Goal: Task Accomplishment & Management: Manage account settings

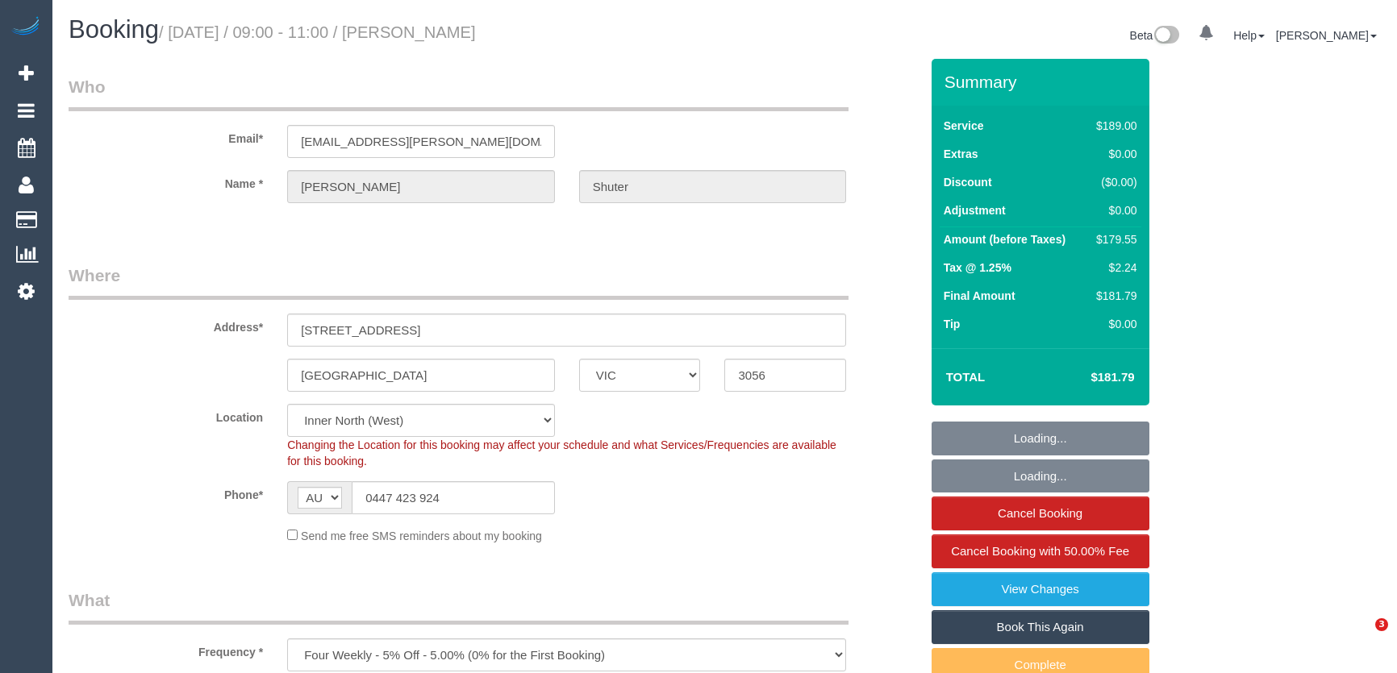
select select "VIC"
select select "spot1"
select select "number:27"
select select "number:14"
select select "number:19"
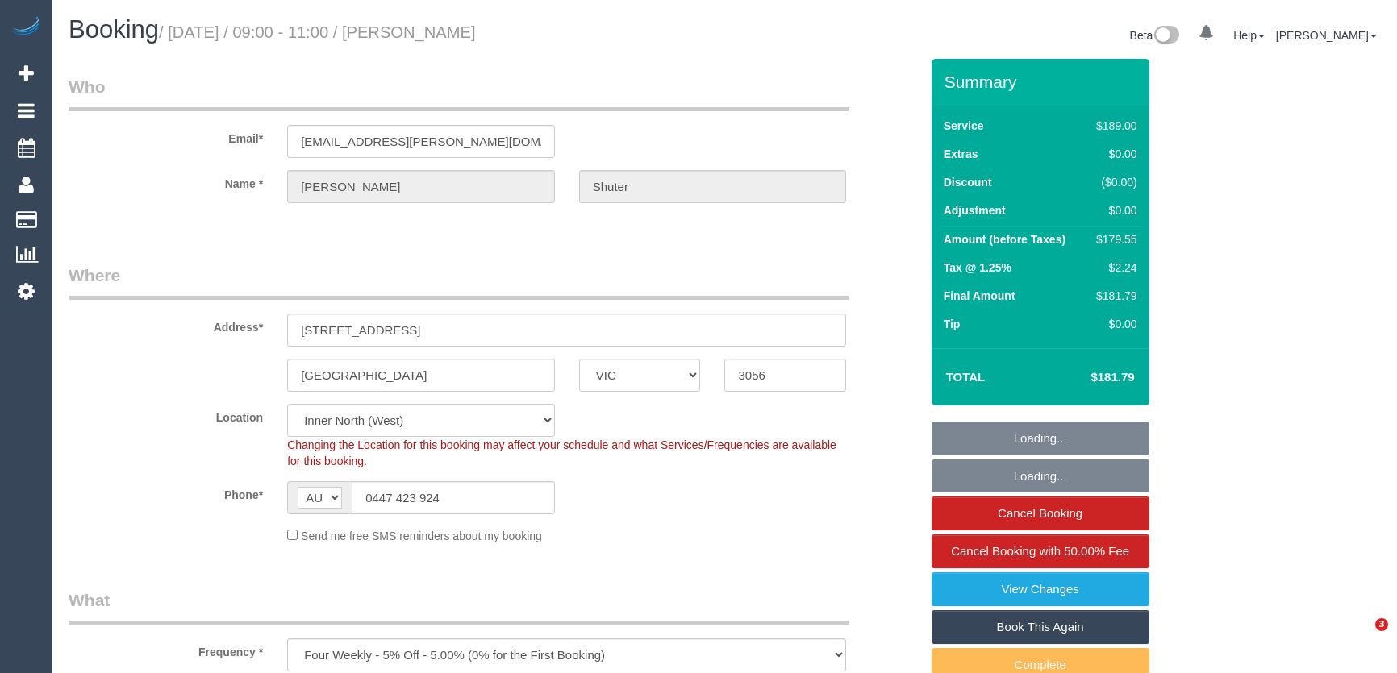
select select "number:24"
select select "number:34"
select select "number:11"
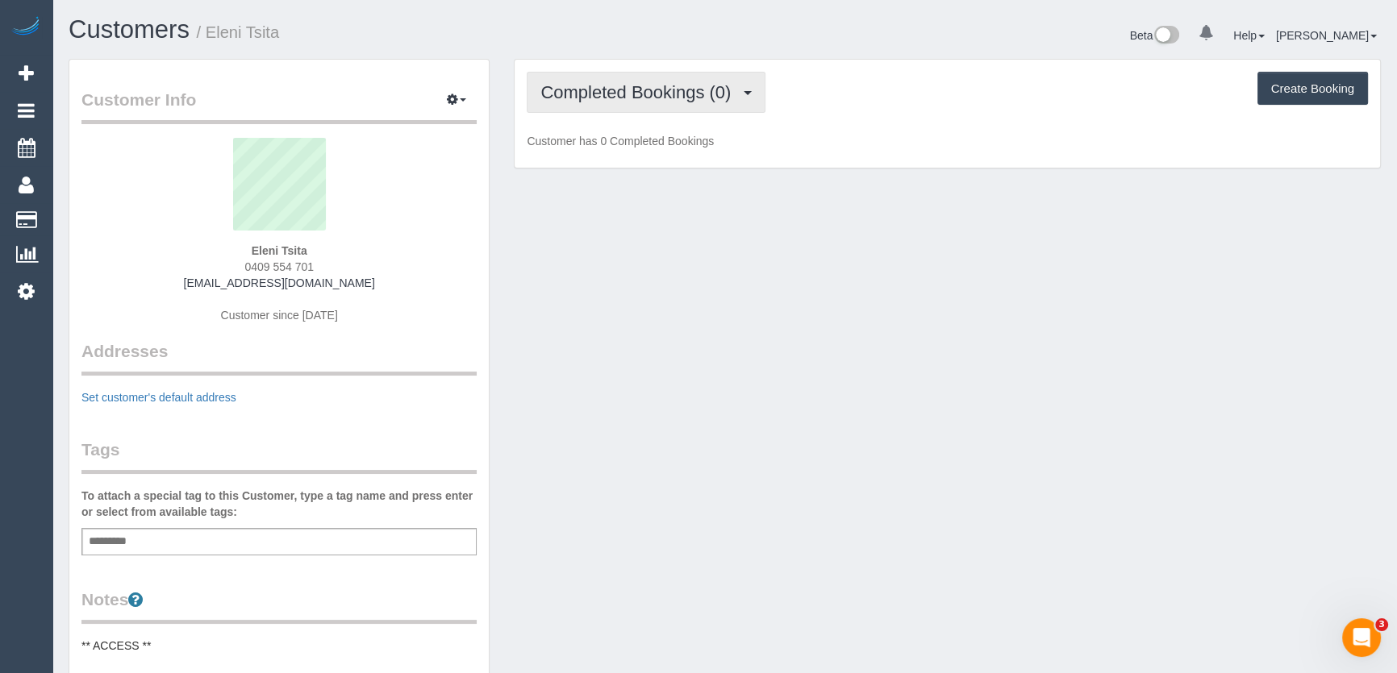
click at [692, 96] on span "Completed Bookings (0)" at bounding box center [639, 92] width 198 height 20
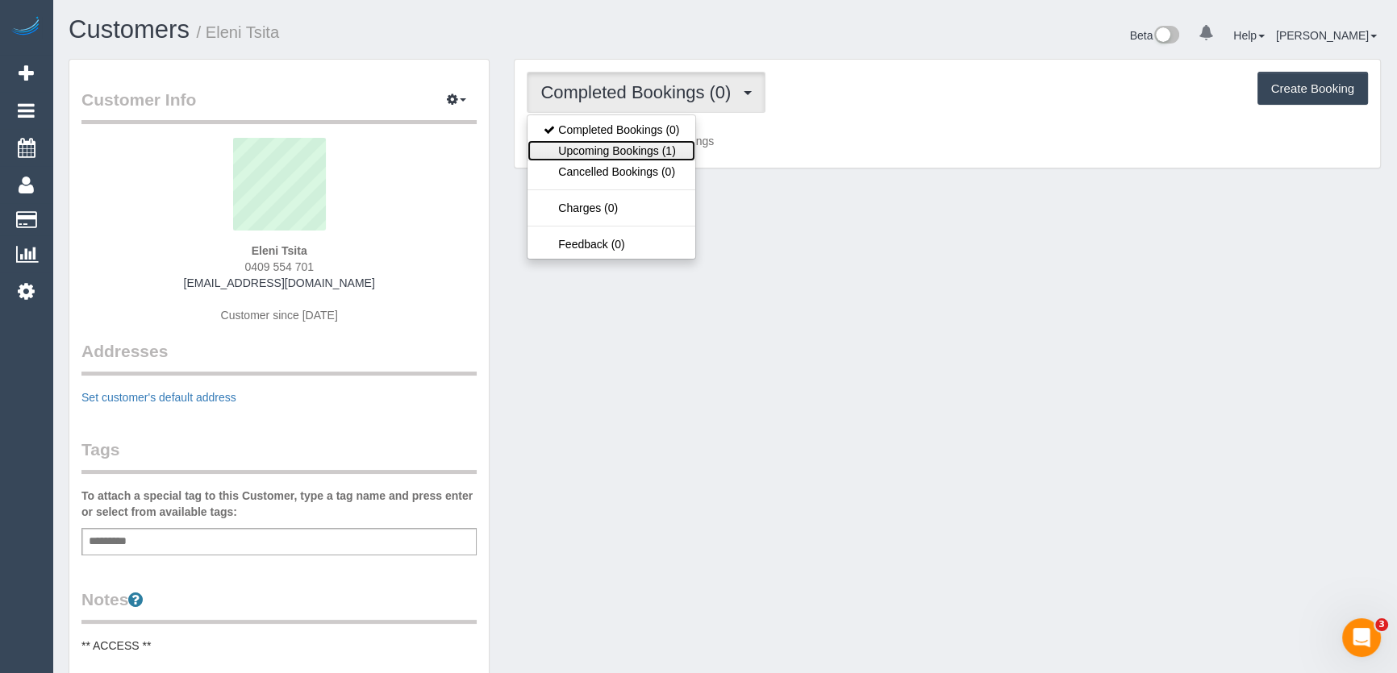
click at [661, 151] on link "Upcoming Bookings (1)" at bounding box center [612, 150] width 168 height 21
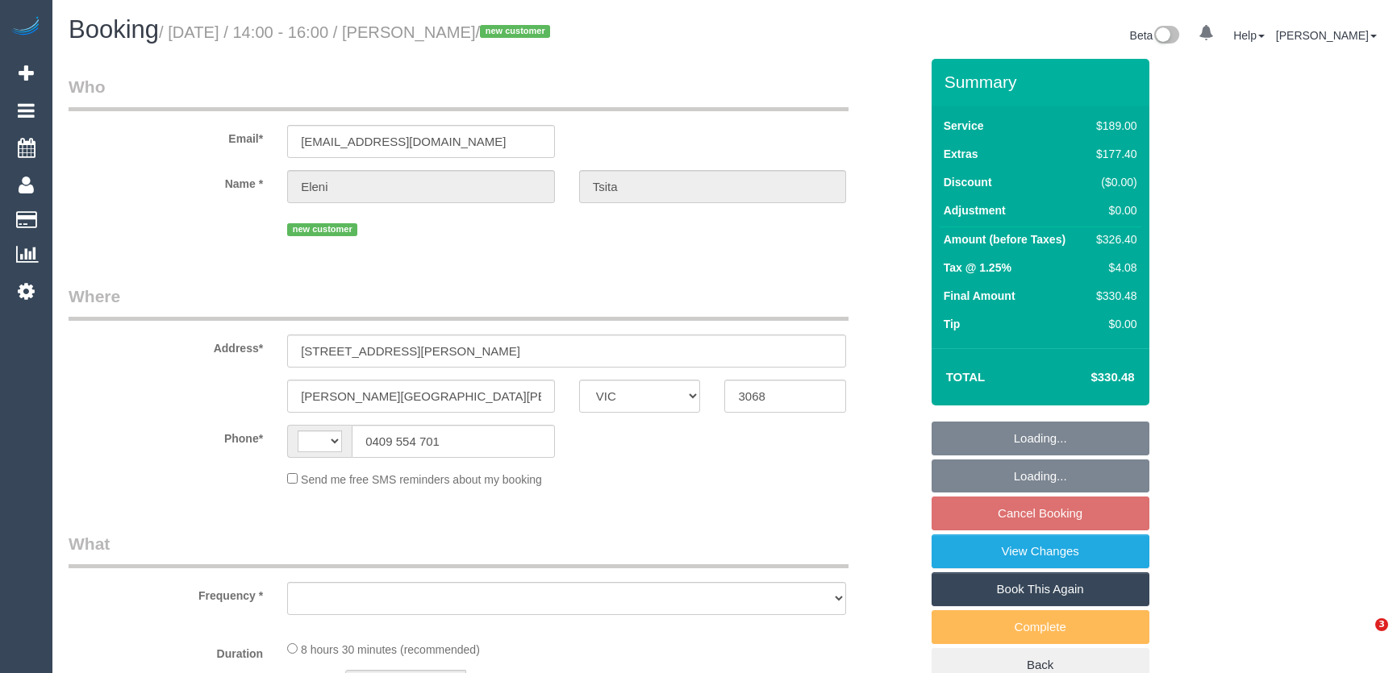
select select "VIC"
select select "string:AU"
select select "object:533"
select select "string:stripe-pm_1Rsdk62GScqysDRVo4QyFPmO"
select select "number:28"
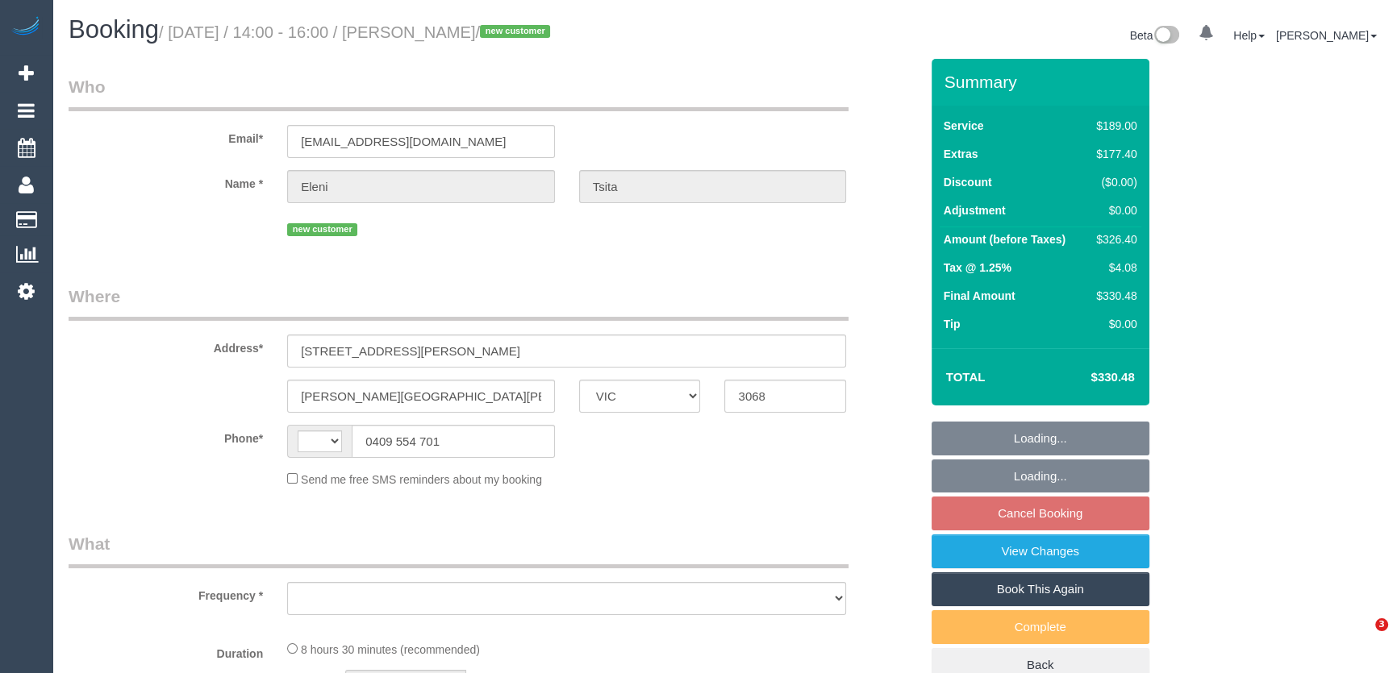
select select "number:14"
select select "number:19"
select select "number:25"
select select "number:26"
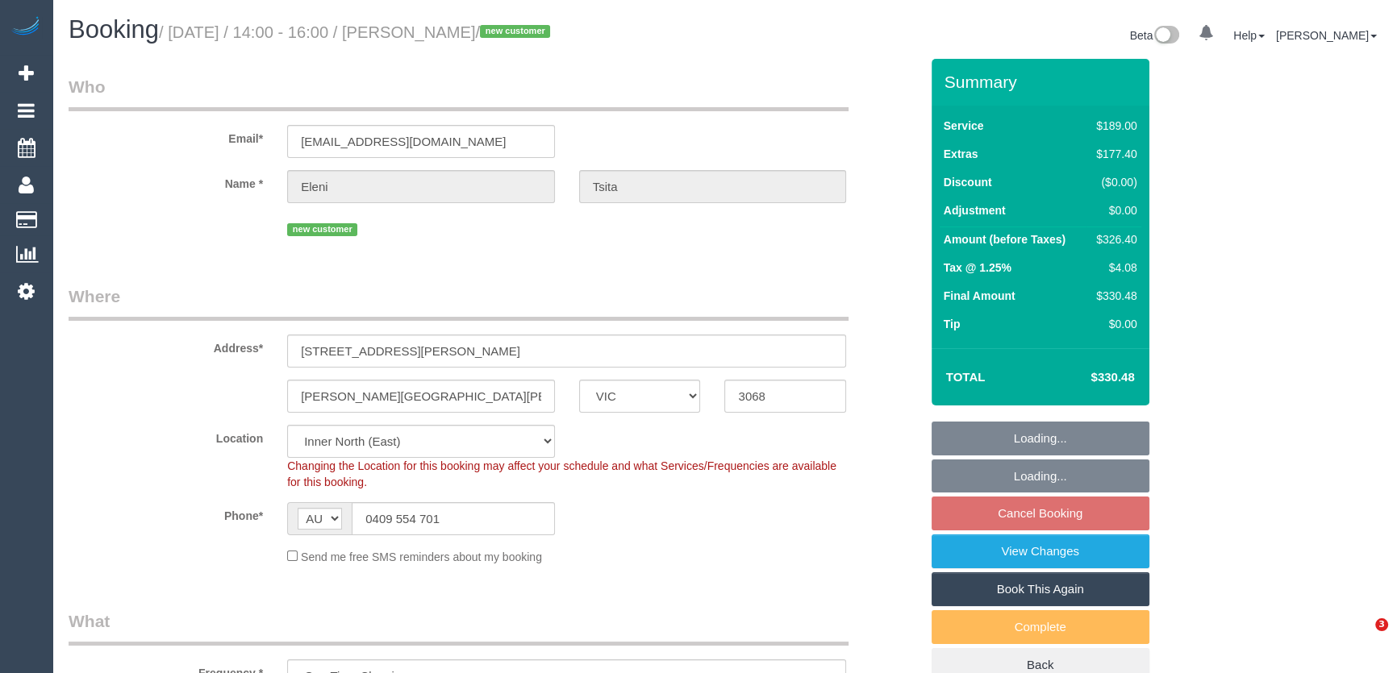
select select "object:1605"
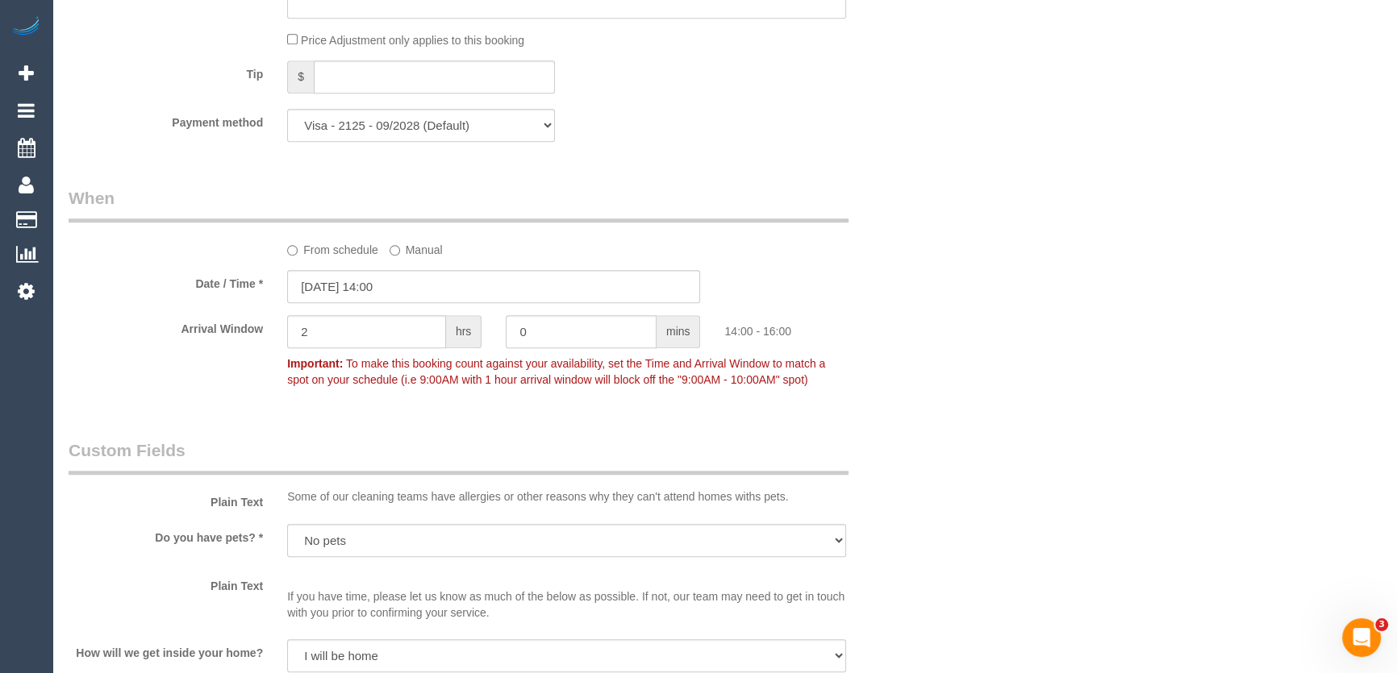
scroll to position [1613, 0]
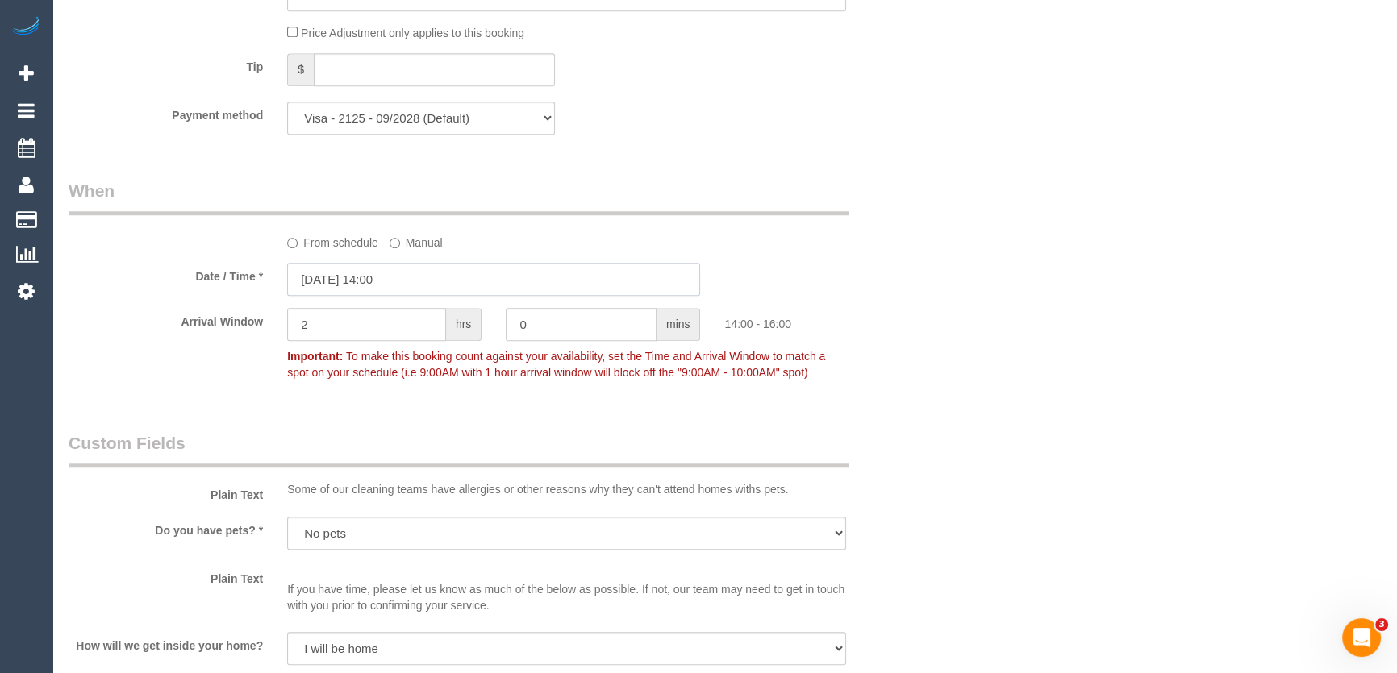
click at [407, 290] on input "05/09/2025 14:00" at bounding box center [493, 279] width 413 height 33
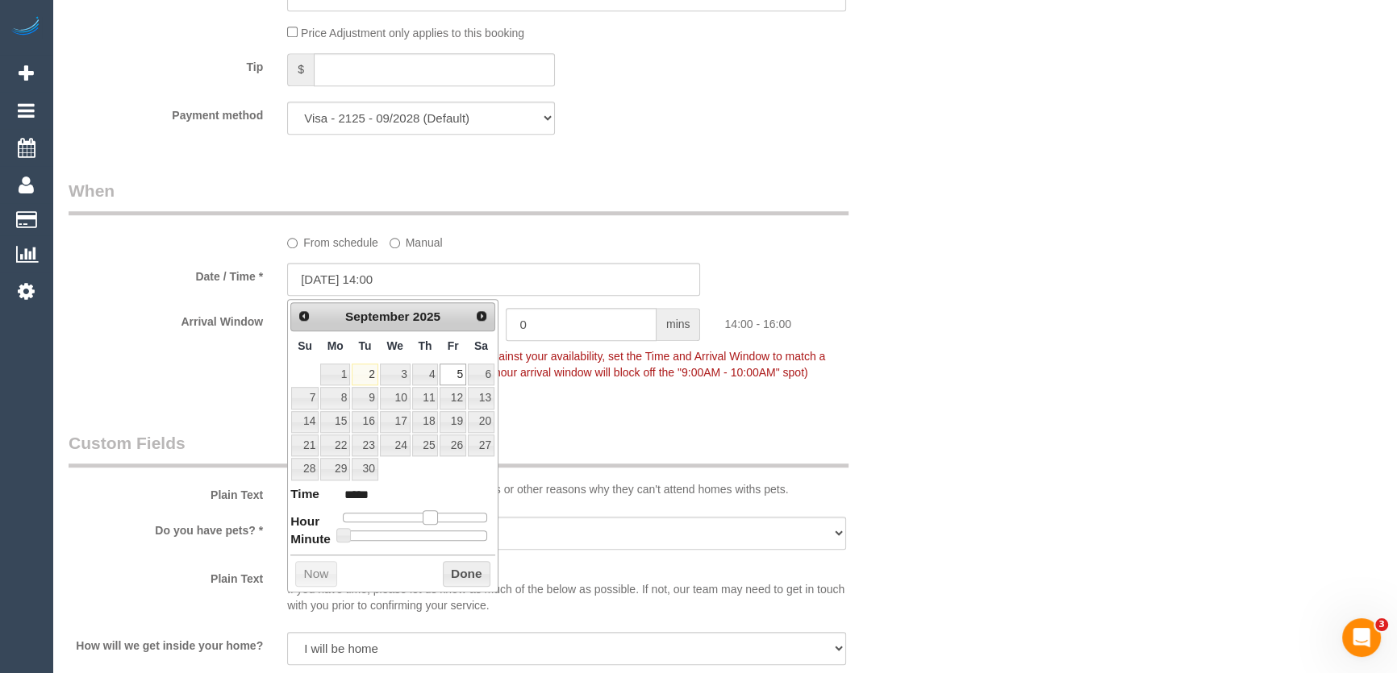
type input "05/09/2025 13:00"
type input "*****"
type input "05/09/2025 12:00"
type input "*****"
type input "05/09/2025 11:00"
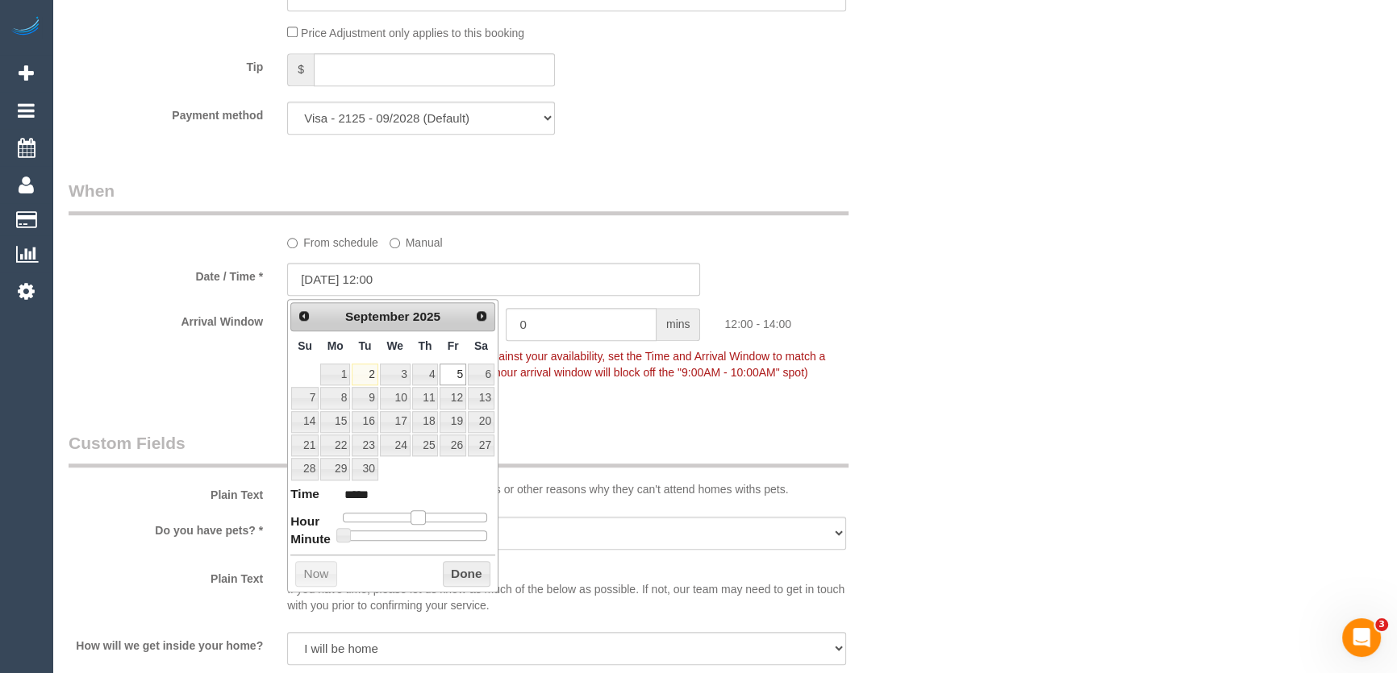
type input "*****"
type input "05/09/2025 10:00"
type input "*****"
type input "05/09/2025 09:00"
type input "*****"
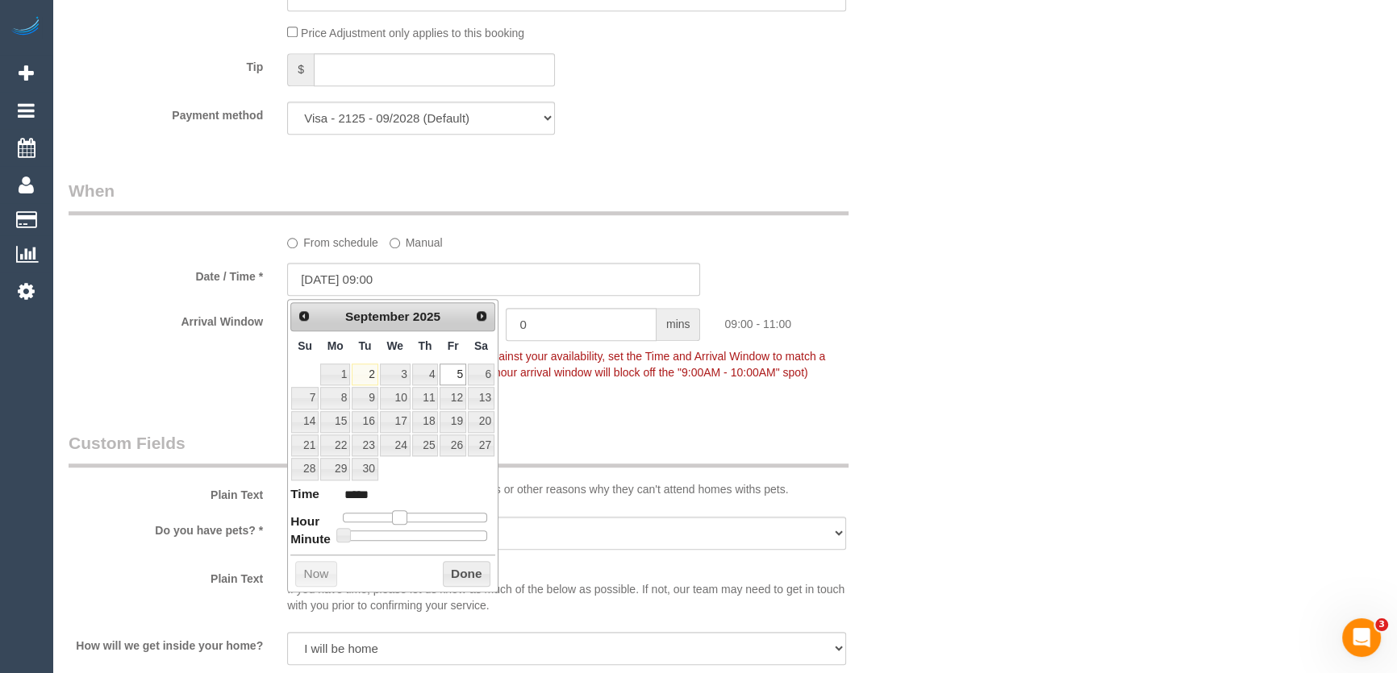
type input "05/09/2025 08:00"
type input "*****"
drag, startPoint x: 427, startPoint y: 516, endPoint x: 393, endPoint y: 521, distance: 35.0
click at [393, 521] on span at bounding box center [393, 518] width 15 height 15
click at [578, 420] on div "Who Email* eleni.connect@protonmail.com Name * Eleni Tsita new customer Where A…" at bounding box center [493, 61] width 875 height 3230
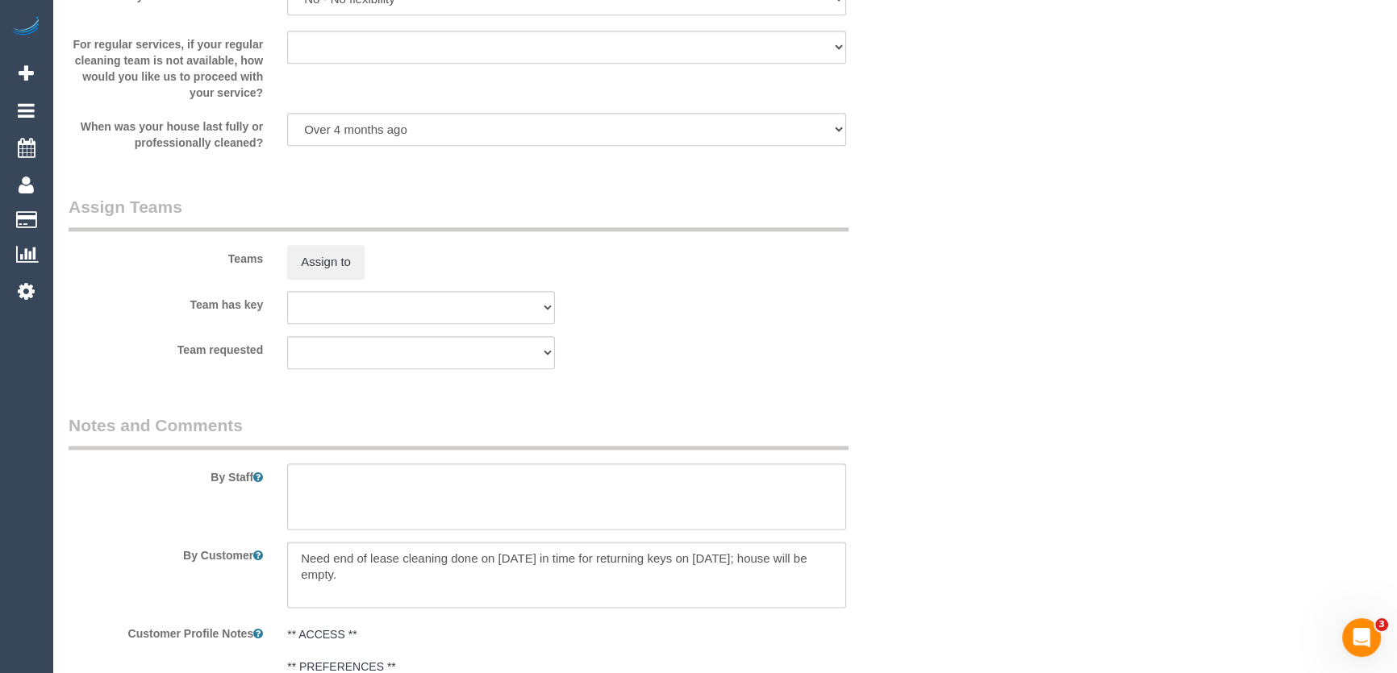
scroll to position [2492, 0]
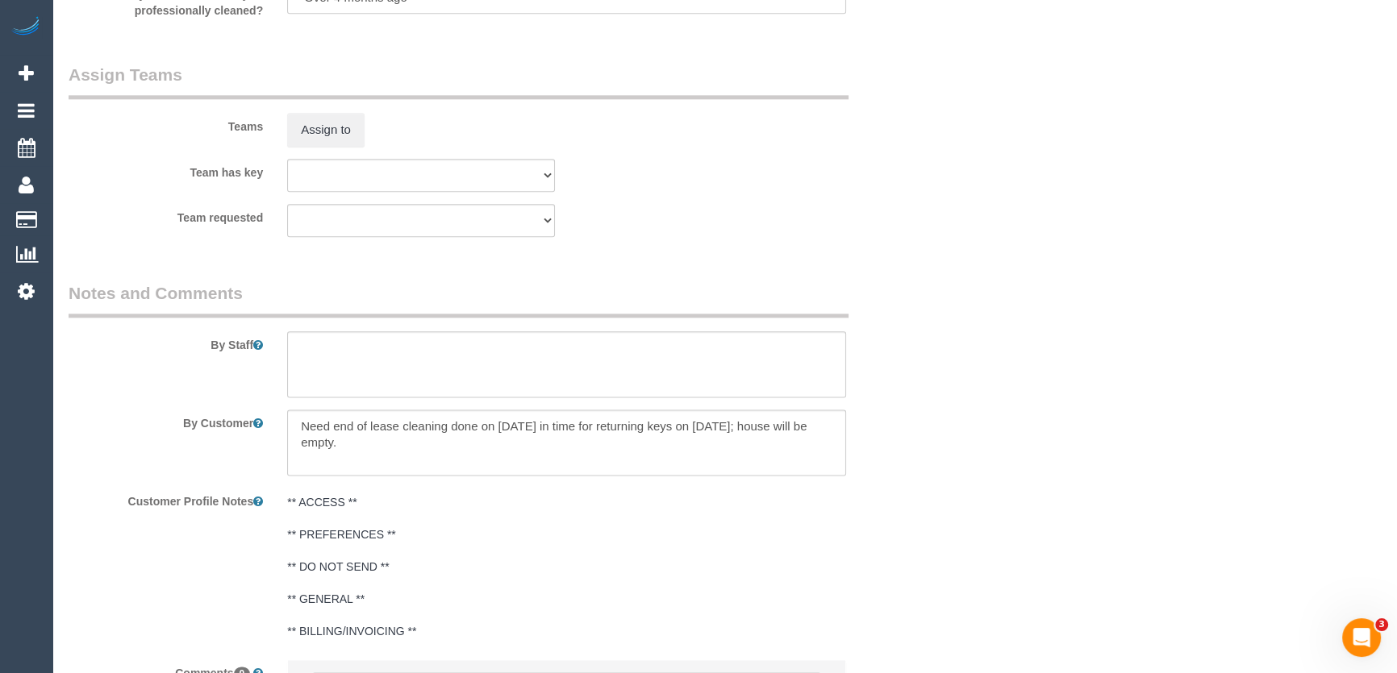
click at [407, 503] on pre "** ACCESS ** ** PREFERENCES ** ** DO NOT SEND ** ** GENERAL ** ** BILLING/INVOI…" at bounding box center [566, 566] width 559 height 145
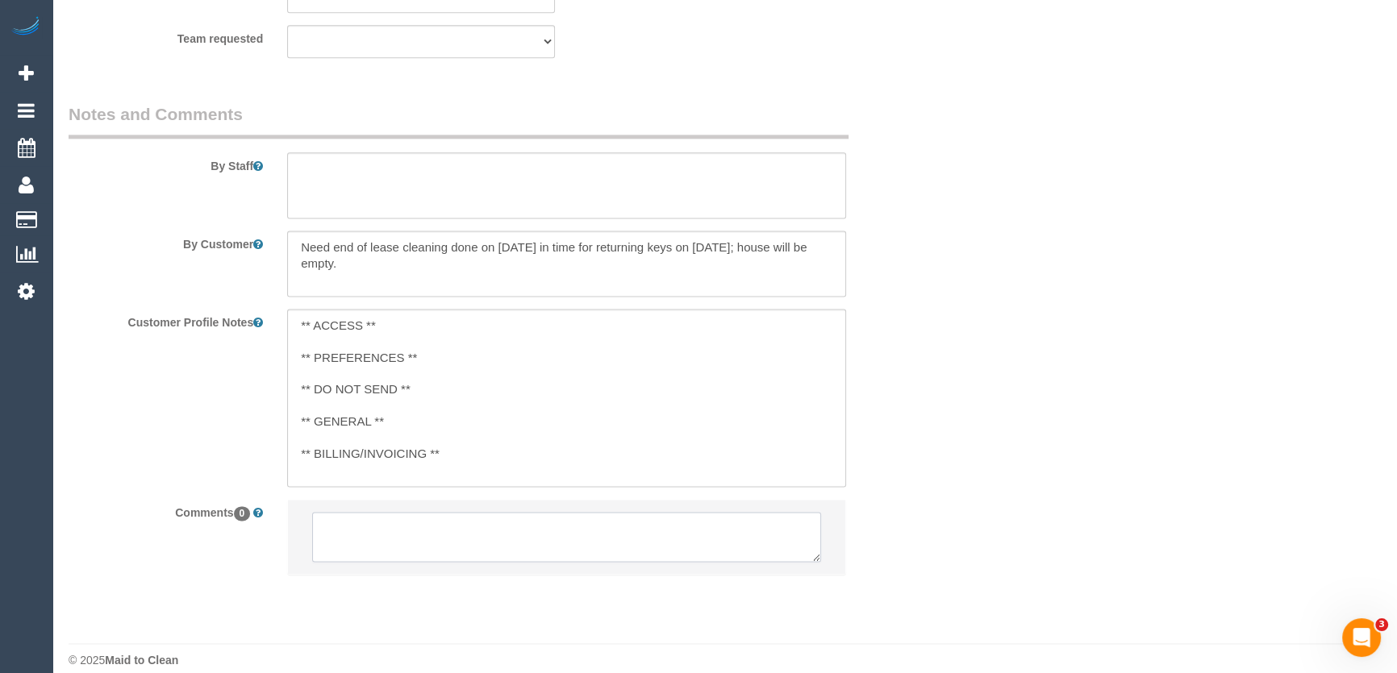
click at [389, 536] on textarea at bounding box center [566, 537] width 509 height 50
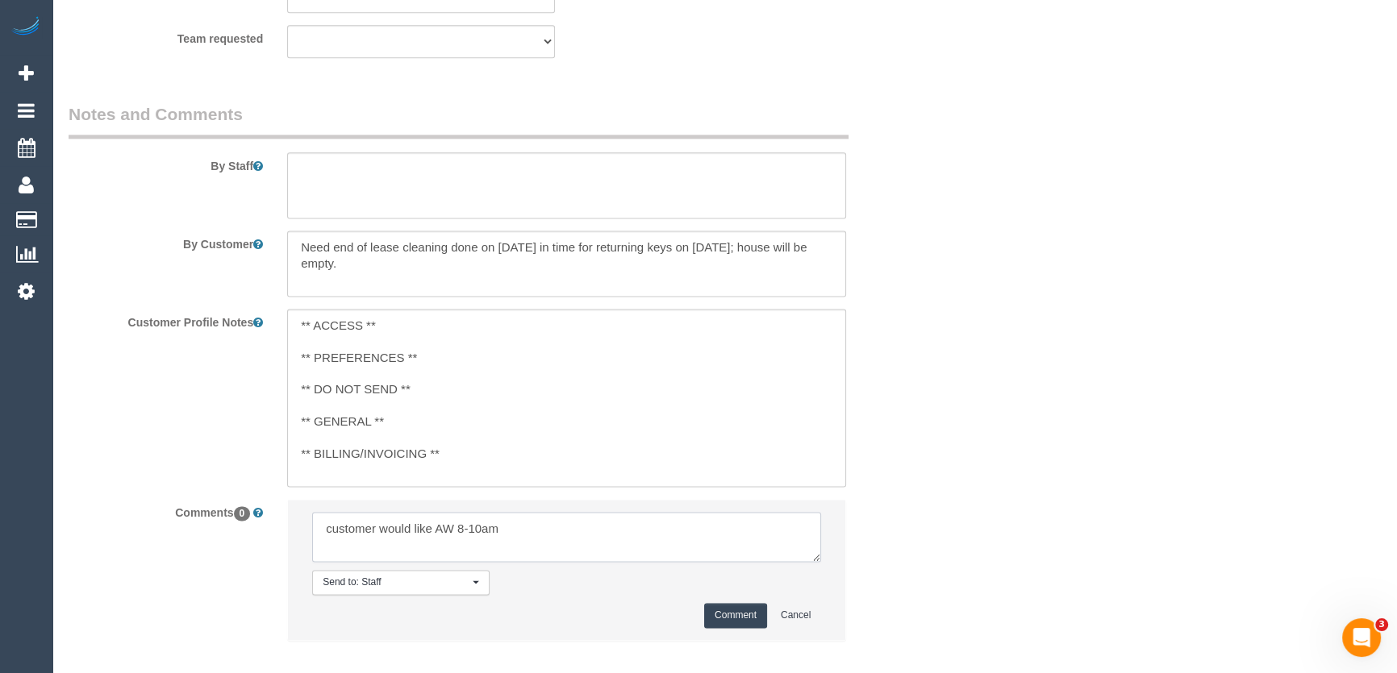
type textarea "customer would like AW 8-10am"
click at [717, 618] on button "Comment" at bounding box center [735, 615] width 63 height 25
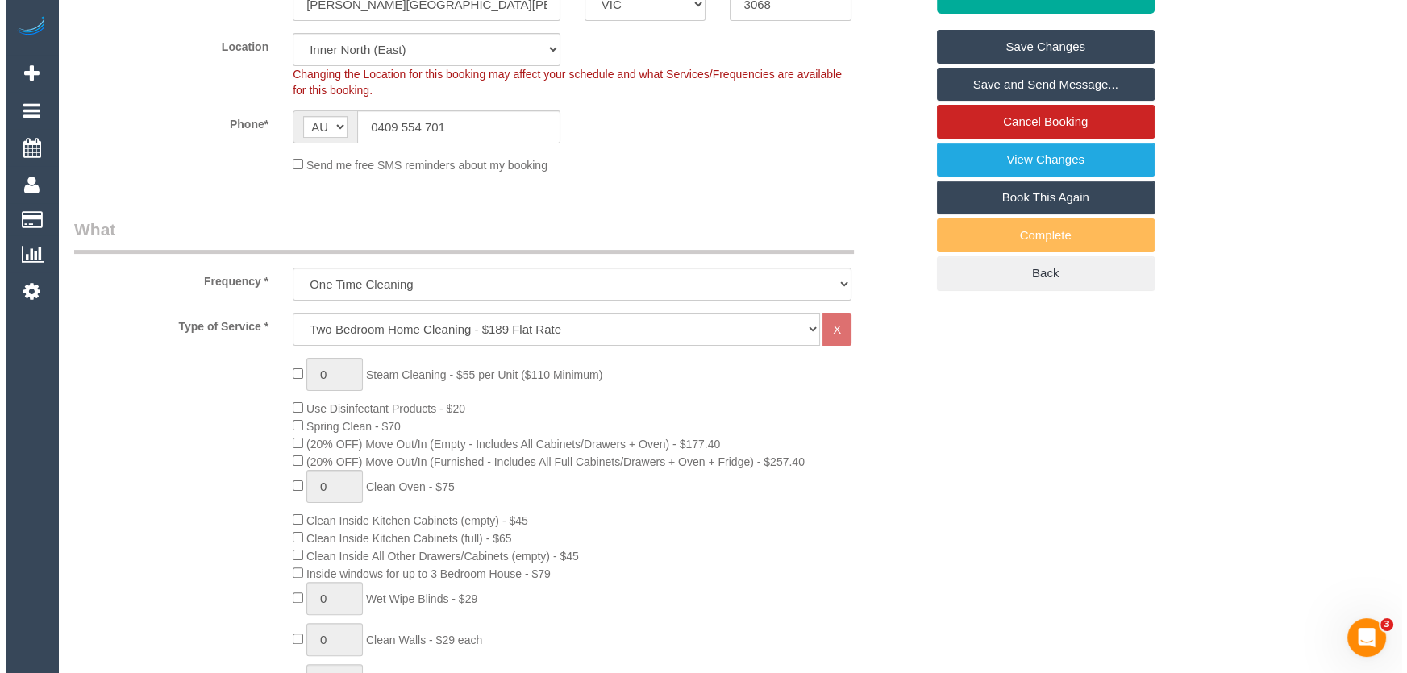
scroll to position [0, 0]
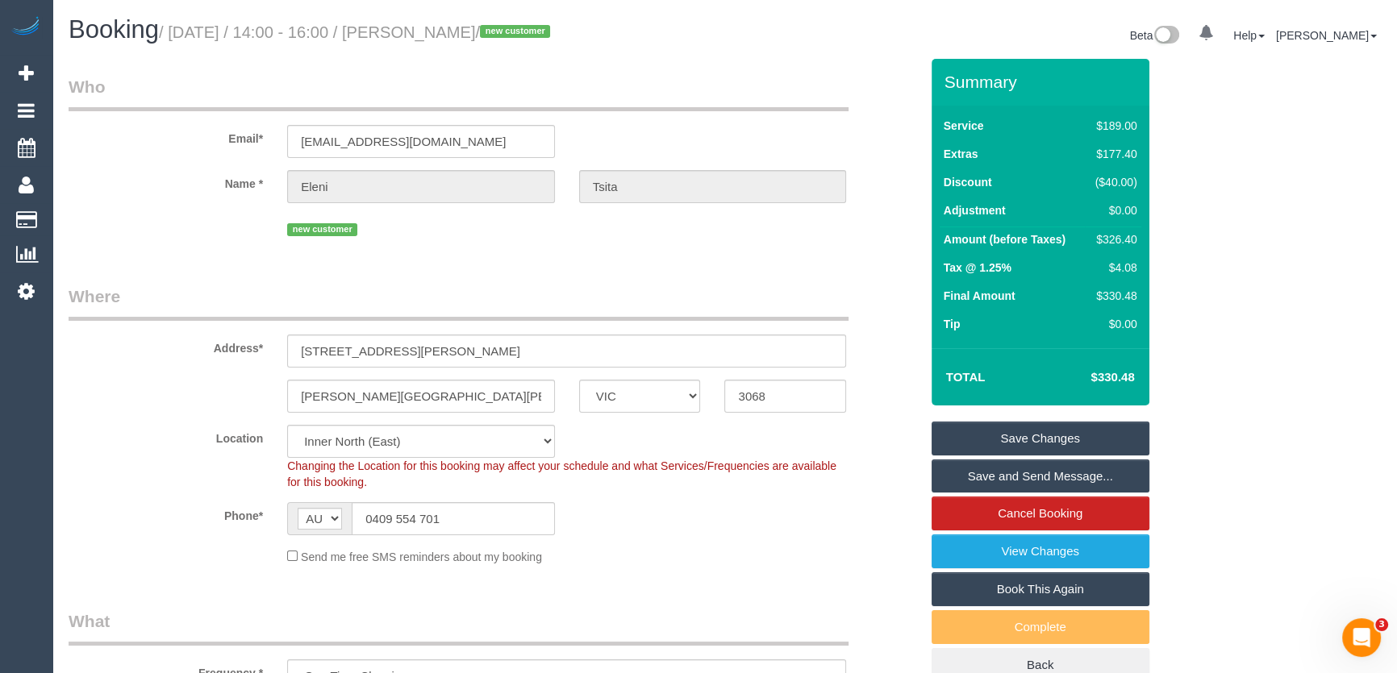
click at [1015, 436] on link "Save Changes" at bounding box center [1041, 439] width 218 height 34
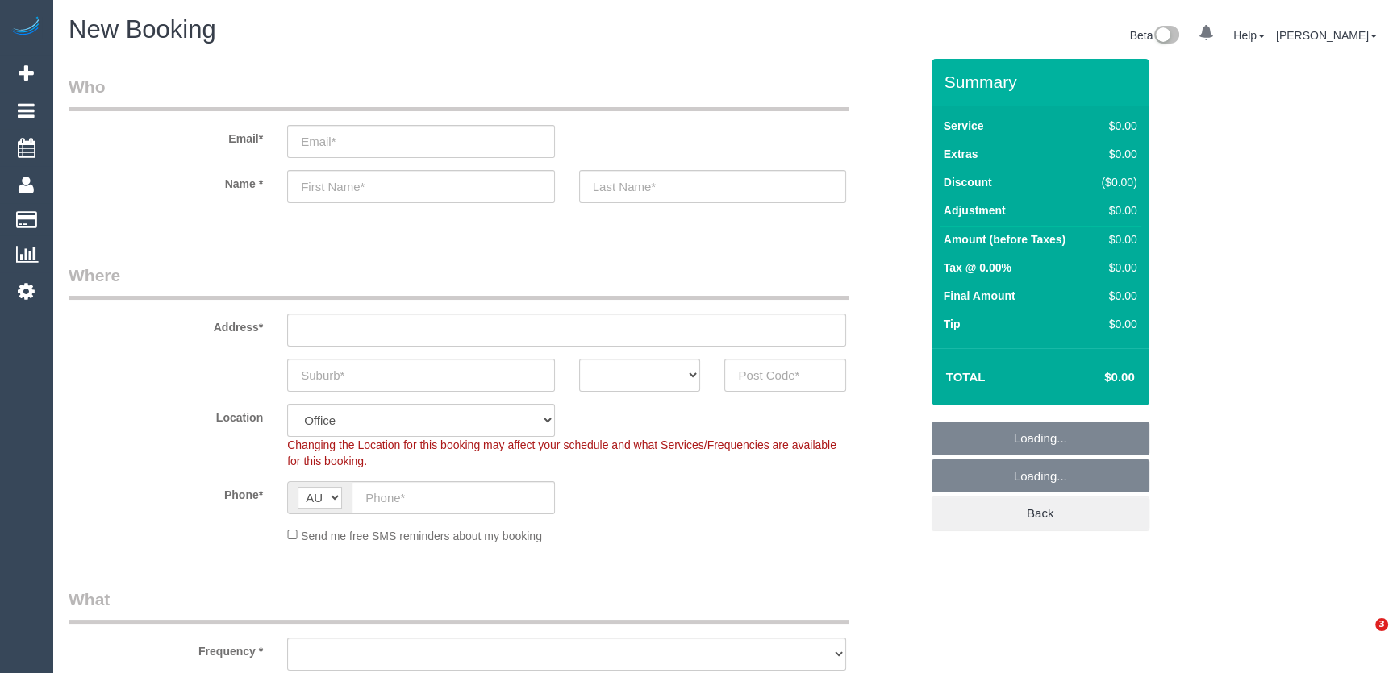
select select "object:2064"
click at [343, 136] on input "email" at bounding box center [421, 141] width 268 height 33
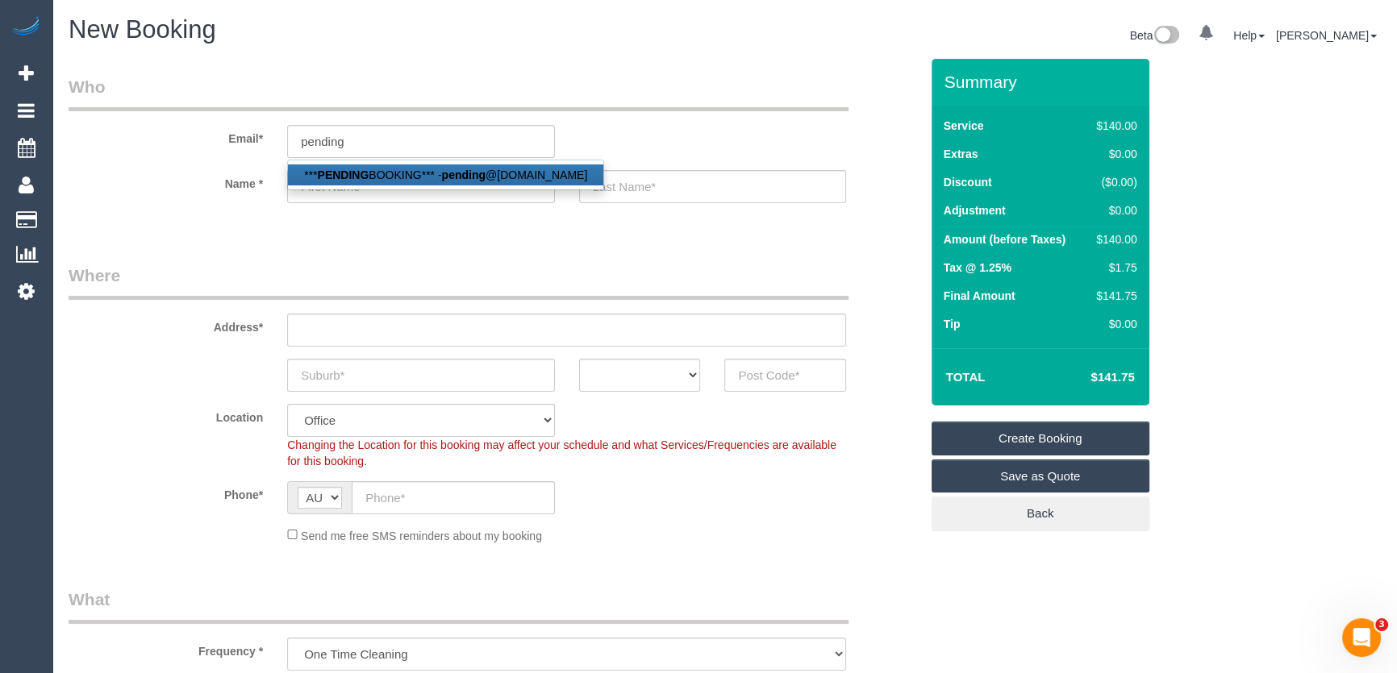
click at [352, 171] on strong "PENDING" at bounding box center [344, 175] width 52 height 13
type input "pending@fakeemail.com.au"
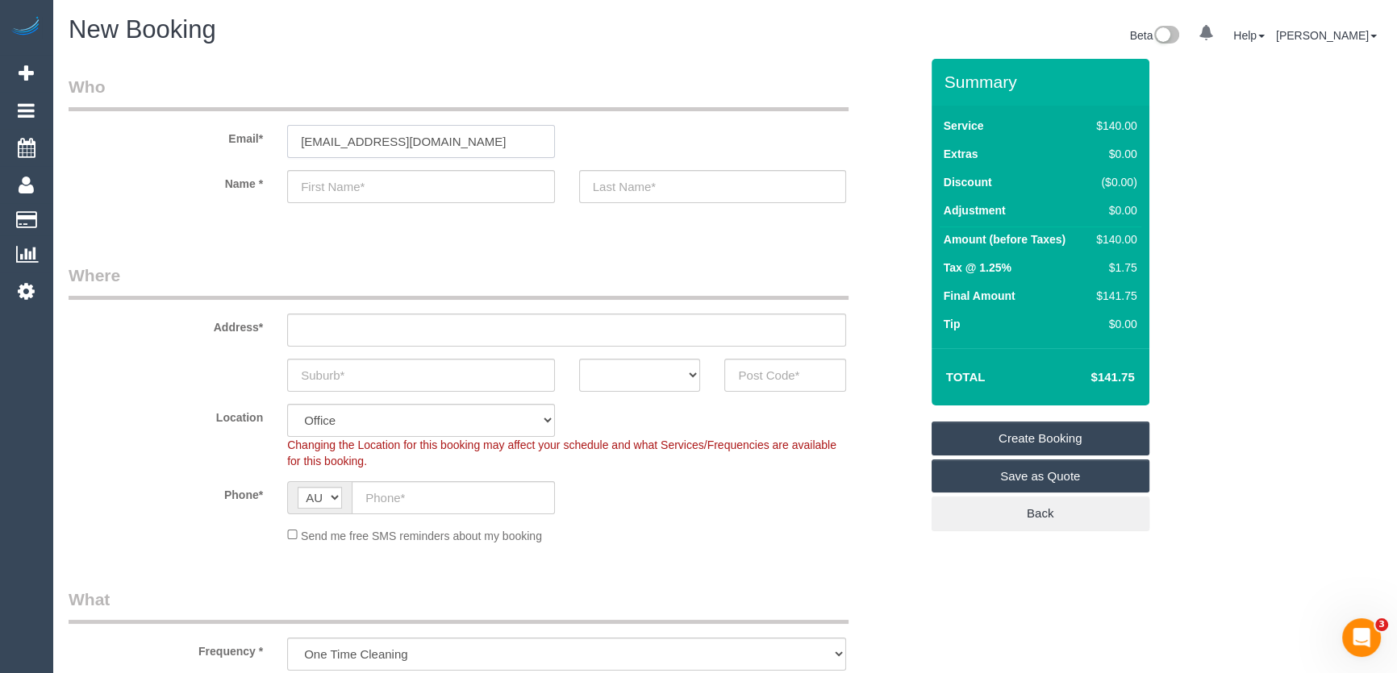
type input "***PENDING"
type input "BOOKING***"
type input "(03) 8391 7026"
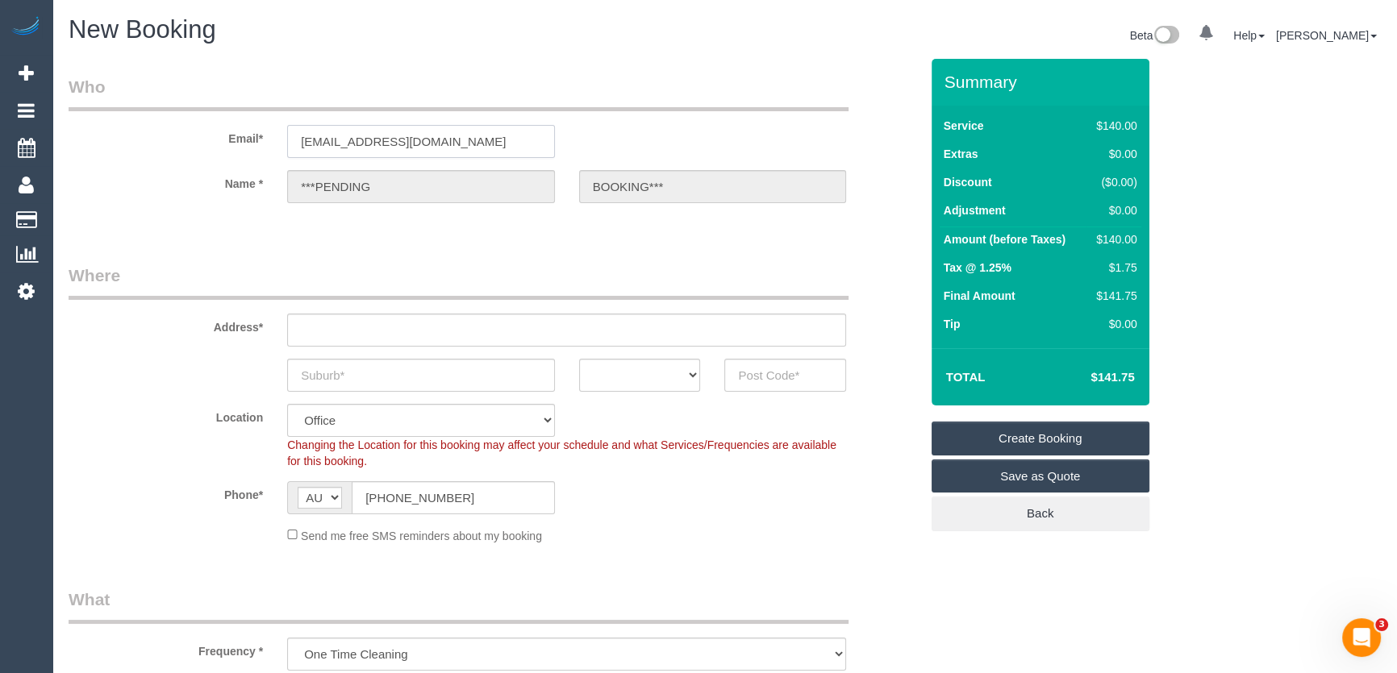
type input "Pending Booking"
select select "VIC"
type input "3000"
select select "54"
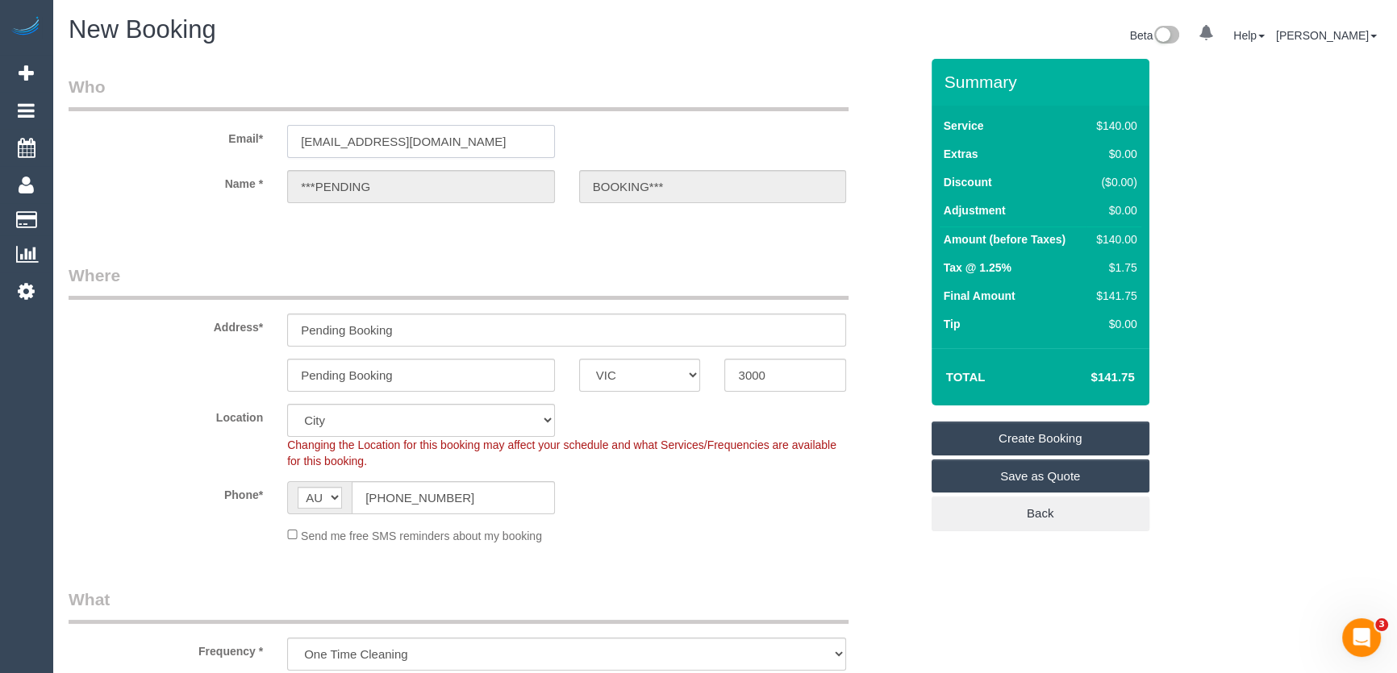
select select "object:2086"
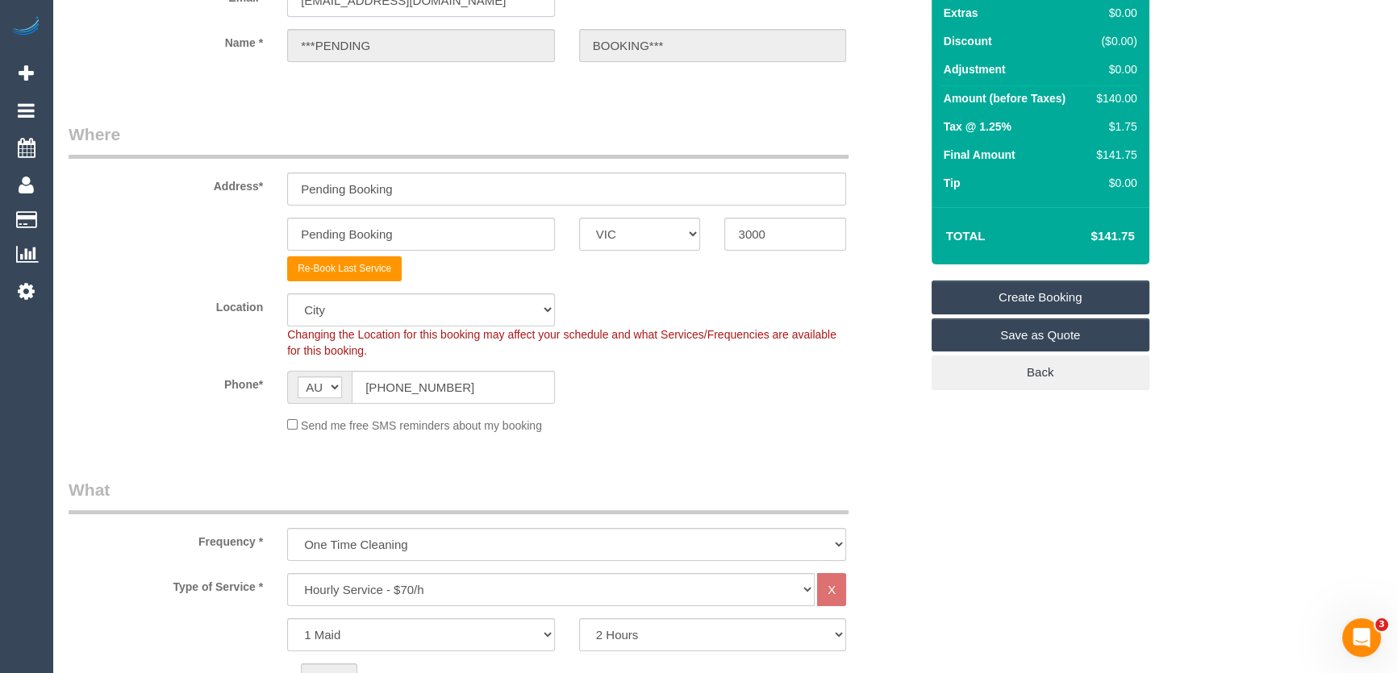
scroll to position [146, 0]
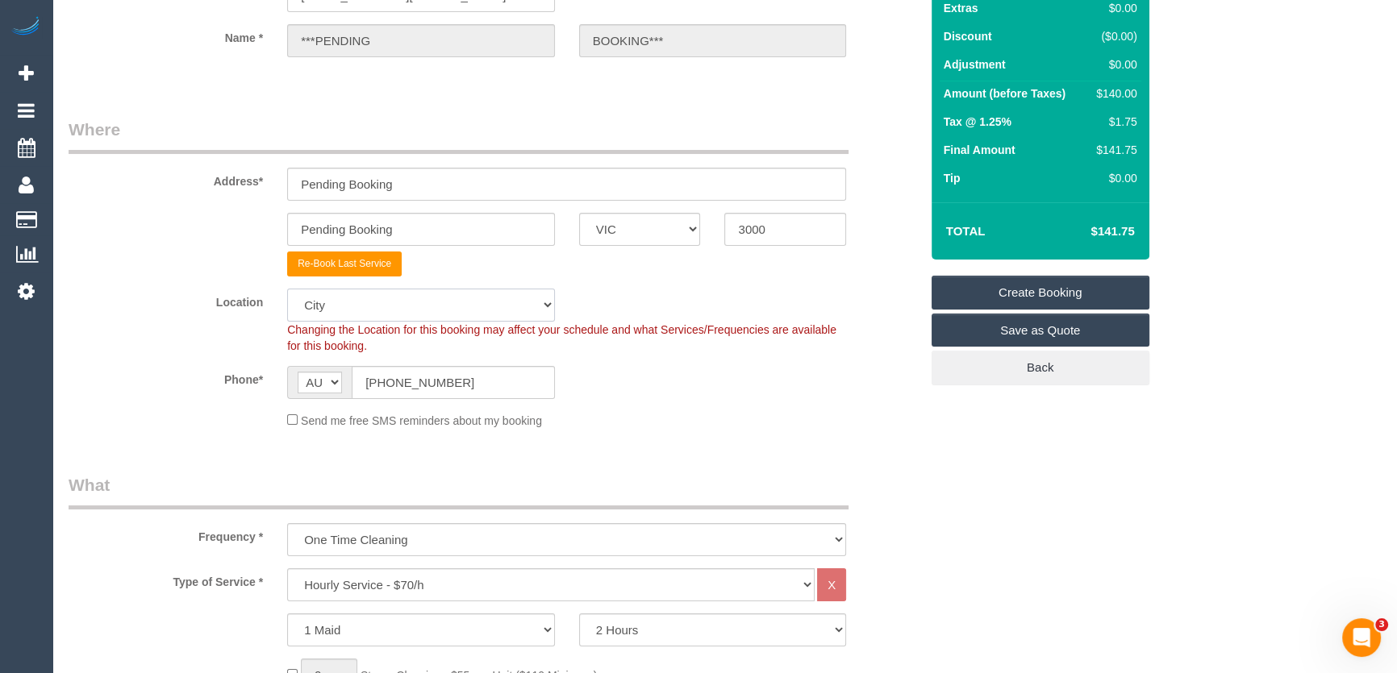
click at [346, 305] on select "Office City East (North) East (South) Inner East Inner North (East) Inner North…" at bounding box center [421, 305] width 268 height 33
click at [377, 303] on select "Office City East (North) East (South) Inner East Inner North (East) Inner North…" at bounding box center [421, 305] width 268 height 33
select select "50"
click at [287, 289] on select "Office City East (North) East (South) Inner East Inner North (East) Inner North…" at bounding box center [421, 305] width 268 height 33
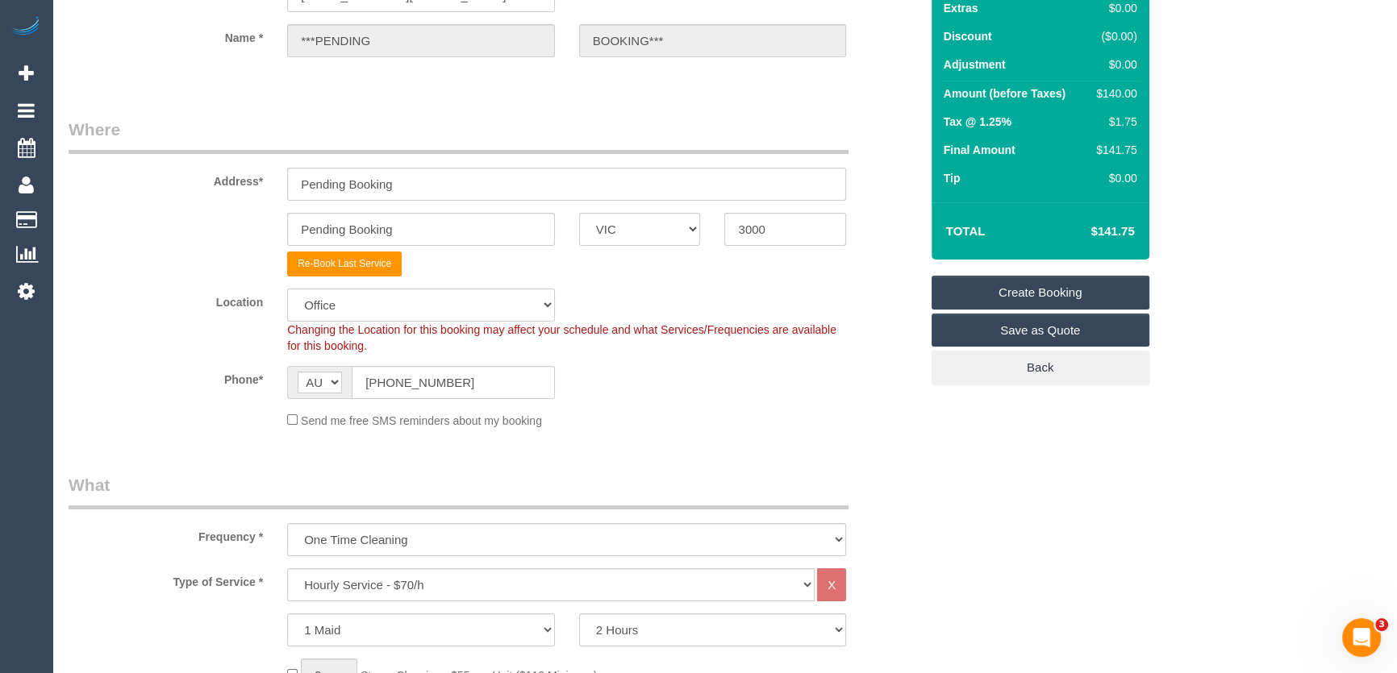
select select "object:2498"
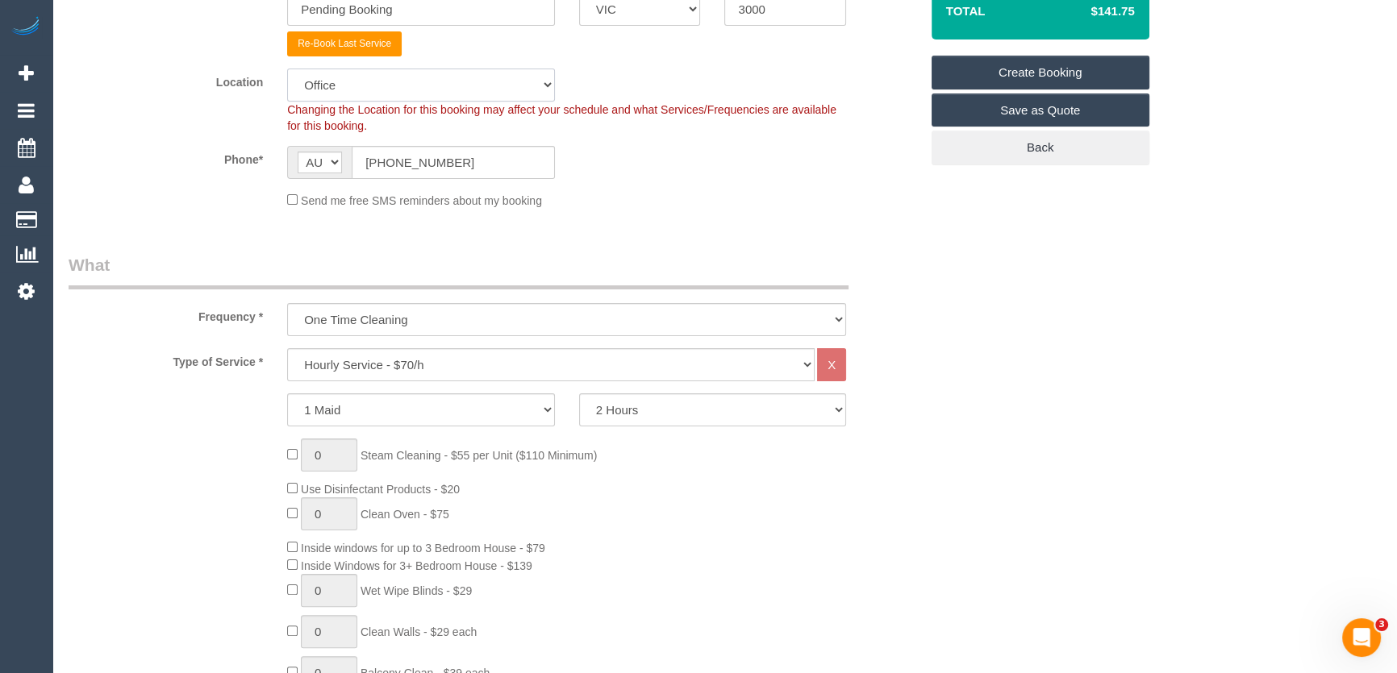
scroll to position [513, 0]
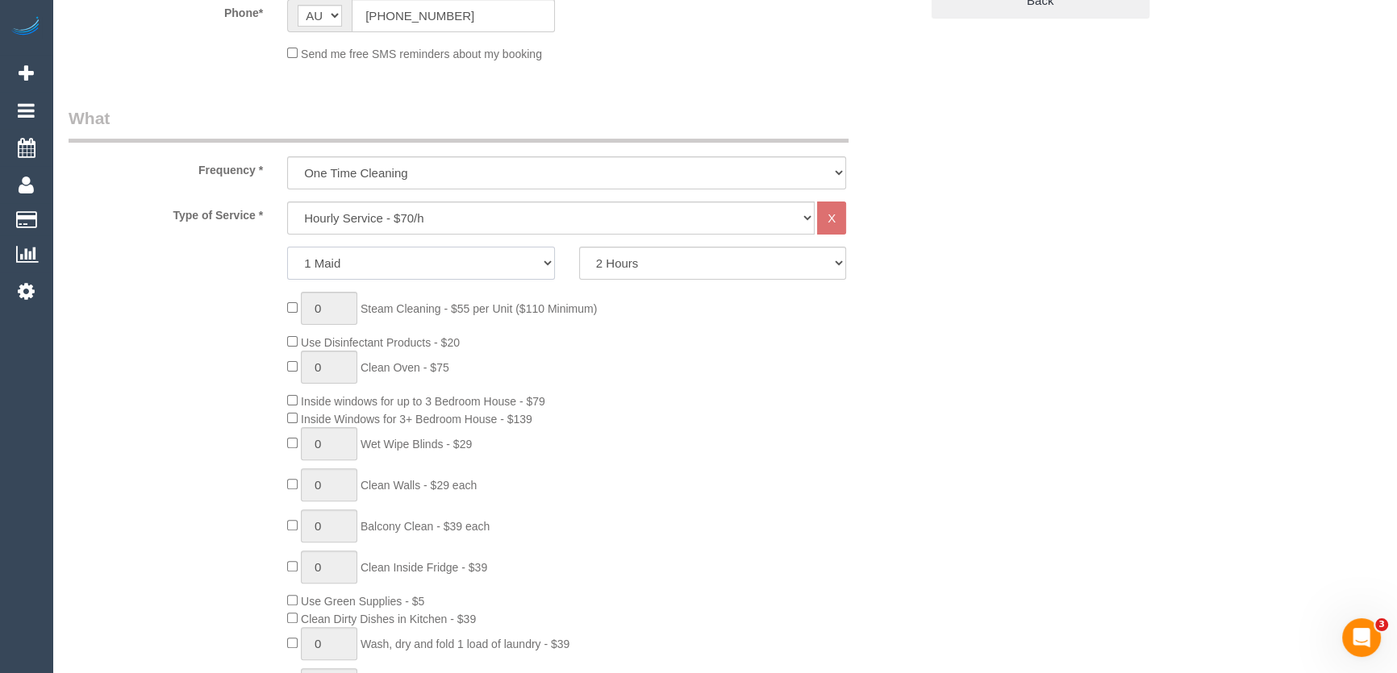
click at [336, 265] on select "1 Maid 2 Maids" at bounding box center [421, 263] width 268 height 33
select select "2"
click at [287, 247] on select "1 Maid 2 Maids" at bounding box center [421, 263] width 268 height 33
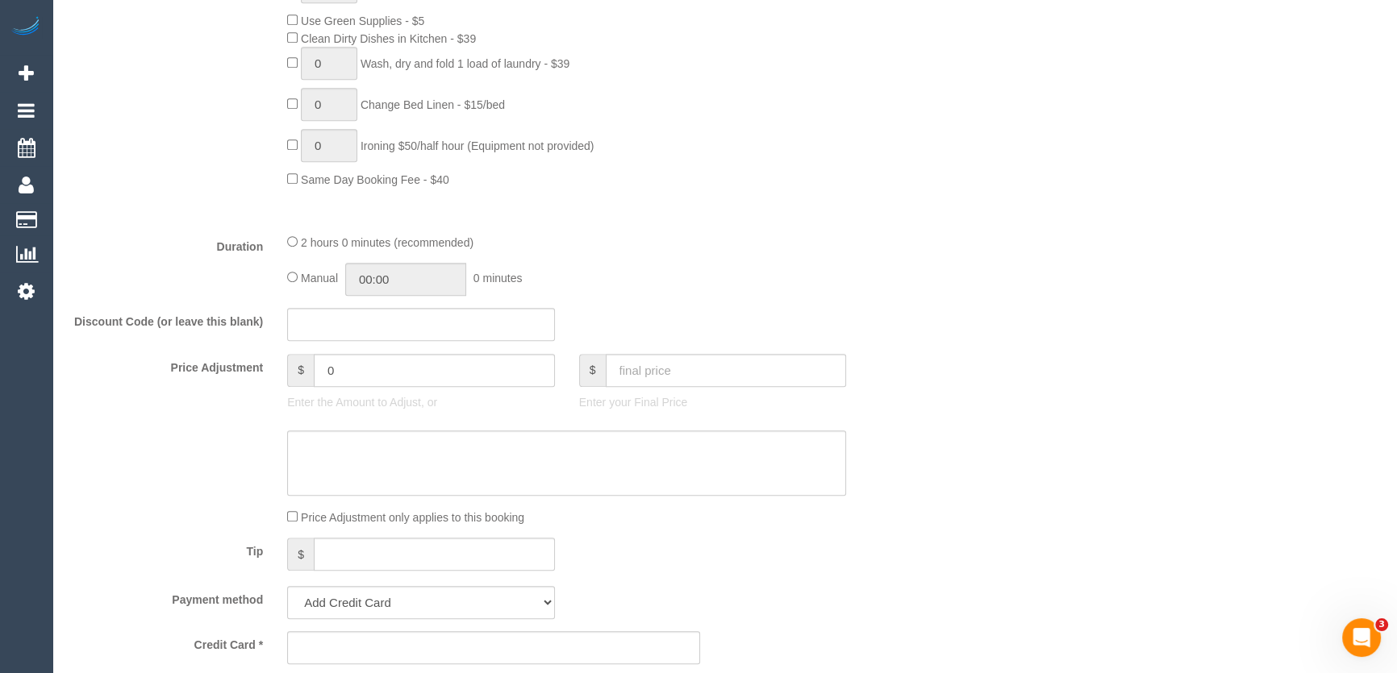
scroll to position [1099, 0]
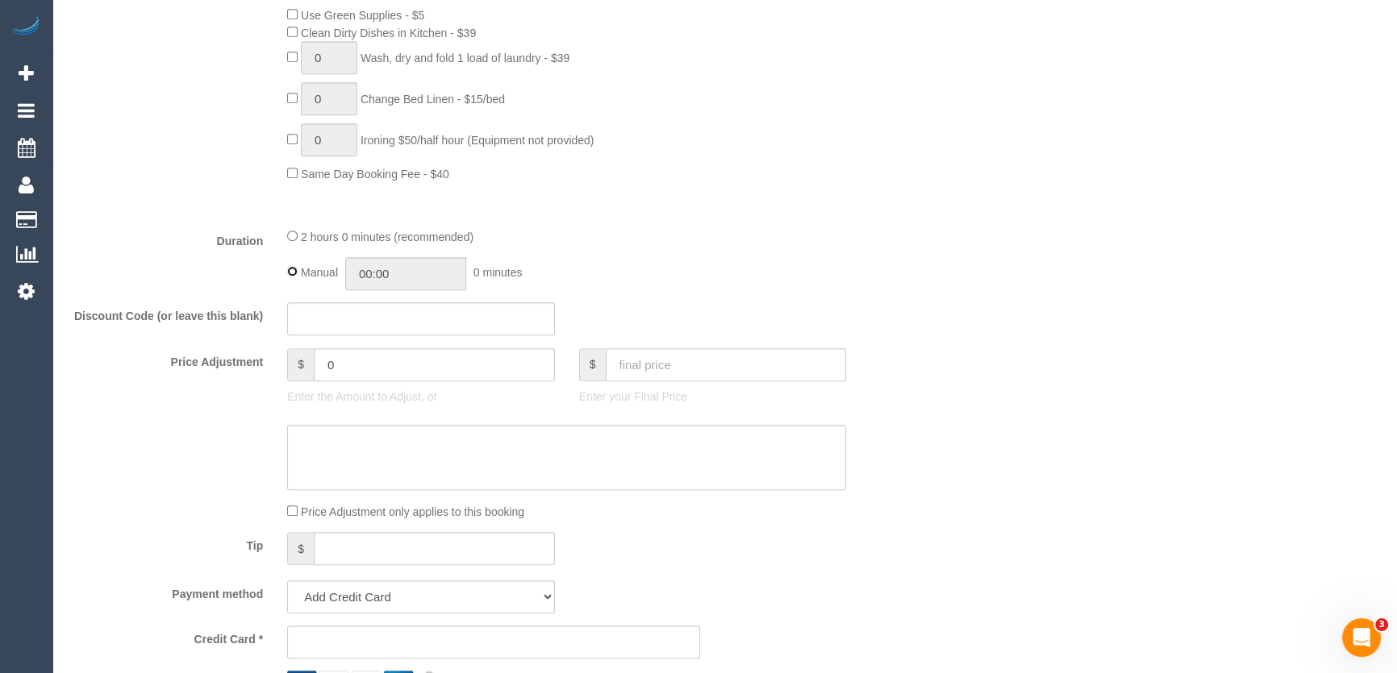
type input "02:00"
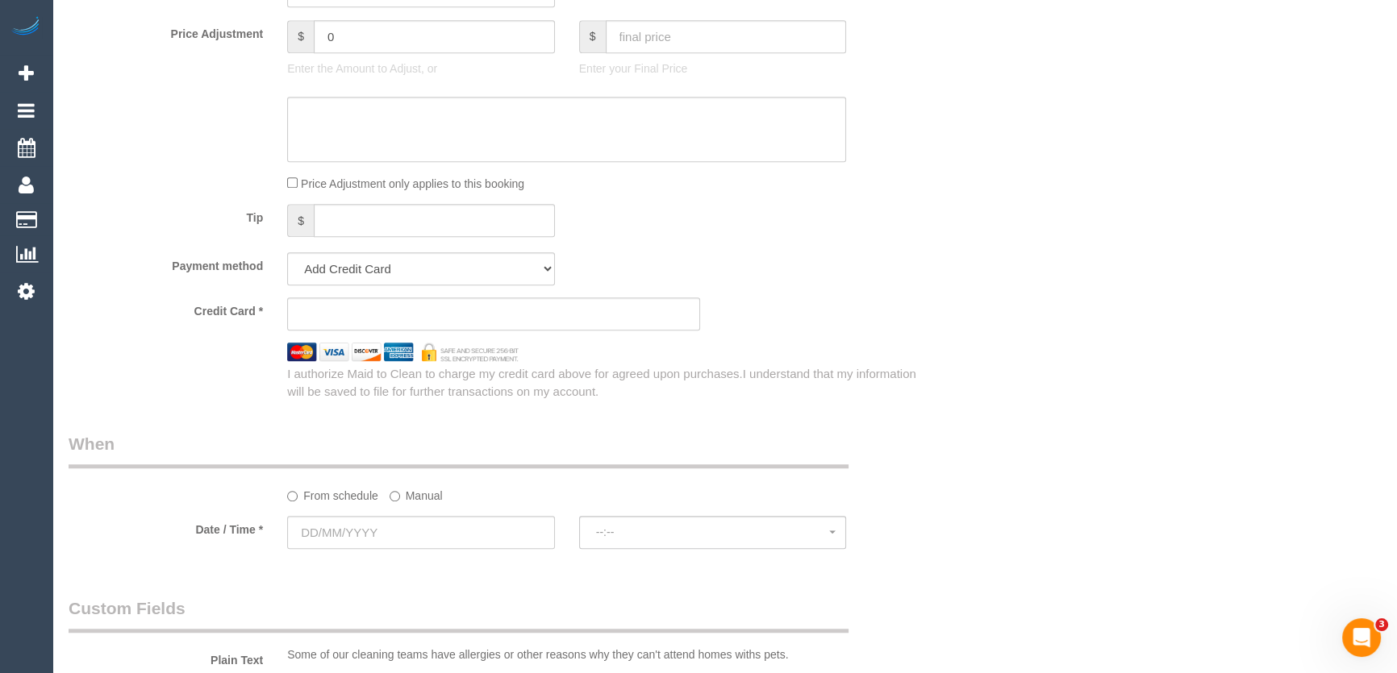
scroll to position [1540, 0]
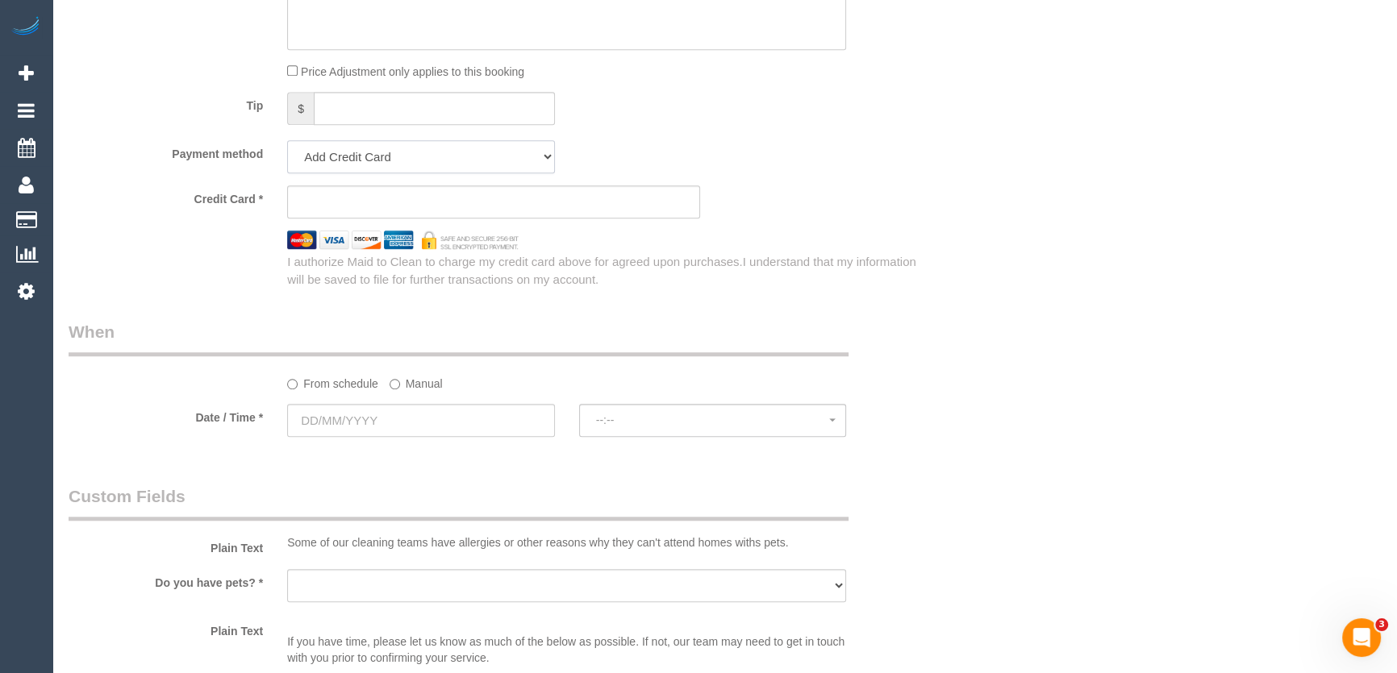
drag, startPoint x: 368, startPoint y: 142, endPoint x: 361, endPoint y: 149, distance: 9.7
click at [368, 142] on select "Add Credit Card Cash Check Paypal" at bounding box center [421, 156] width 268 height 33
select select "string:check"
click at [287, 142] on select "Add Credit Card Cash Check Paypal" at bounding box center [421, 156] width 268 height 33
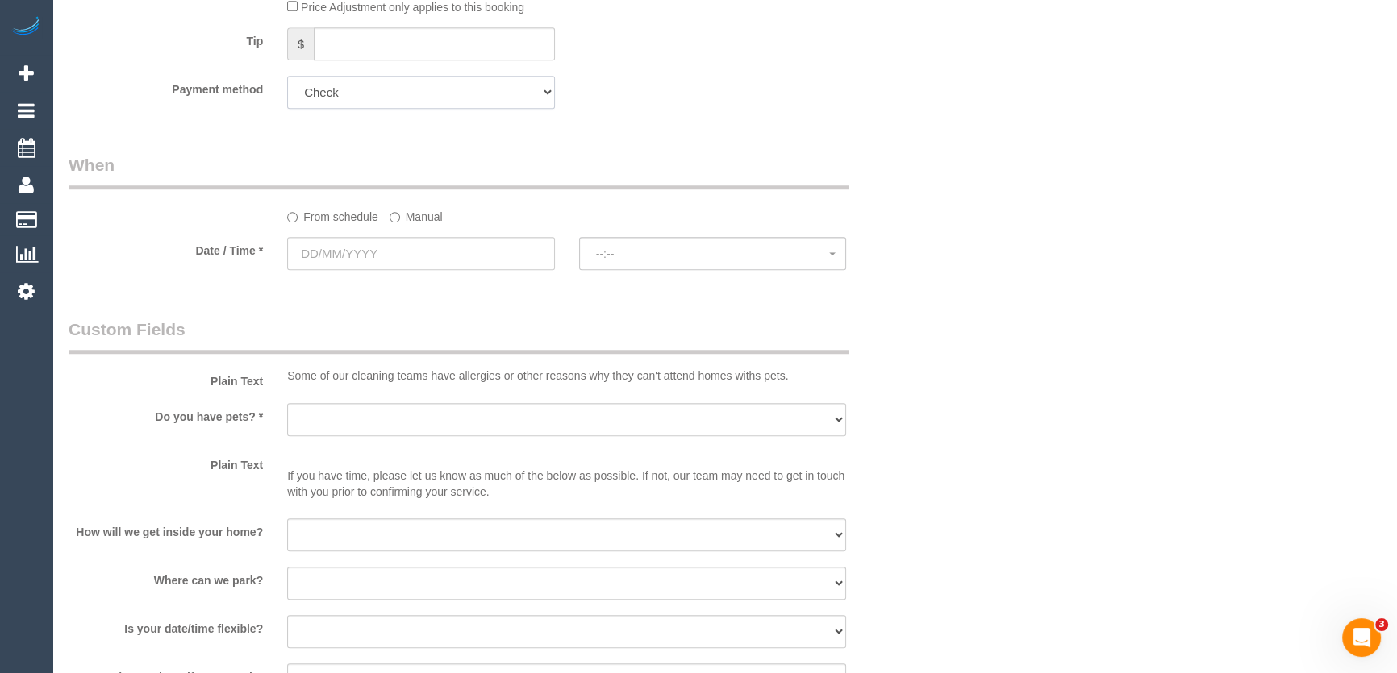
scroll to position [1686, 0]
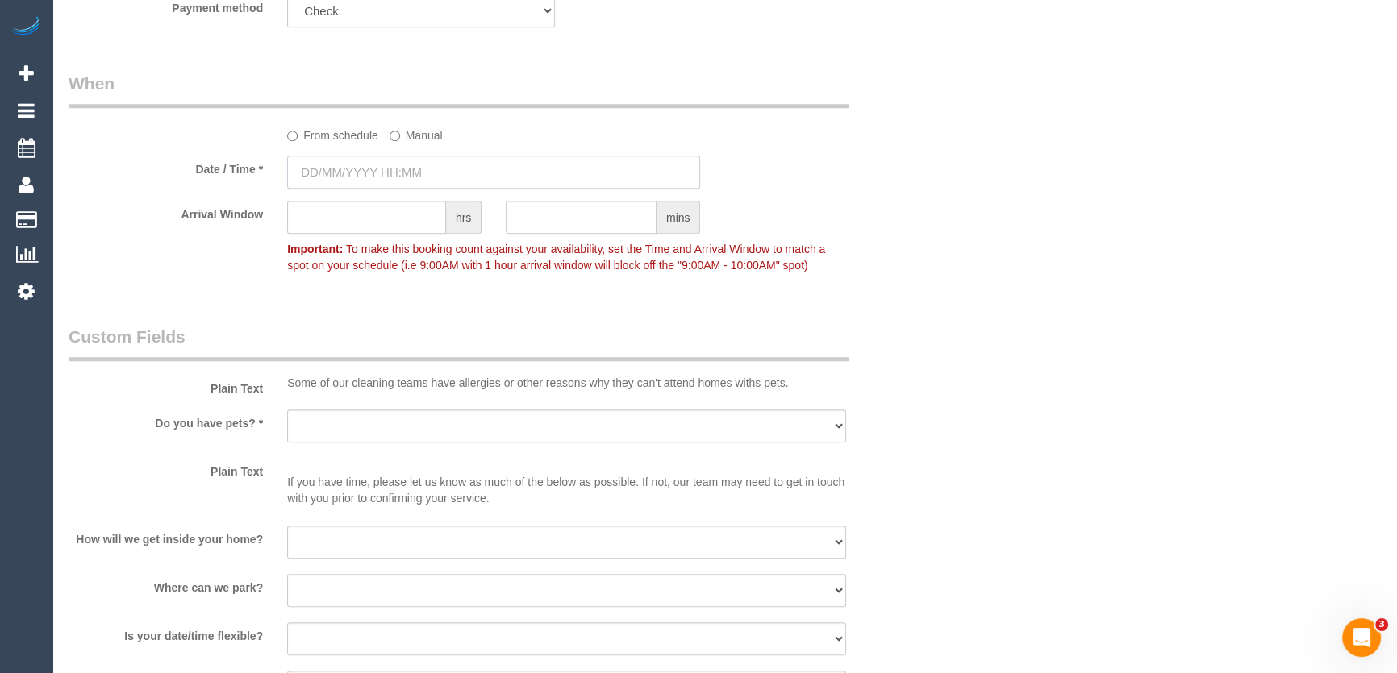
click at [402, 177] on input "text" at bounding box center [493, 172] width 413 height 33
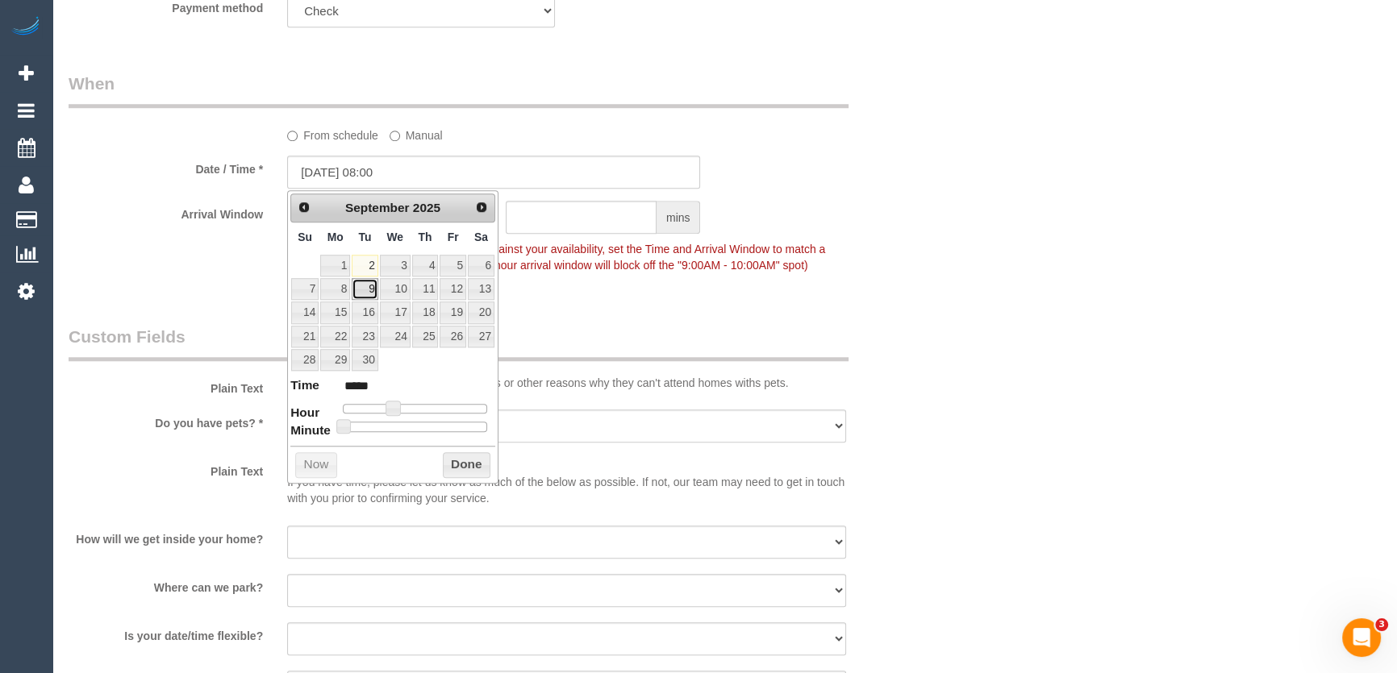
click at [365, 286] on link "9" at bounding box center [365, 289] width 26 height 22
drag, startPoint x: 395, startPoint y: 404, endPoint x: 459, endPoint y: 414, distance: 64.5
click at [400, 403] on span at bounding box center [393, 408] width 15 height 15
click at [422, 408] on div at bounding box center [415, 409] width 144 height 10
click at [459, 414] on dl "Time ***** Hour Minute Second Millisecond Microsecond Time Zone ***** ***** ***…" at bounding box center [392, 405] width 205 height 56
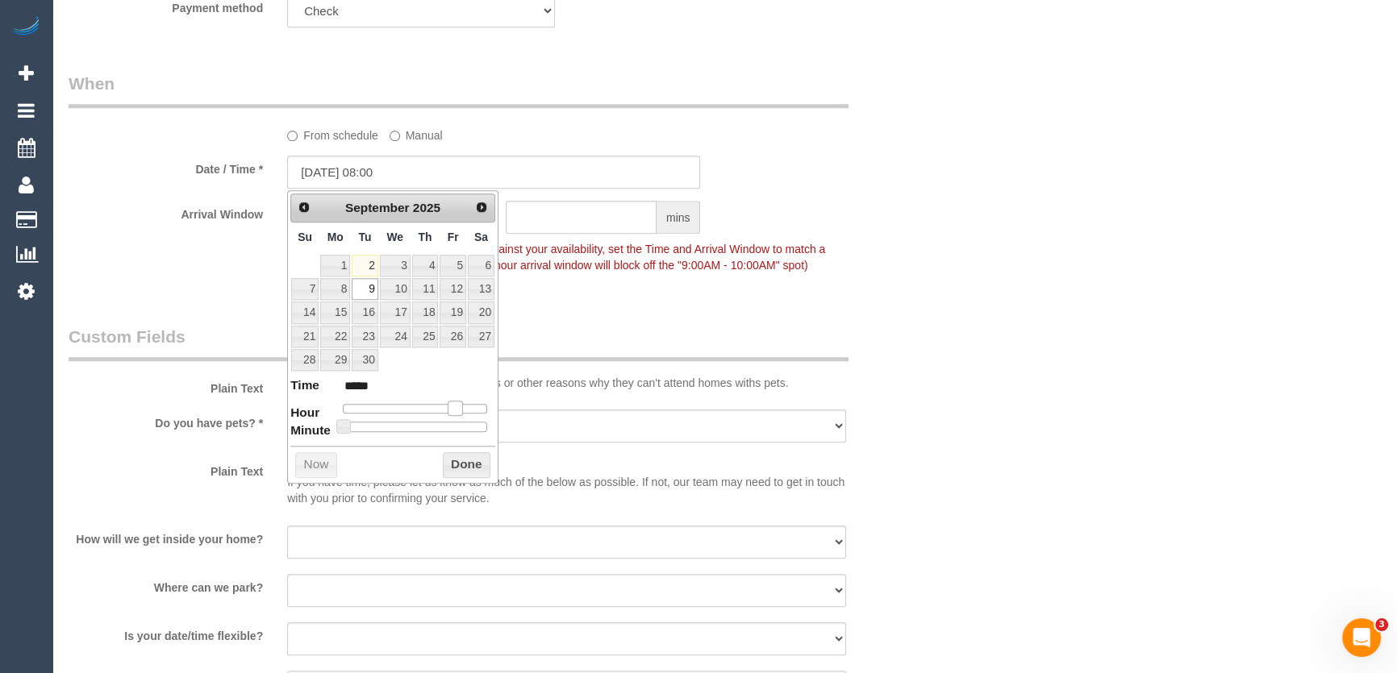
click at [458, 414] on dl "Time ***** Hour Minute Second Millisecond Microsecond Time Zone ***** ***** ***…" at bounding box center [392, 405] width 205 height 56
type input "09/09/2025 18:00"
type input "*****"
type input "09/09/2025 17:00"
type input "*****"
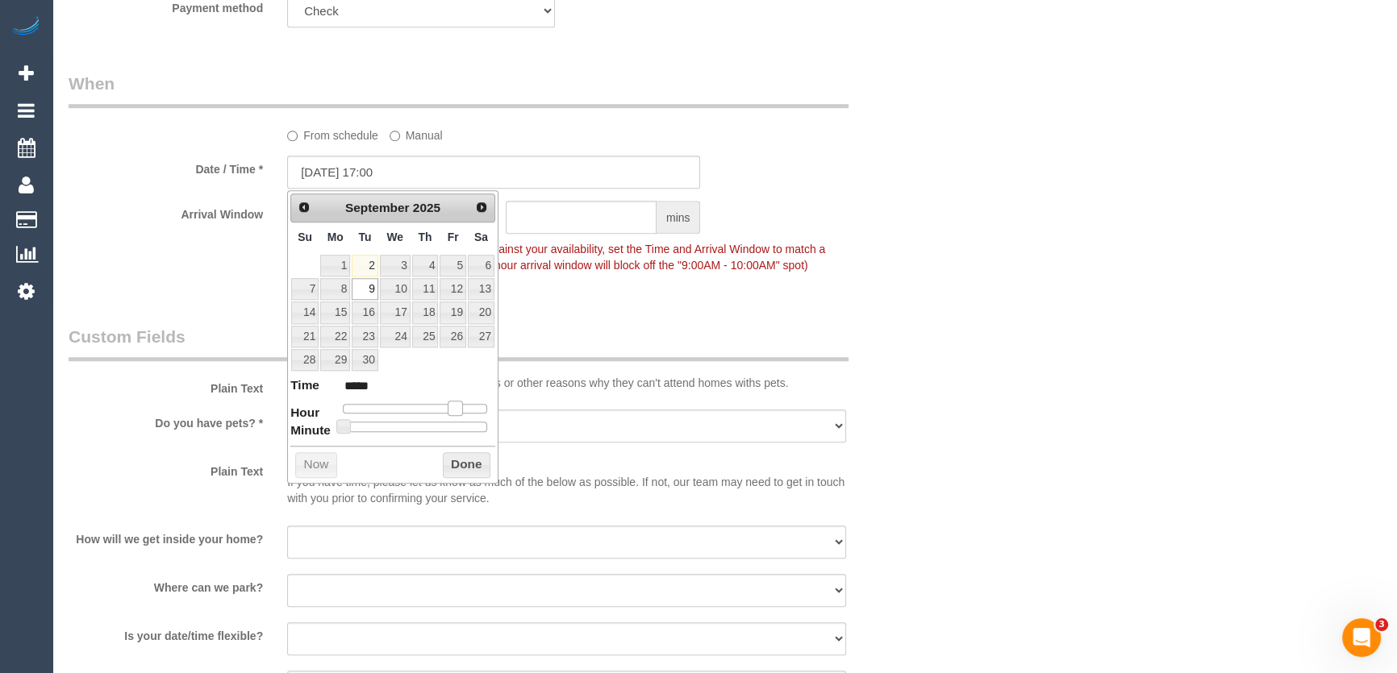
type input "09/09/2025 16:00"
type input "*****"
type input "09/09/2025 15:00"
type input "*****"
type input "09/09/2025 14:00"
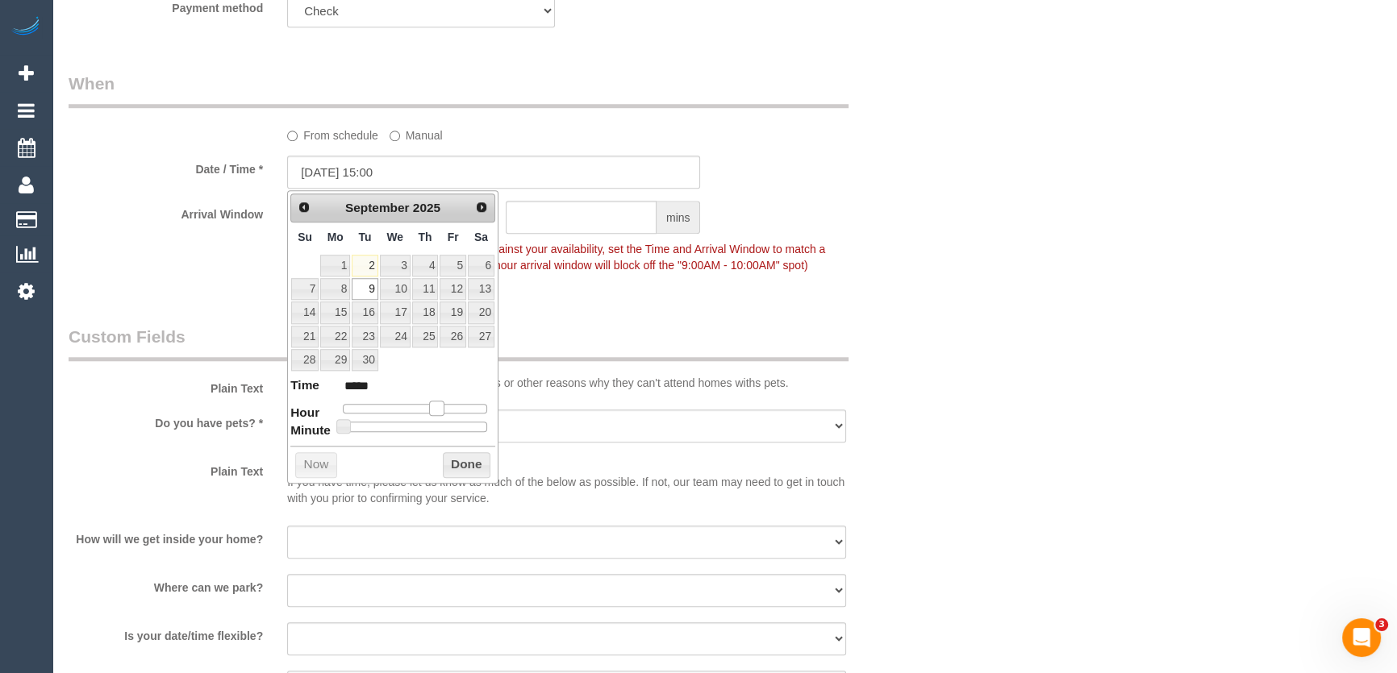
type input "*****"
type input "09/09/2025 13:00"
type input "*****"
drag, startPoint x: 453, startPoint y: 409, endPoint x: 478, endPoint y: 331, distance: 82.1
click at [434, 408] on span at bounding box center [430, 408] width 15 height 15
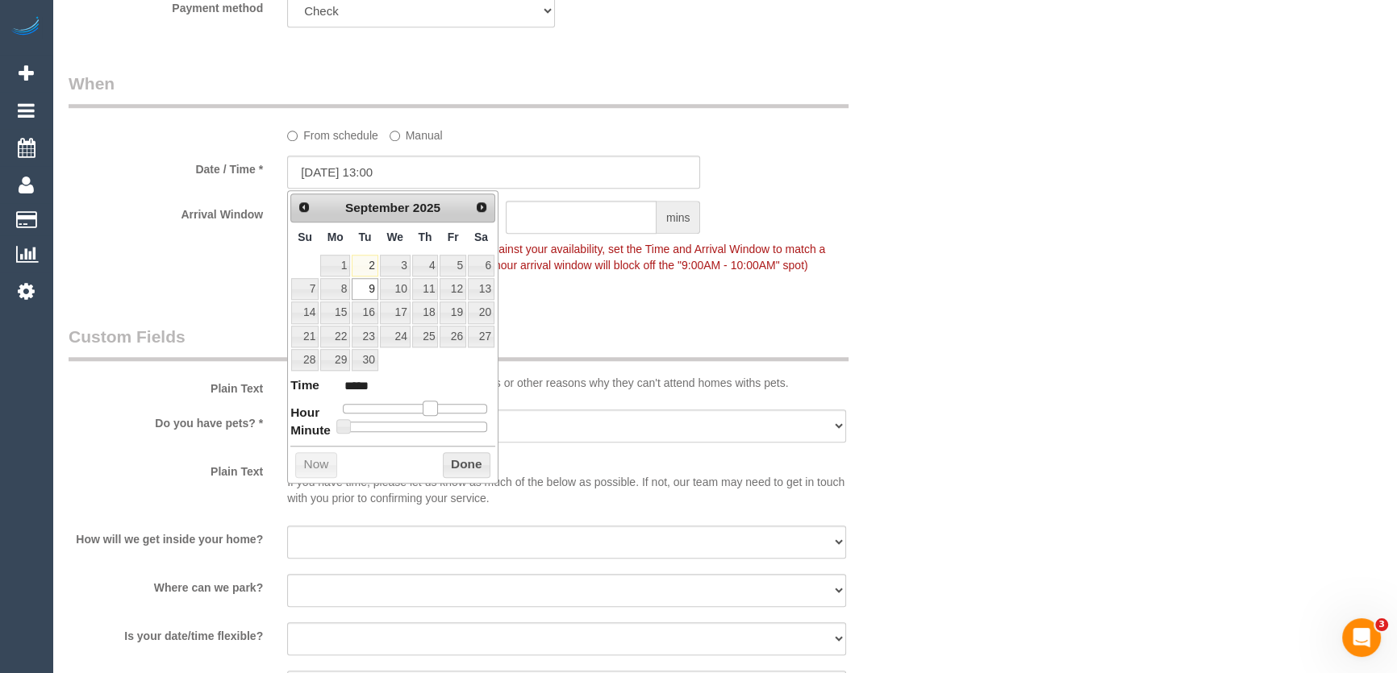
click at [432, 405] on div at bounding box center [415, 409] width 144 height 10
click at [419, 409] on div at bounding box center [415, 409] width 144 height 10
click at [426, 408] on div at bounding box center [415, 409] width 144 height 10
click at [511, 335] on legend "Custom Fields" at bounding box center [459, 343] width 780 height 36
type input "09/09/2025 12:00"
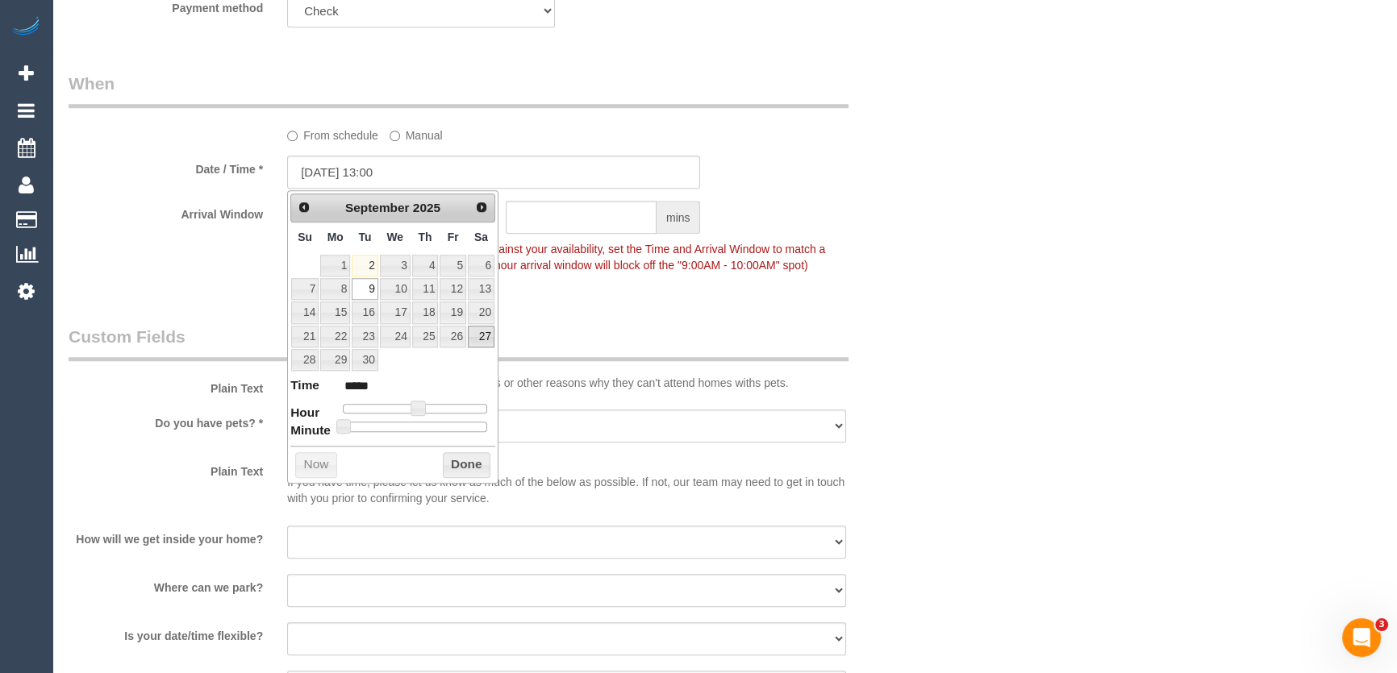
type input "*****"
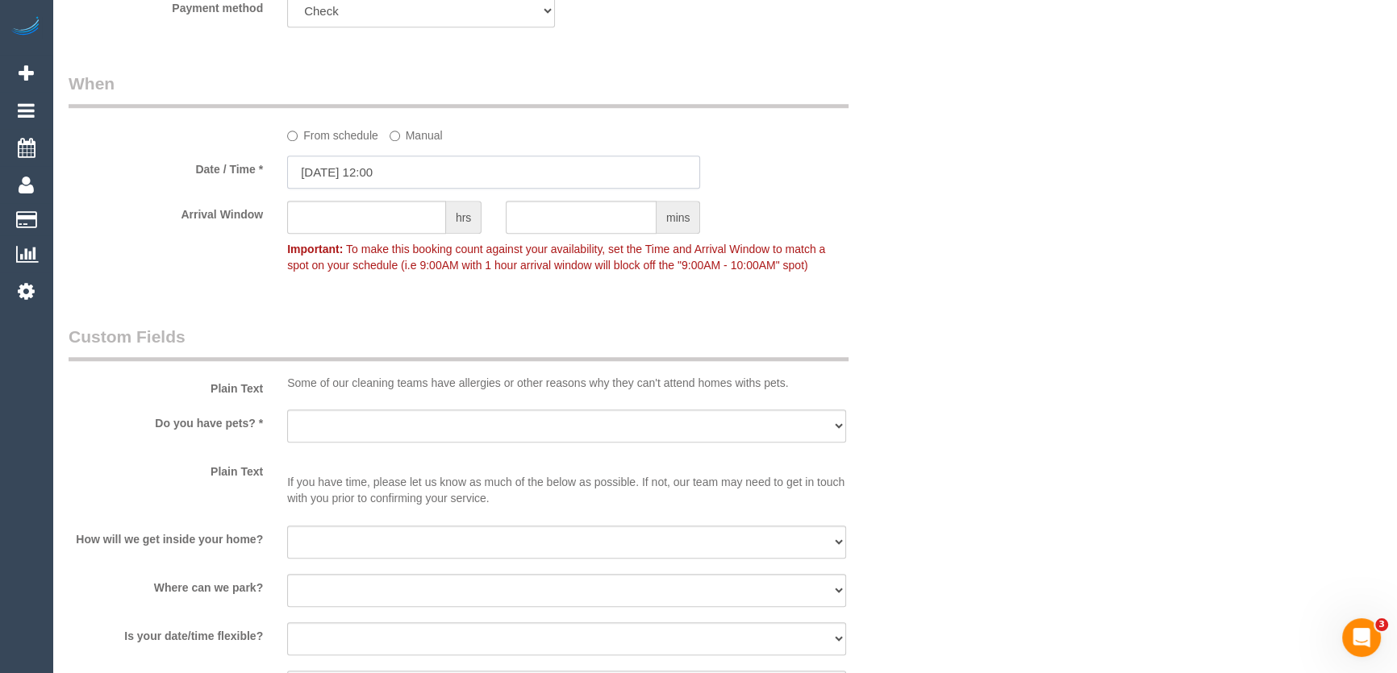
click at [415, 173] on input "09/09/2025 12:00" at bounding box center [493, 172] width 413 height 33
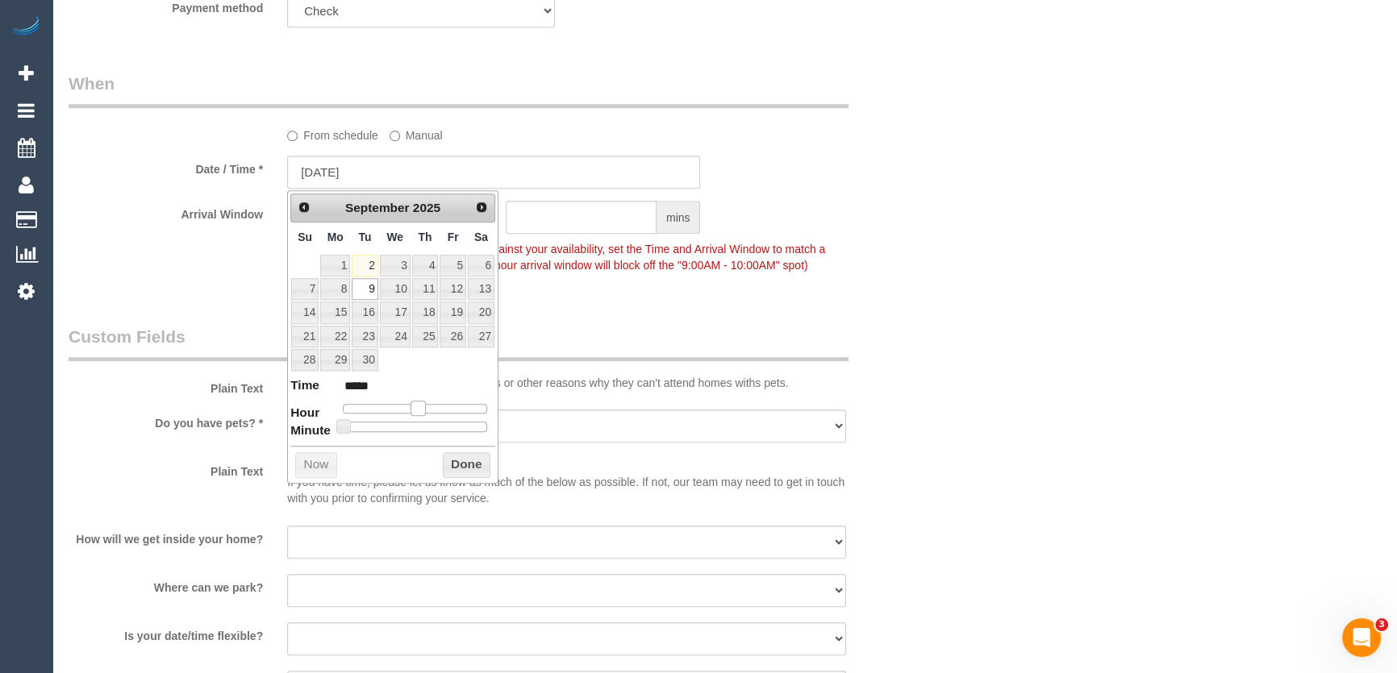
type input "09/09/2025 13:00"
type input "*****"
drag, startPoint x: 413, startPoint y: 173, endPoint x: 535, endPoint y: 307, distance: 181.0
click at [432, 405] on span at bounding box center [424, 408] width 15 height 15
type input "09/09/2025 14:00"
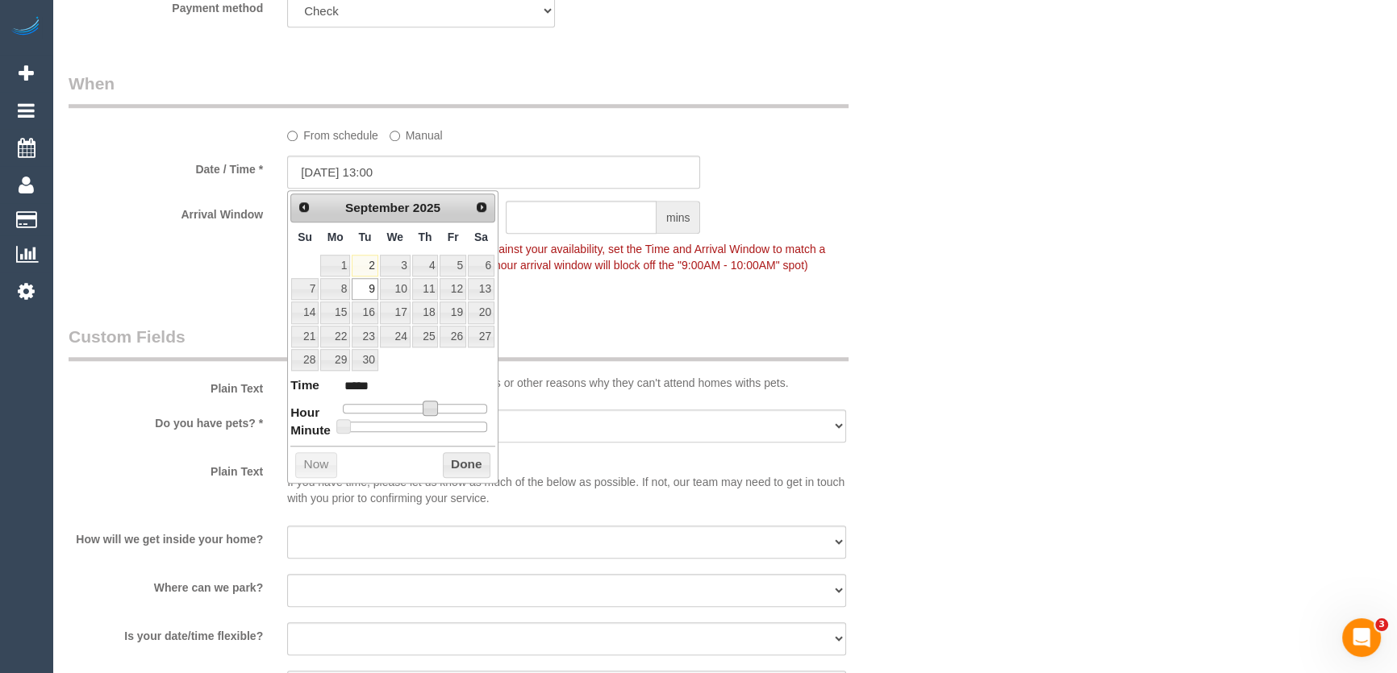
type input "*****"
type input "09/09/2025 15:00"
type input "*****"
type input "09/09/2025 16:00"
type input "*****"
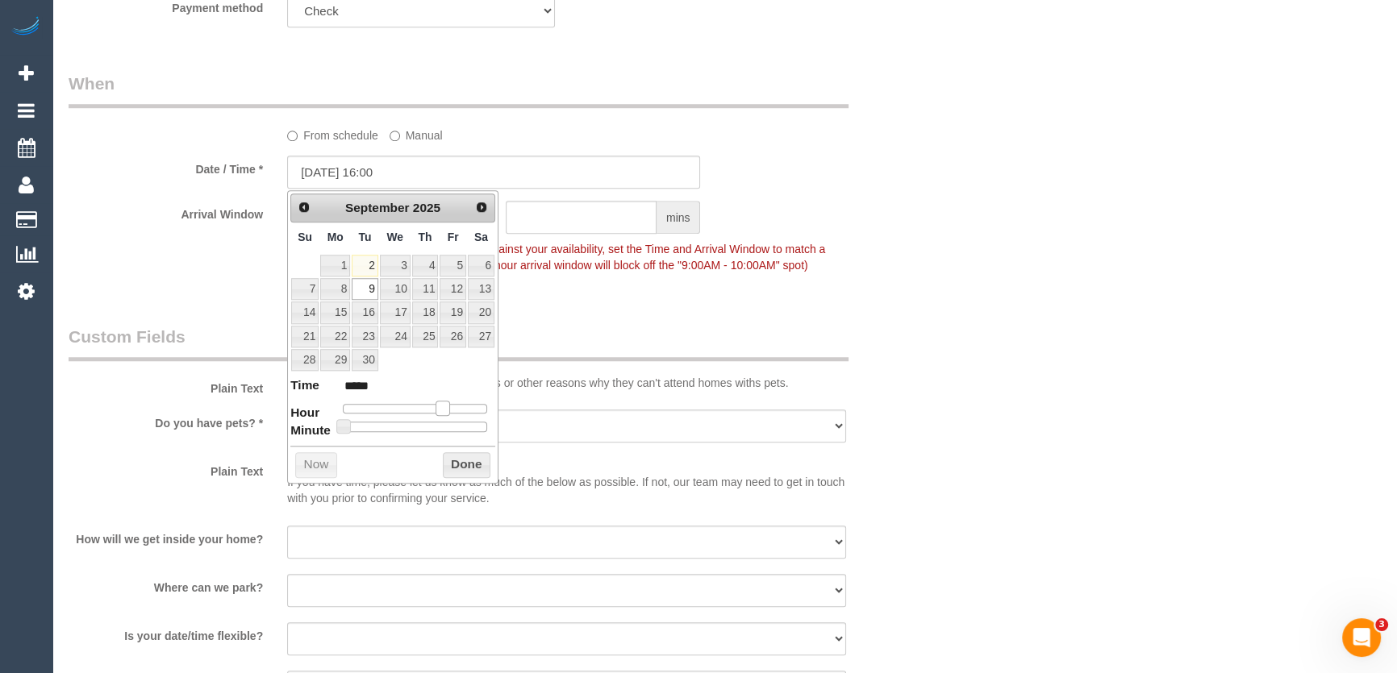
type input "09/09/2025 15:00"
type input "*****"
type input "09/09/2025 14:00"
type input "*****"
drag, startPoint x: 430, startPoint y: 405, endPoint x: 976, endPoint y: 565, distance: 569.2
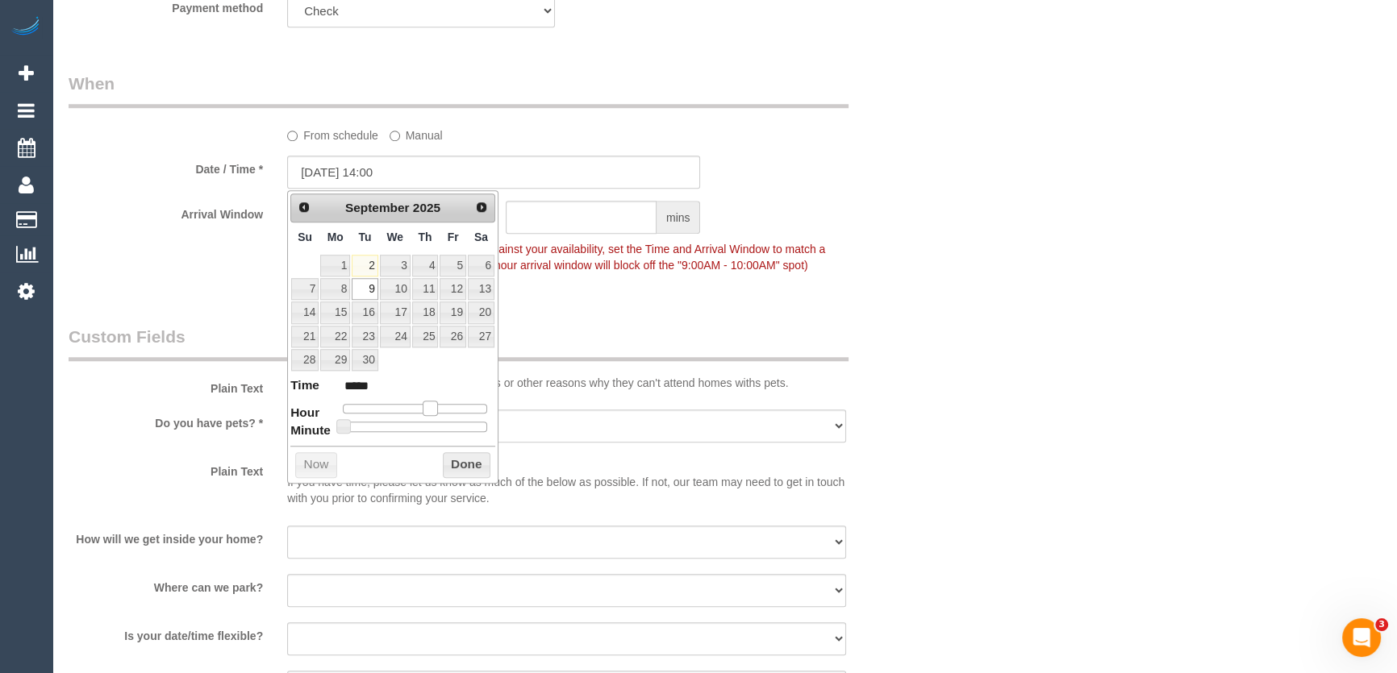
click at [432, 404] on span at bounding box center [430, 408] width 15 height 15
click at [569, 333] on legend "Custom Fields" at bounding box center [459, 343] width 780 height 36
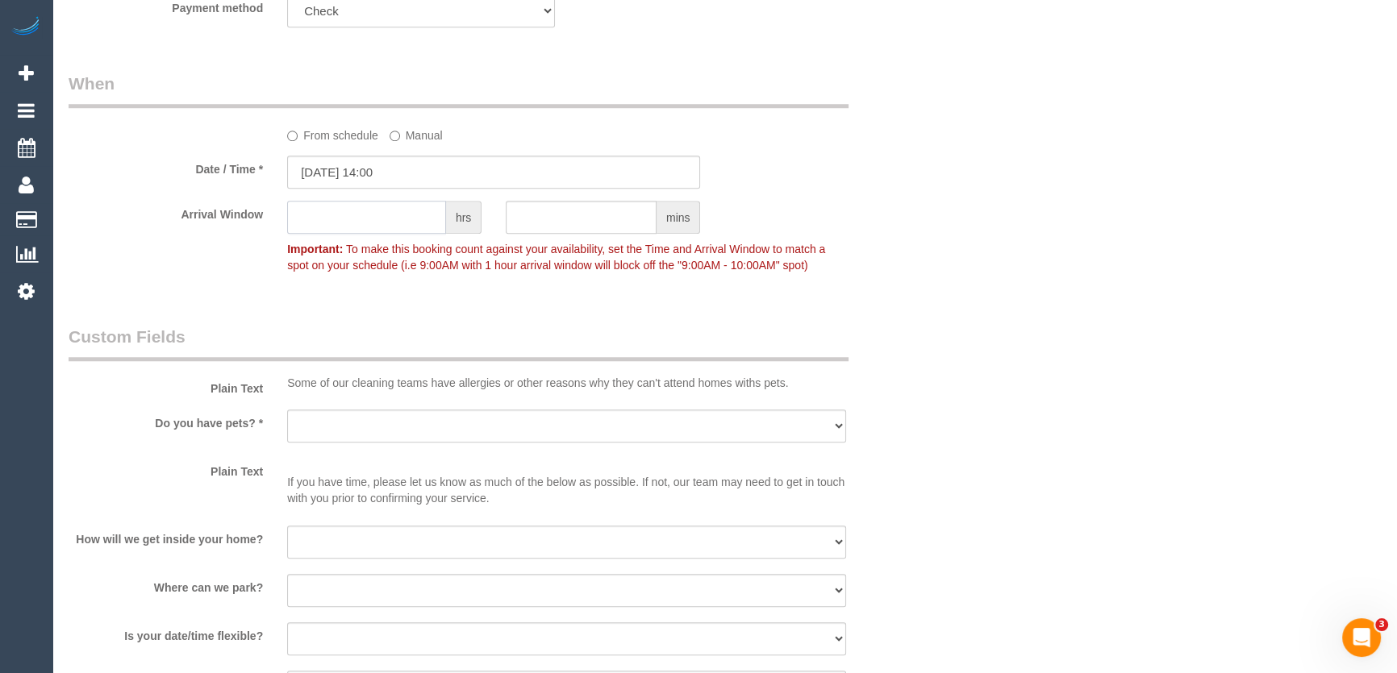
click at [386, 201] on input "text" at bounding box center [366, 217] width 159 height 33
click at [386, 215] on input "text" at bounding box center [366, 217] width 159 height 33
click at [332, 224] on input "text" at bounding box center [366, 217] width 159 height 33
type input "1"
click at [329, 426] on select "Yes - Cats Yes - Dogs No pets Yes - Dogs and Cats Yes - Other" at bounding box center [566, 426] width 559 height 33
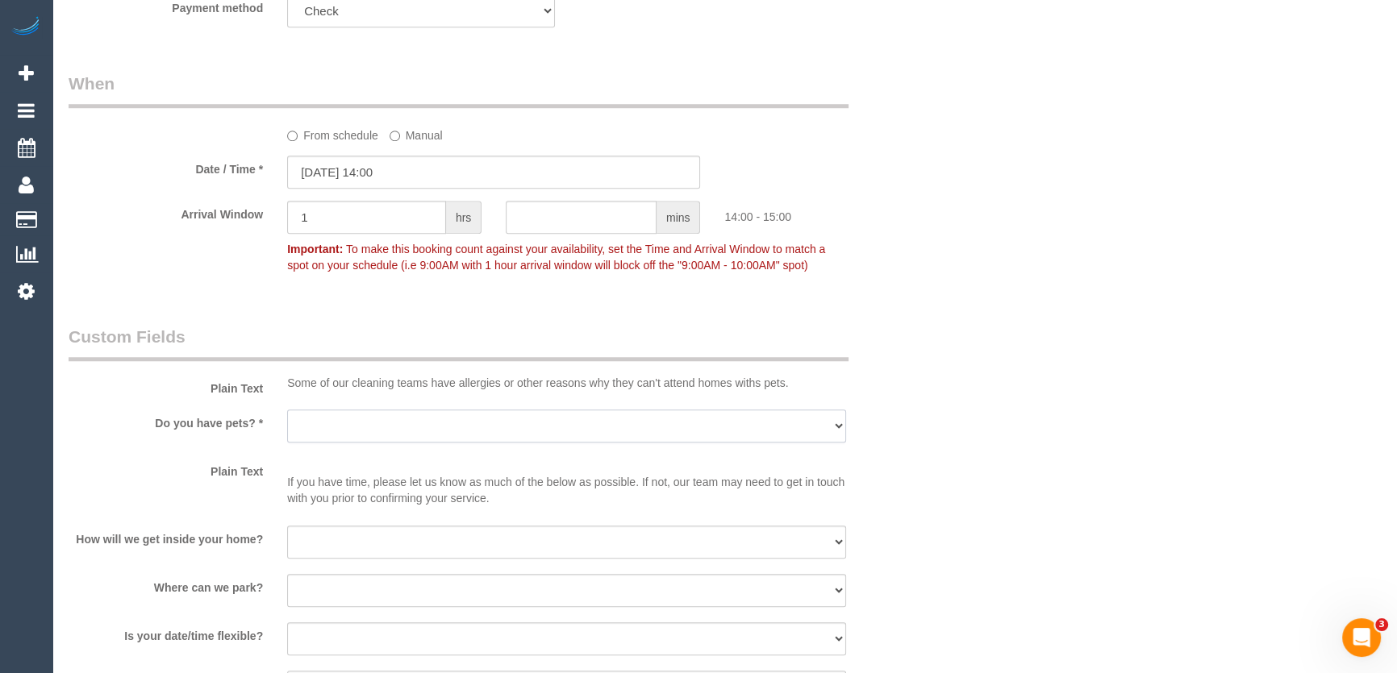
select select "number:28"
click at [287, 410] on select "Yes - Cats Yes - Dogs No pets Yes - Dogs and Cats Yes - Other" at bounding box center [566, 426] width 559 height 33
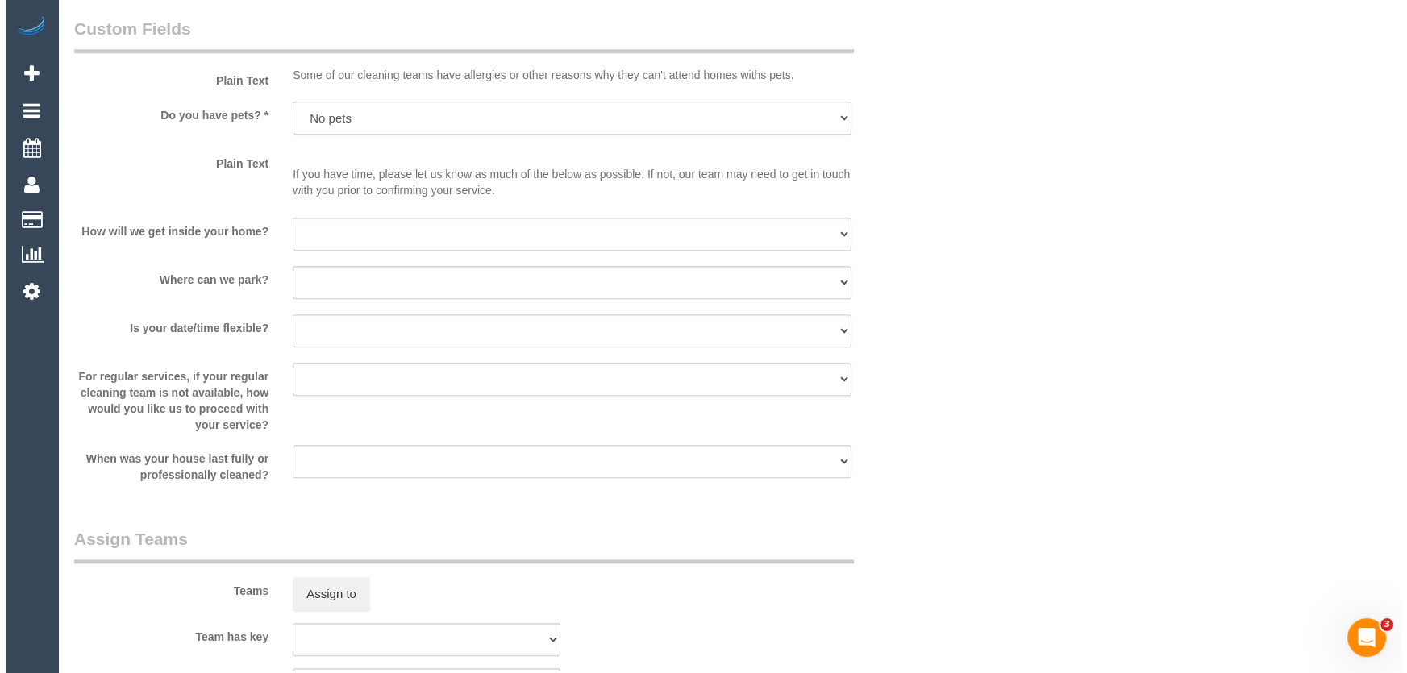
scroll to position [2126, 0]
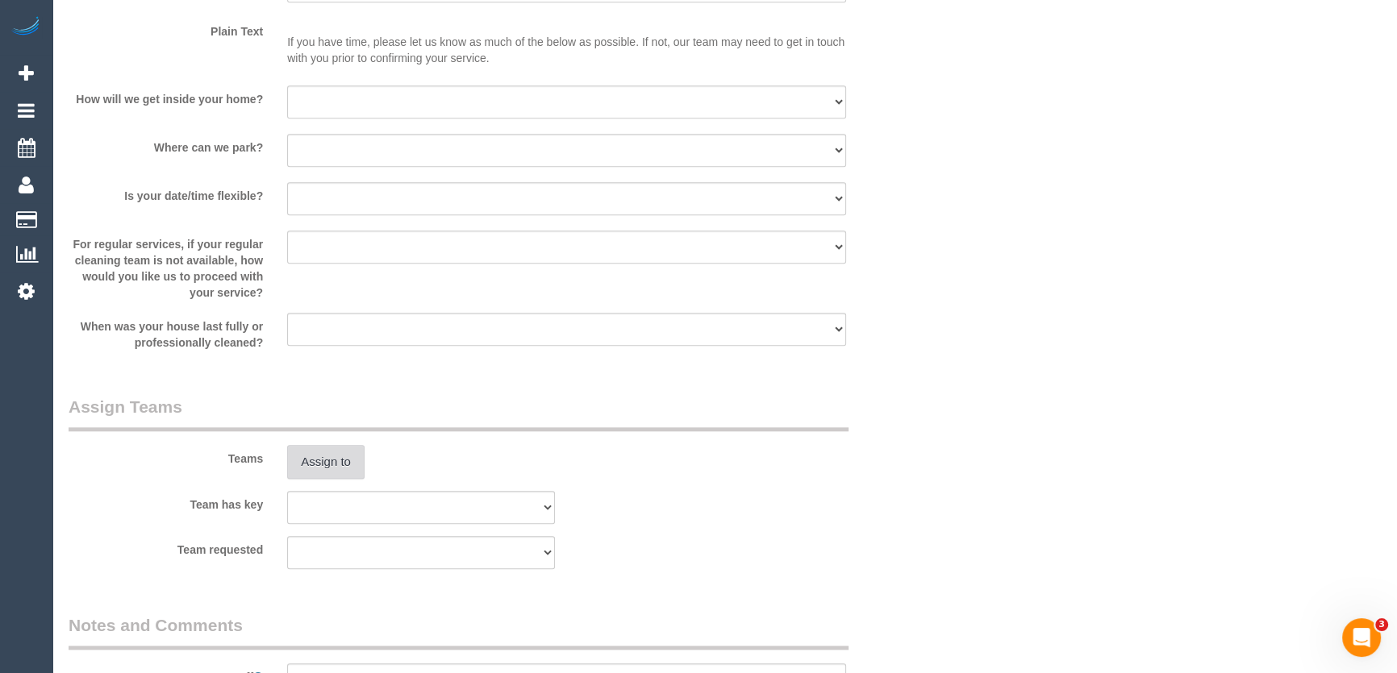
click at [322, 456] on button "Assign to" at bounding box center [325, 462] width 77 height 34
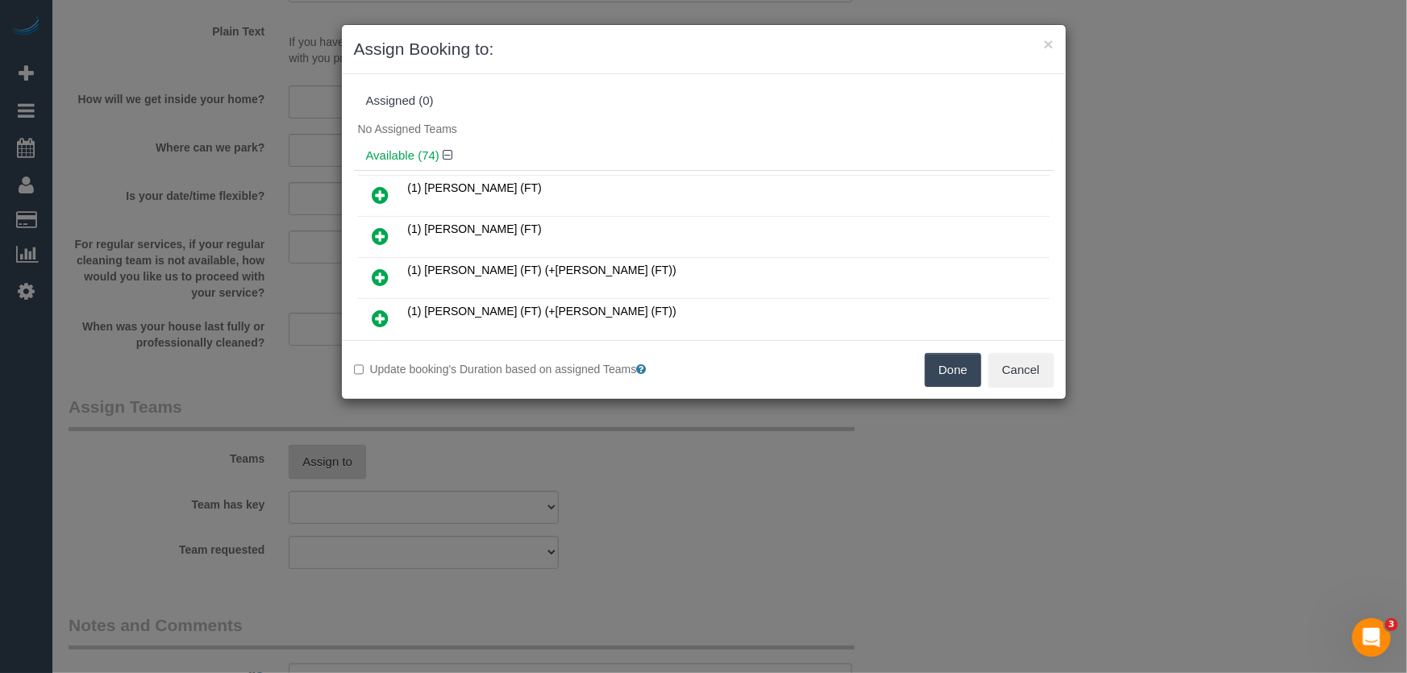
scroll to position [1111, 0]
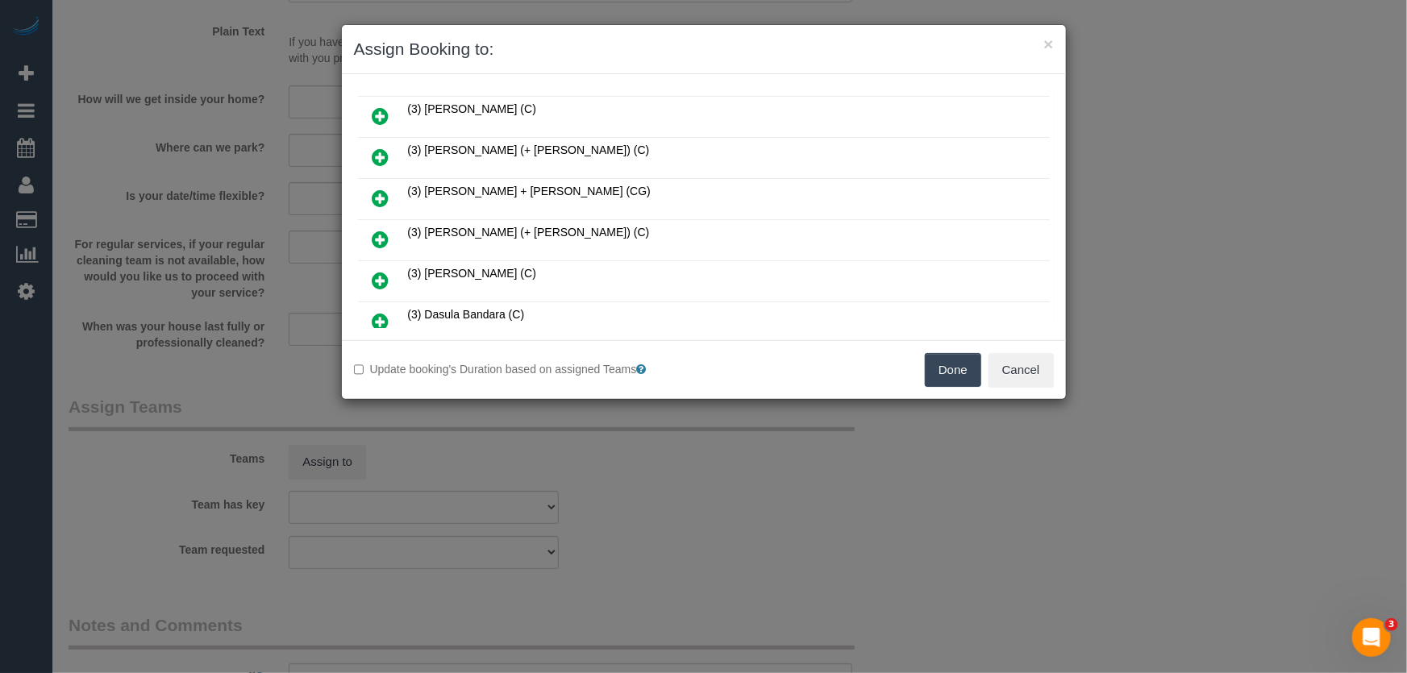
click at [378, 230] on icon at bounding box center [381, 239] width 17 height 19
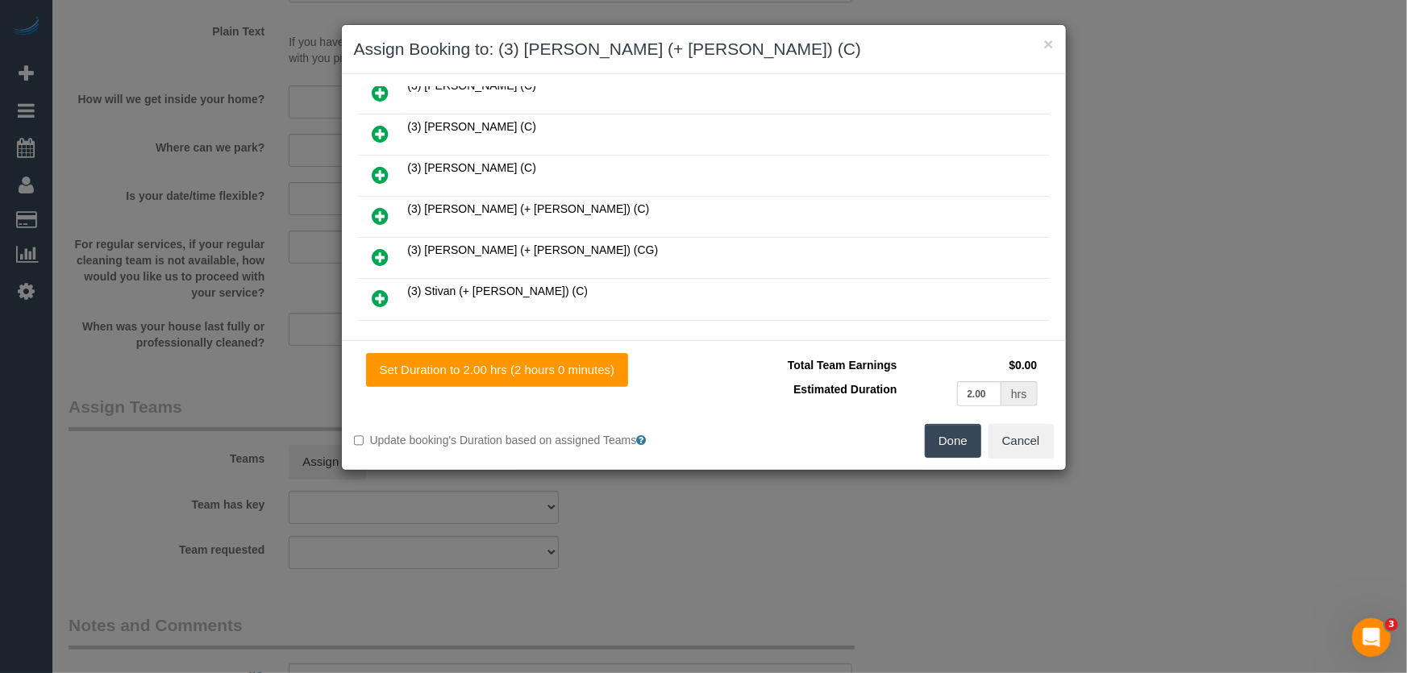
scroll to position [2395, 0]
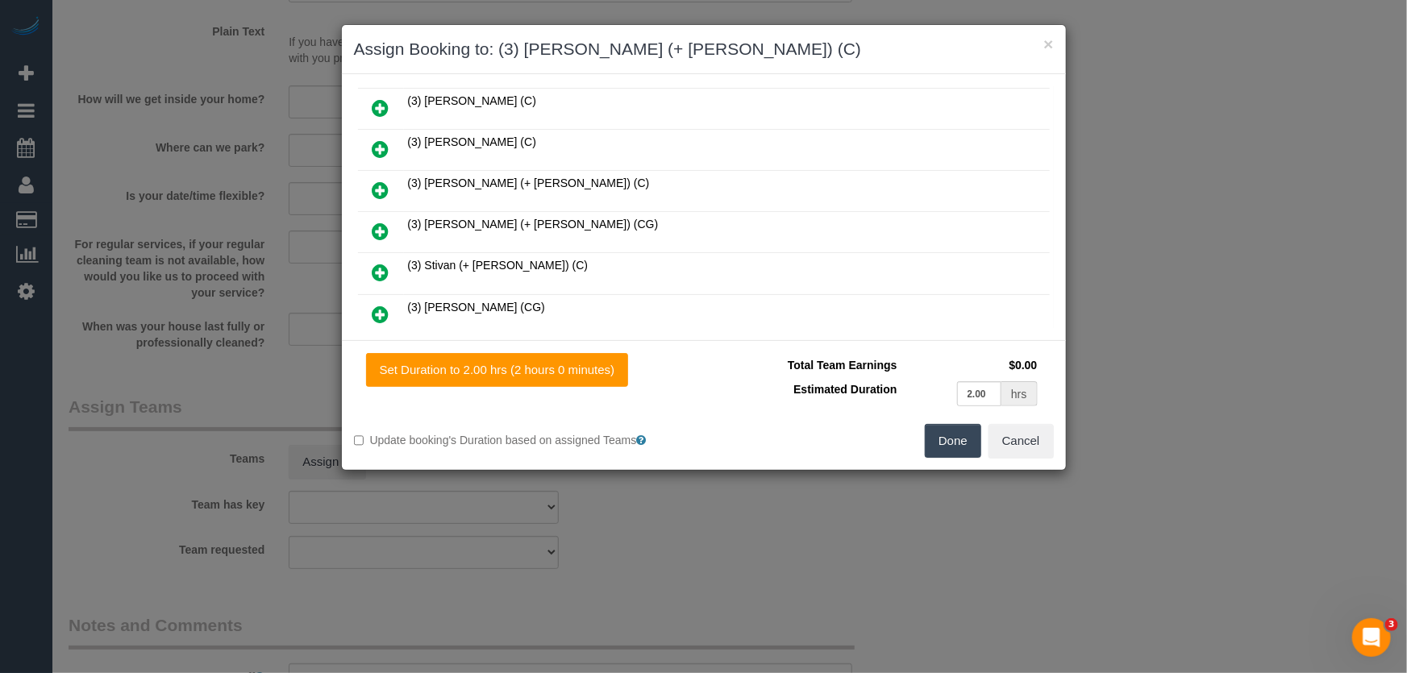
click at [382, 346] on icon at bounding box center [381, 355] width 17 height 19
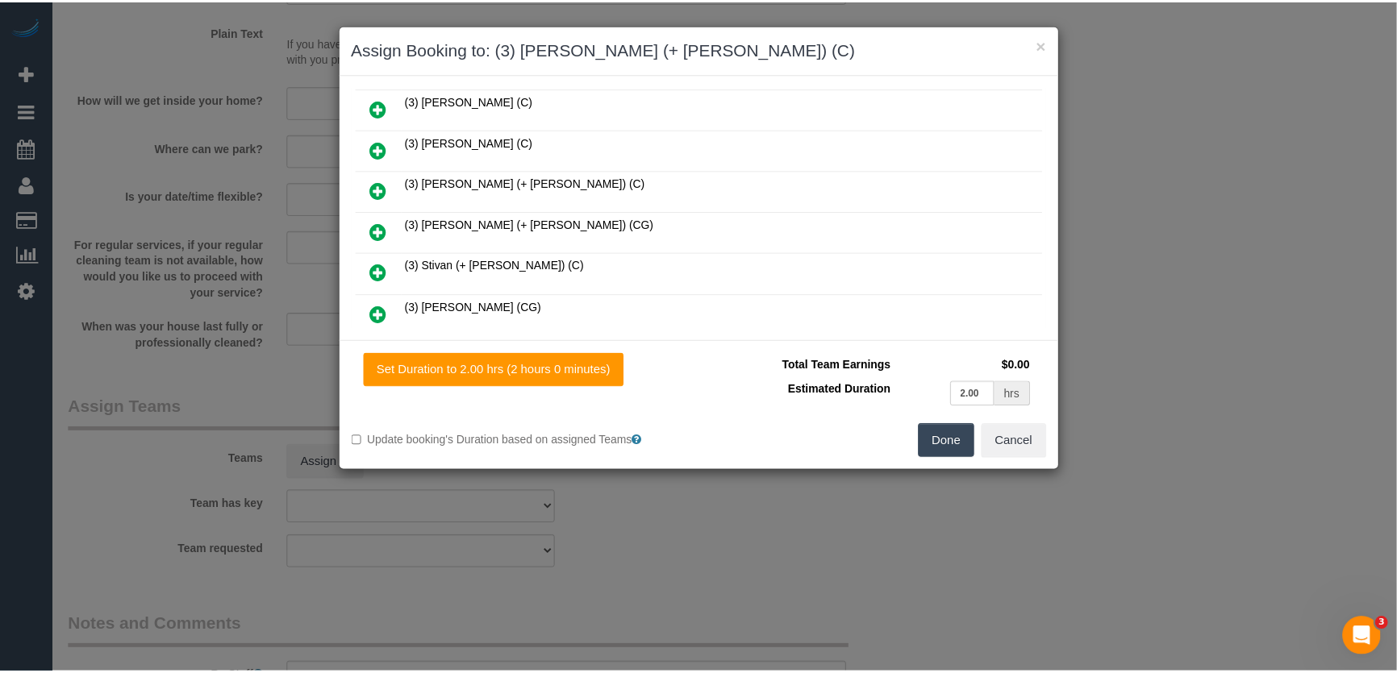
scroll to position [2435, 0]
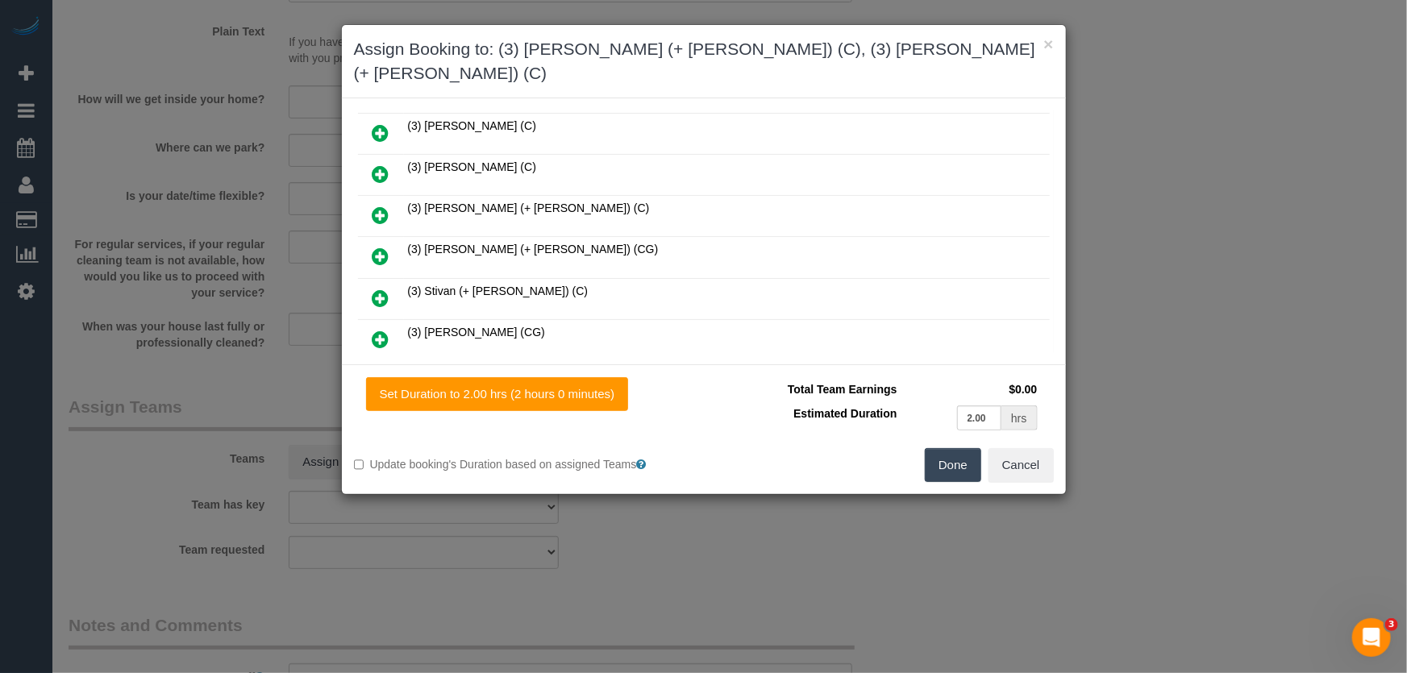
click at [945, 448] on button "Done" at bounding box center [953, 465] width 56 height 34
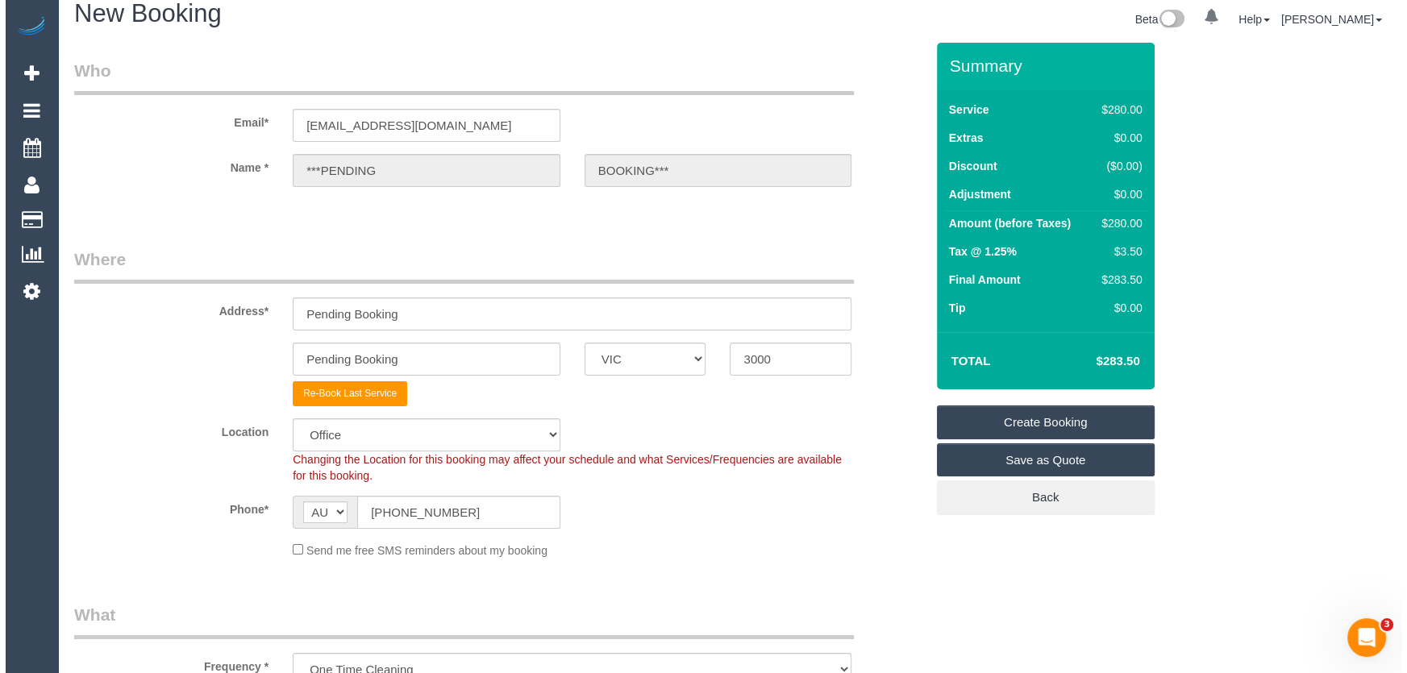
scroll to position [0, 0]
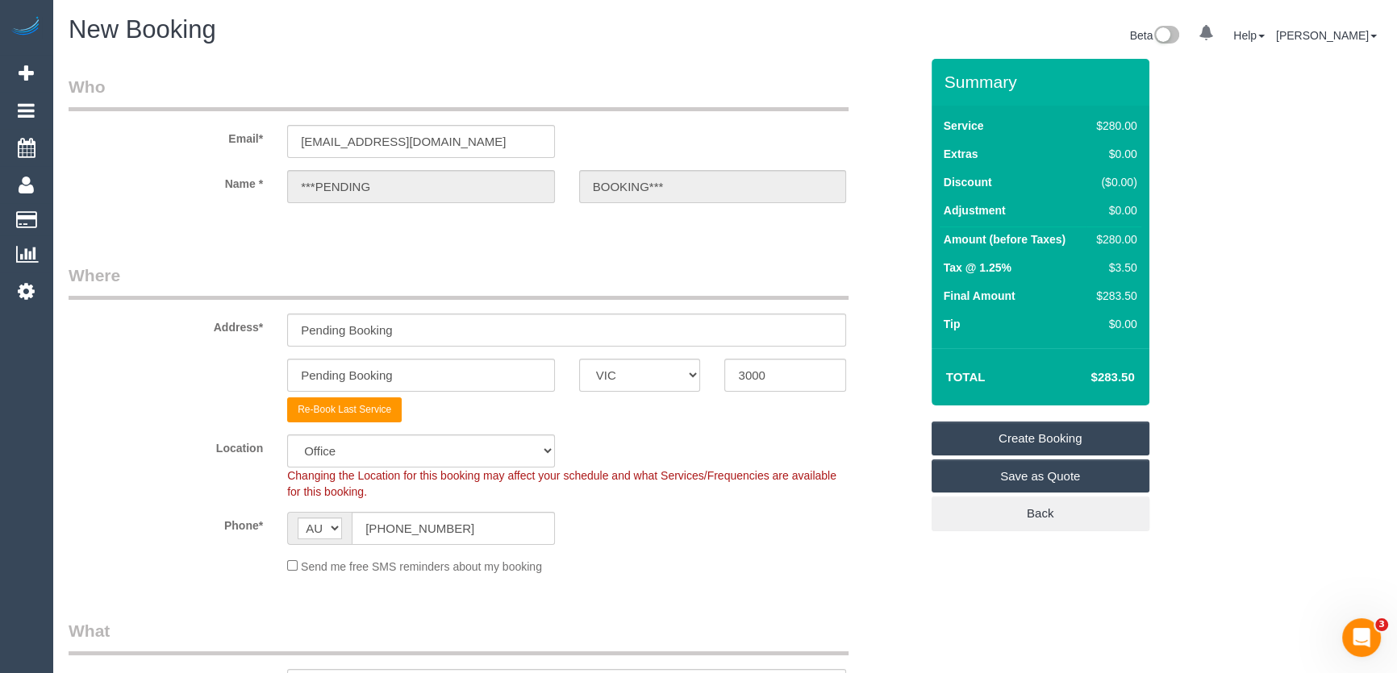
click at [1020, 436] on link "Create Booking" at bounding box center [1041, 439] width 218 height 34
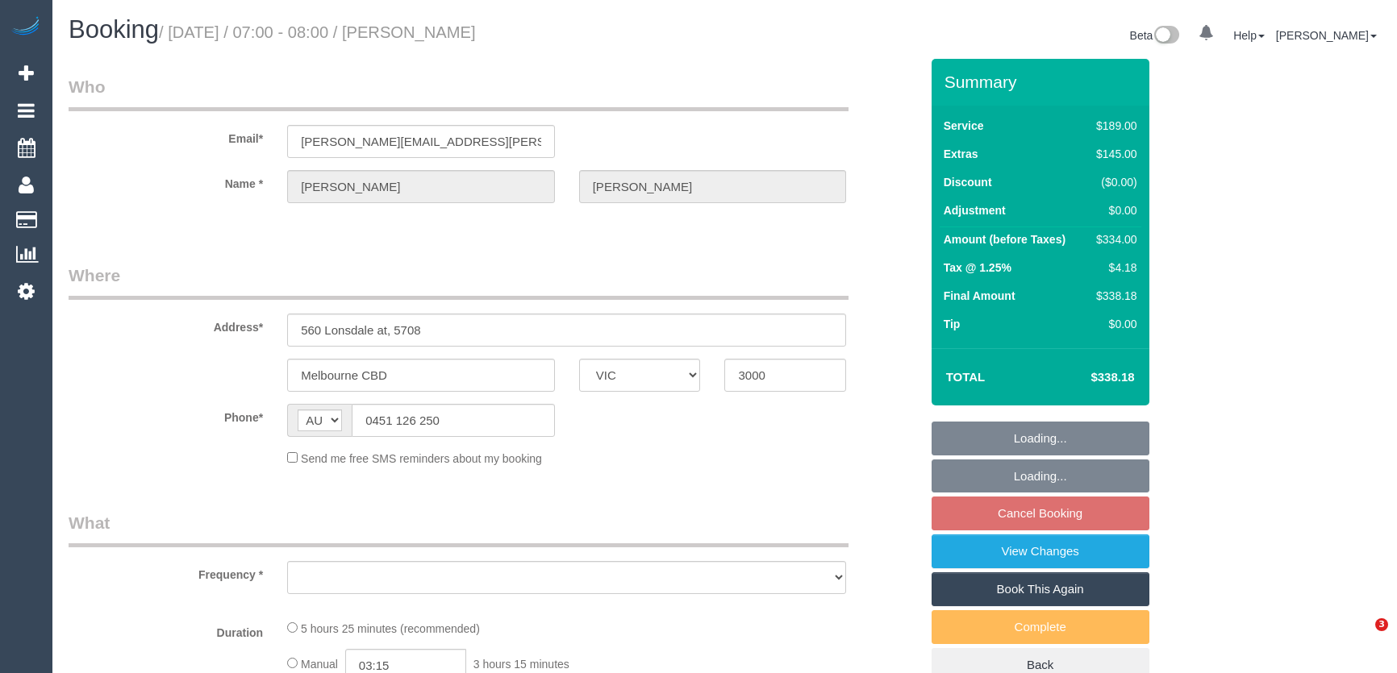
select select "VIC"
select select "object:663"
select select "string:stripe-pm_1S2MI92GScqysDRVoNcvtpzM"
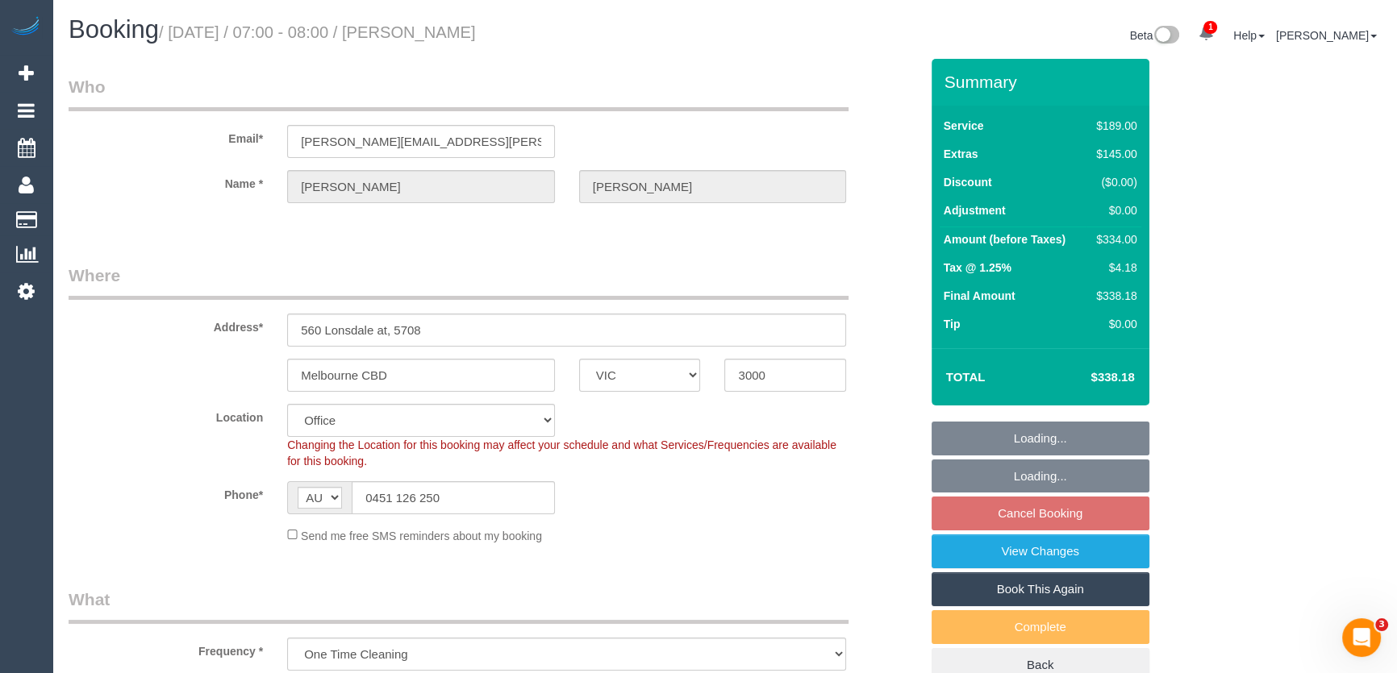
select select "number:28"
select select "number:14"
select select "number:20"
select select "number:22"
select select "number:33"
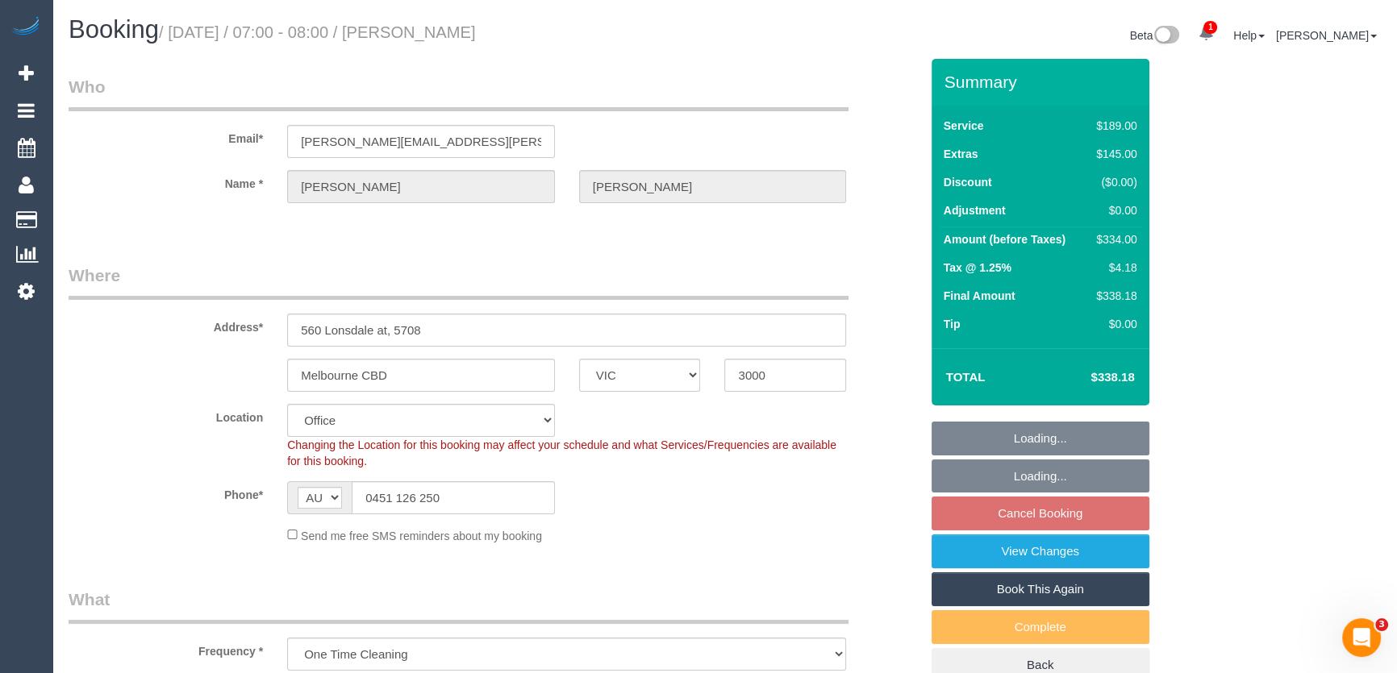
select select "number:26"
select select "object:814"
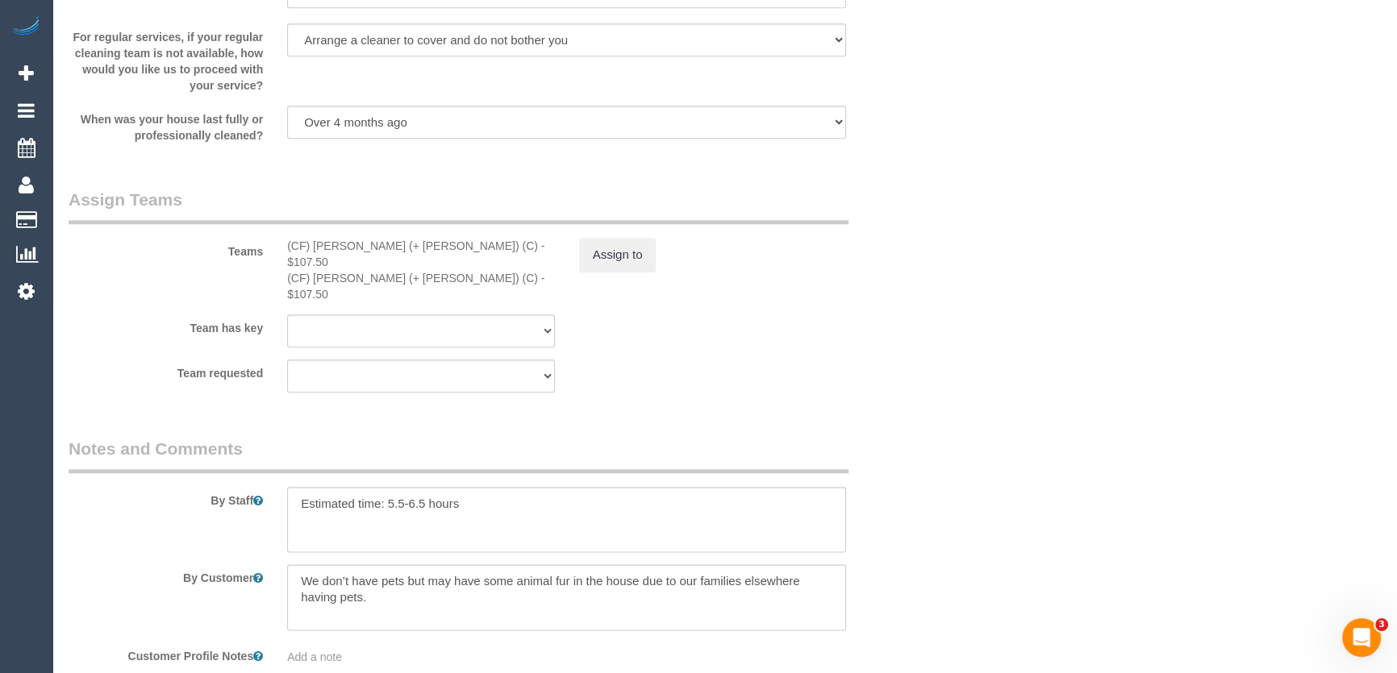
scroll to position [2487, 0]
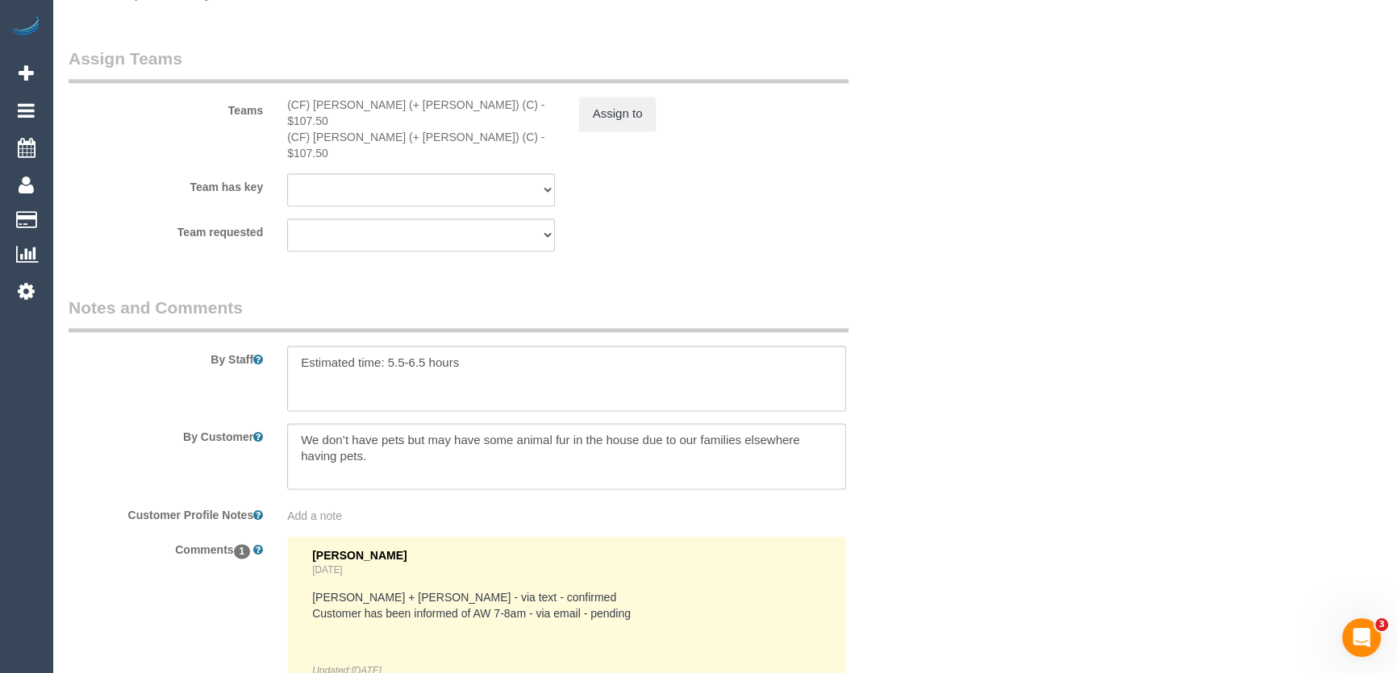
click at [324, 549] on div "Jessica Trentin Yesterday Karina + Darly - via text - confirmed Customer has be…" at bounding box center [566, 633] width 509 height 169
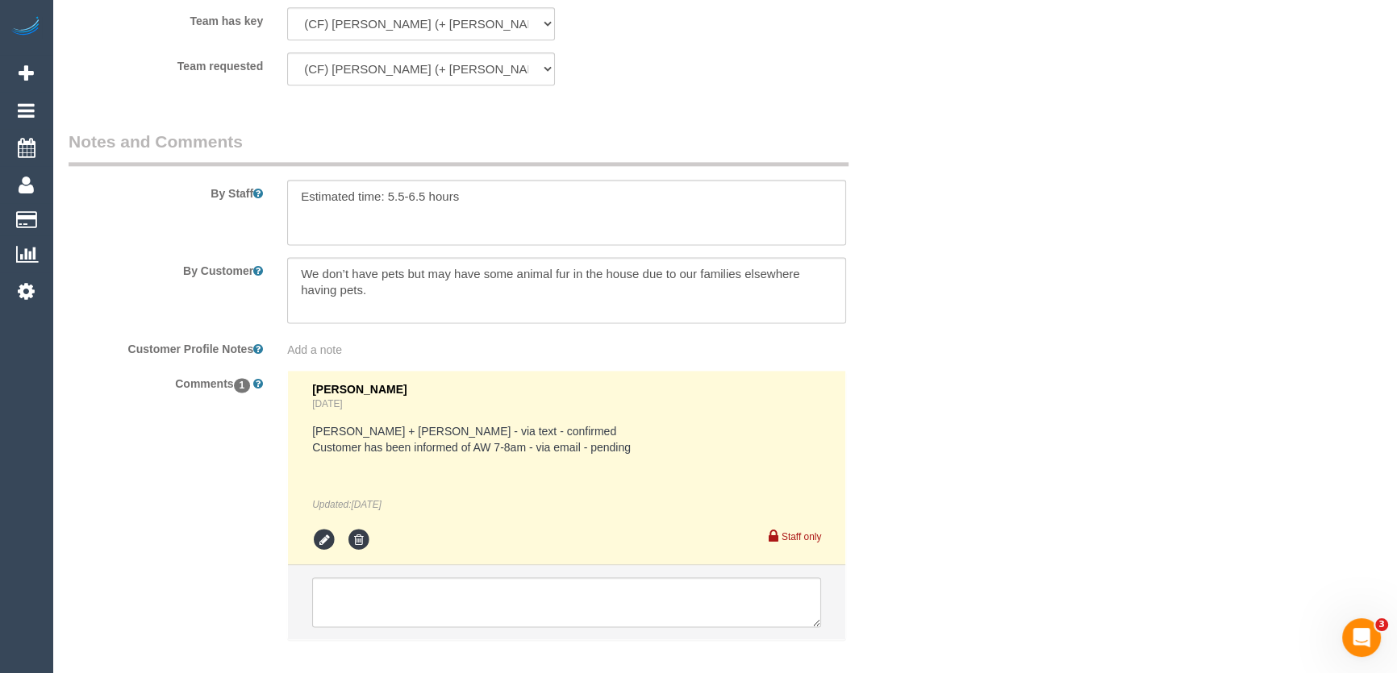
scroll to position [2707, 0]
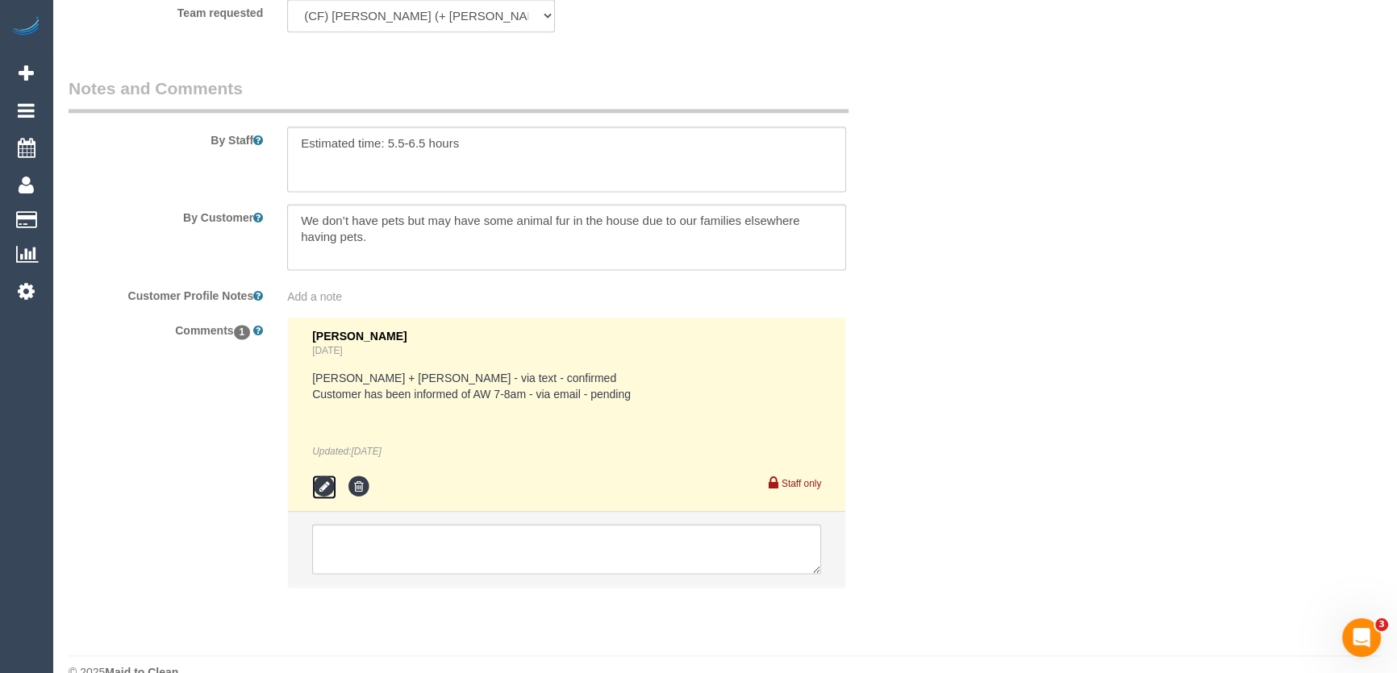
click at [322, 475] on icon at bounding box center [324, 487] width 24 height 24
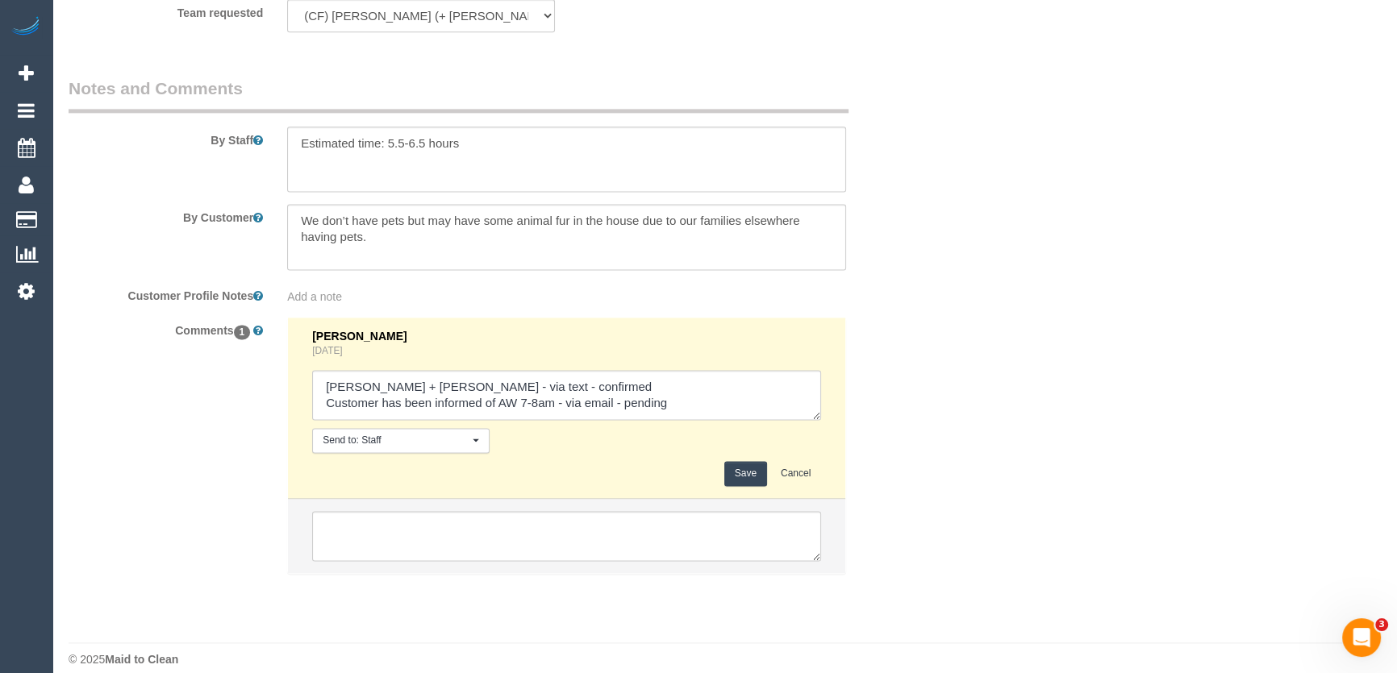
scroll to position [2694, 0]
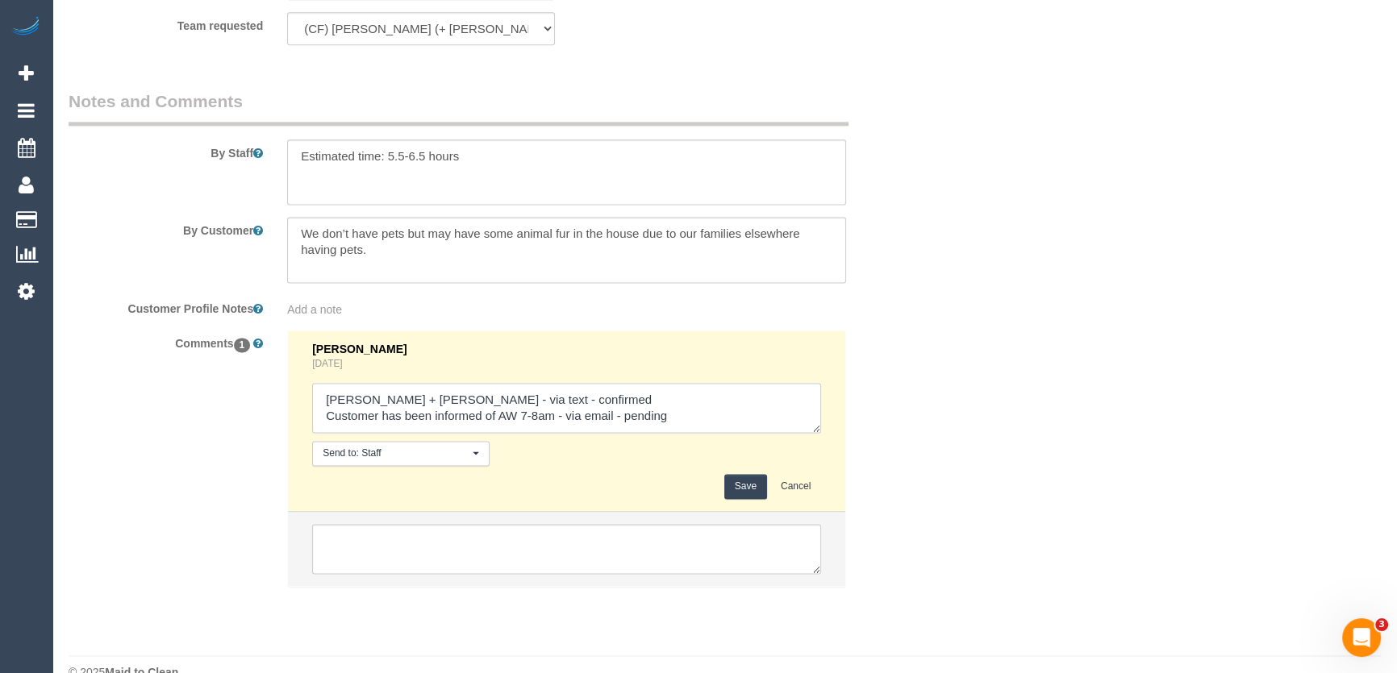
click at [690, 386] on textarea at bounding box center [566, 408] width 509 height 50
type textarea "Karina + Darly - via text - confirmed Customer has been informed of AW 7-8am - …"
click at [750, 474] on button "Save" at bounding box center [745, 486] width 43 height 25
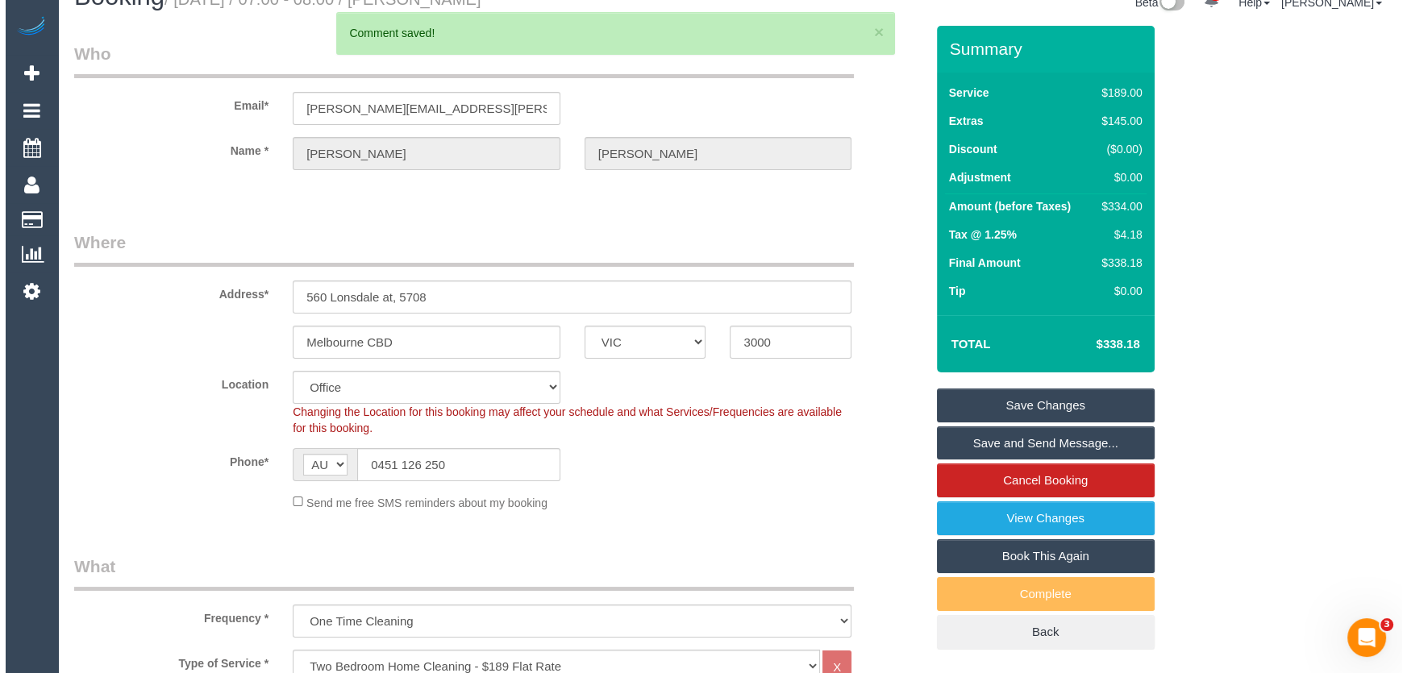
scroll to position [0, 0]
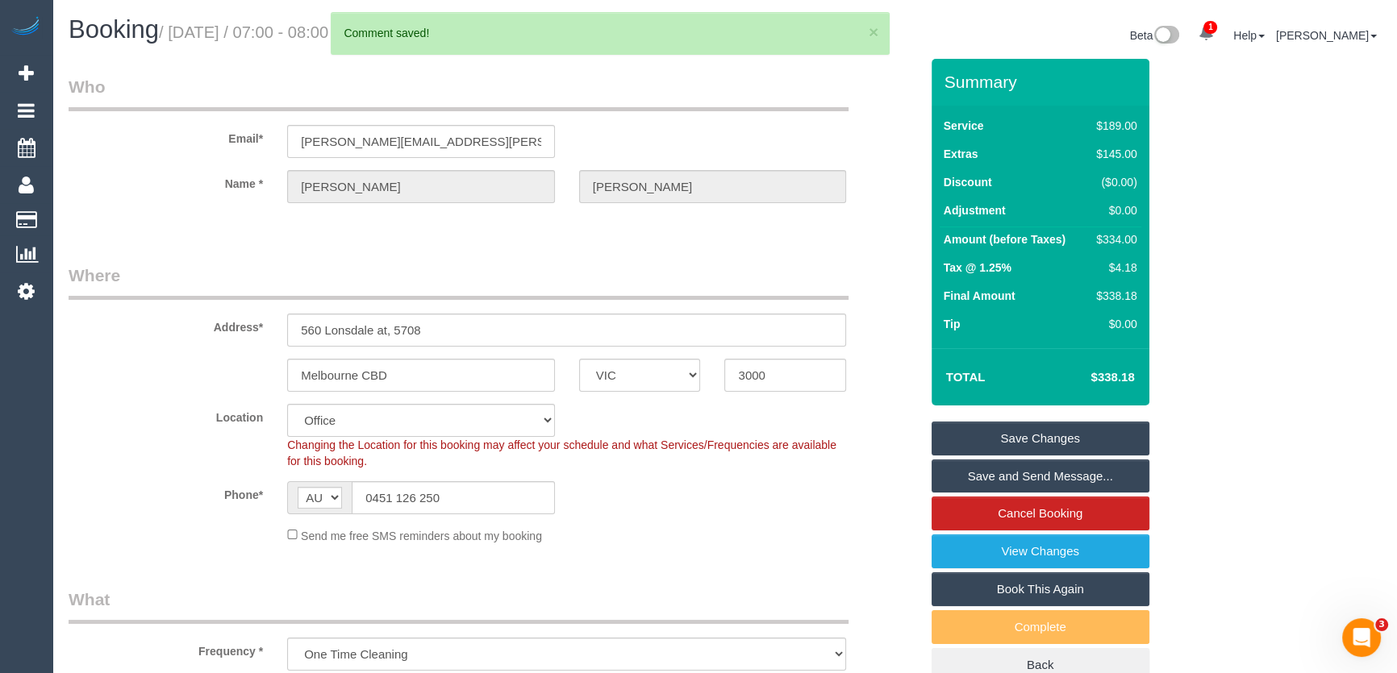
click at [976, 474] on link "Save and Send Message..." at bounding box center [1041, 477] width 218 height 34
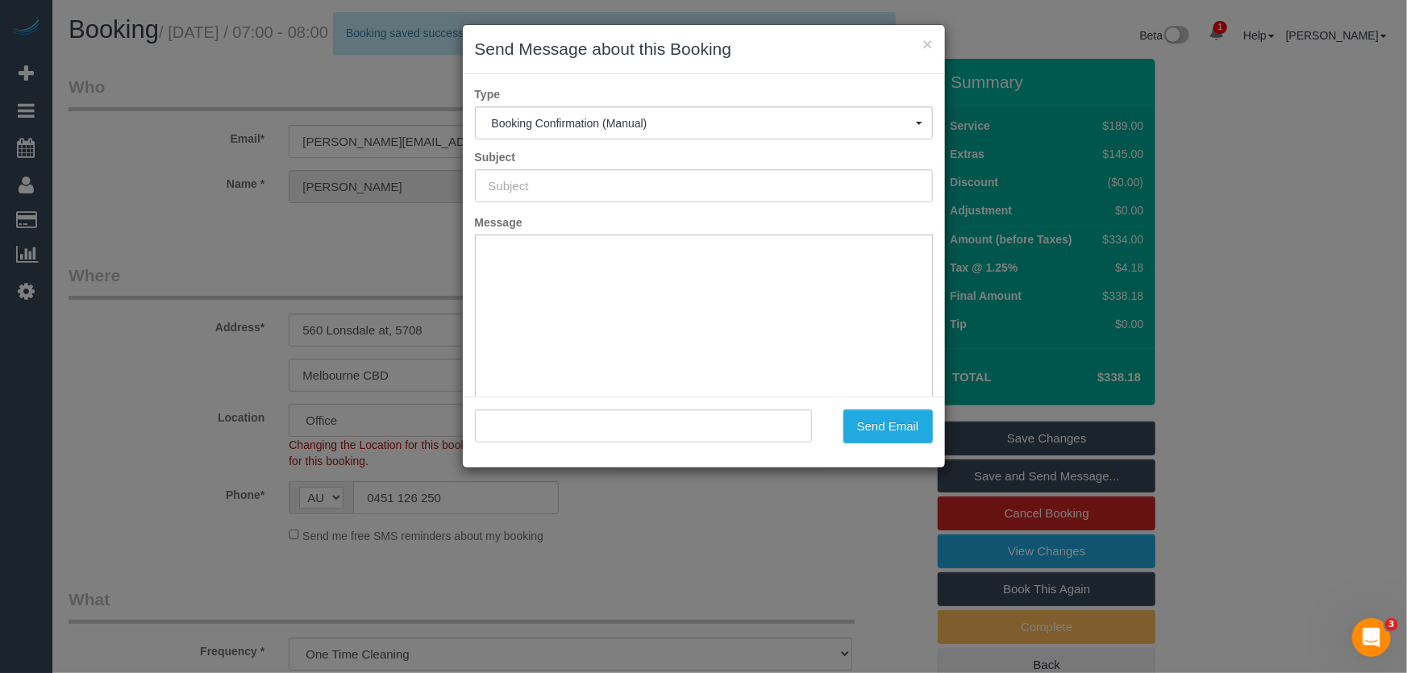
type input "Booking Confirmed"
type input ""Joanna Francis" <joanna.francis@hotmail.com>"
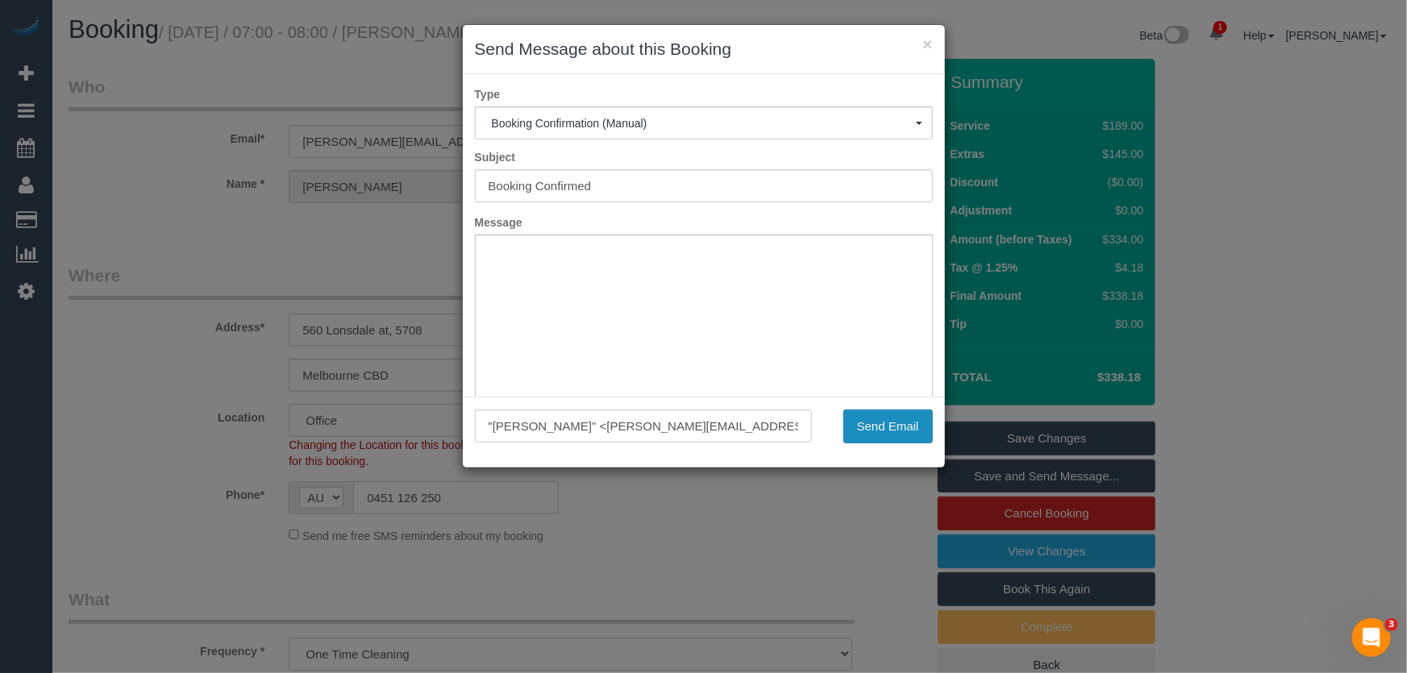
click at [886, 434] on button "Send Email" at bounding box center [889, 427] width 90 height 34
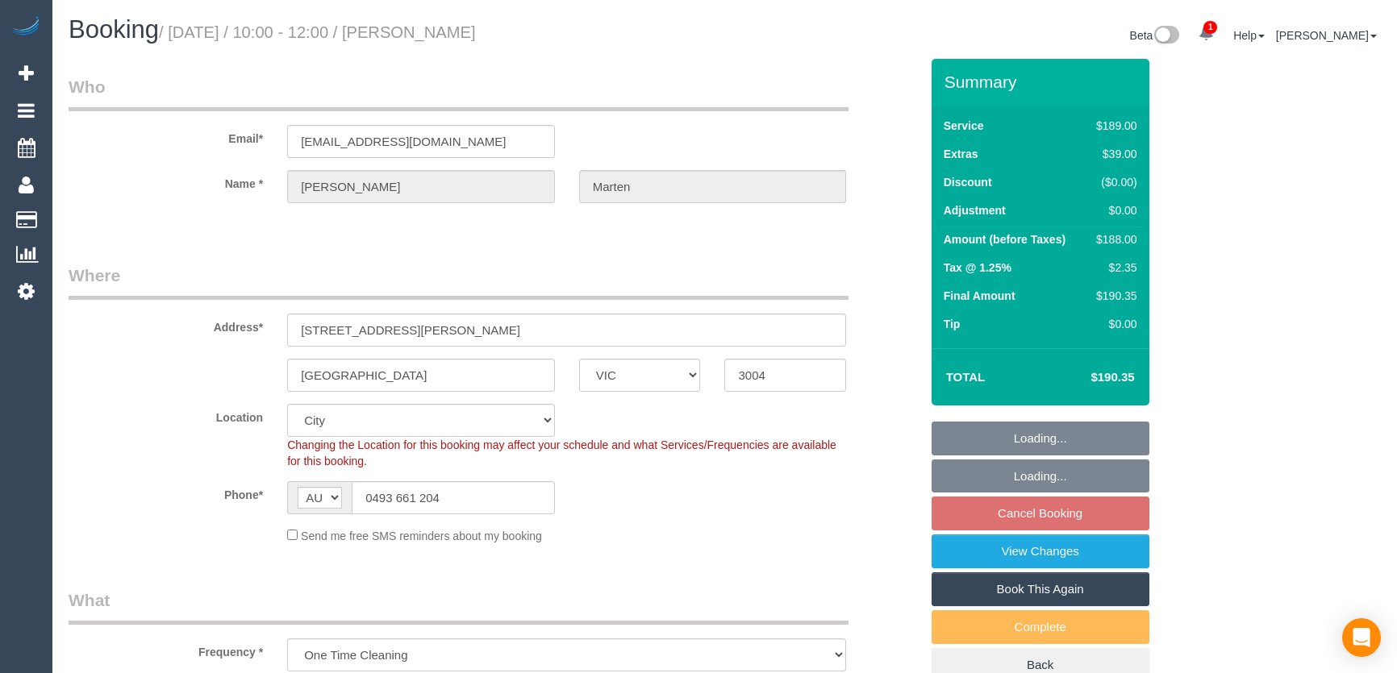
select select "VIC"
select select "string:stripe-pm_1S0DCU2GScqysDRV2lbjj01C"
select select "number:27"
select select "number:14"
select select "number:20"
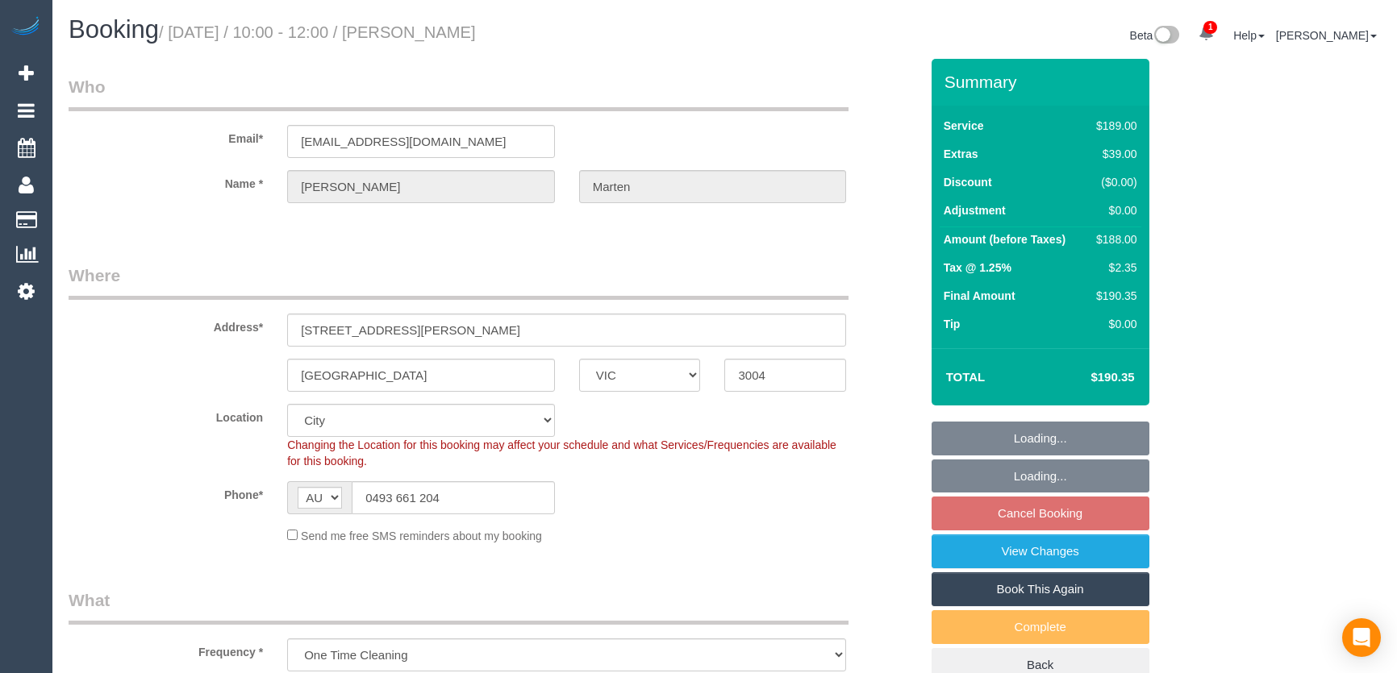
select select "number:24"
select select "number:35"
select select "number:13"
select select "object:718"
select select "spot3"
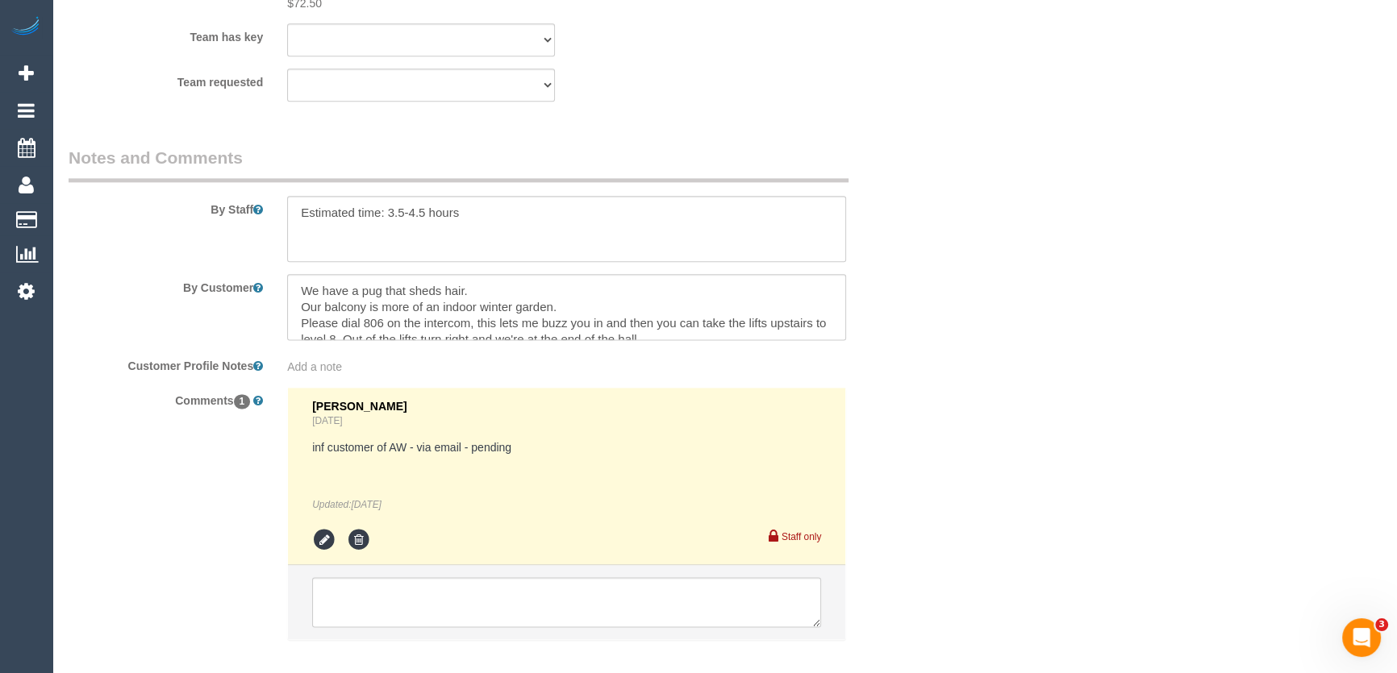
scroll to position [2603, 0]
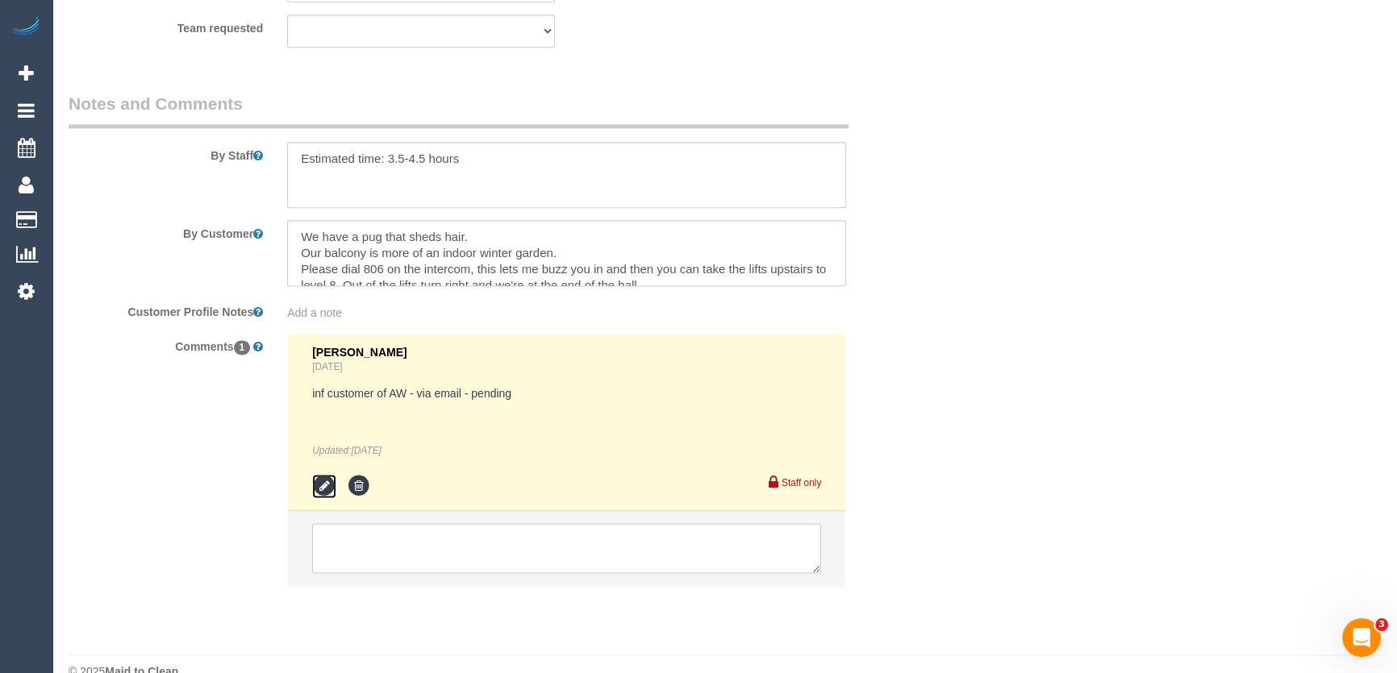
click at [321, 474] on icon at bounding box center [324, 486] width 24 height 24
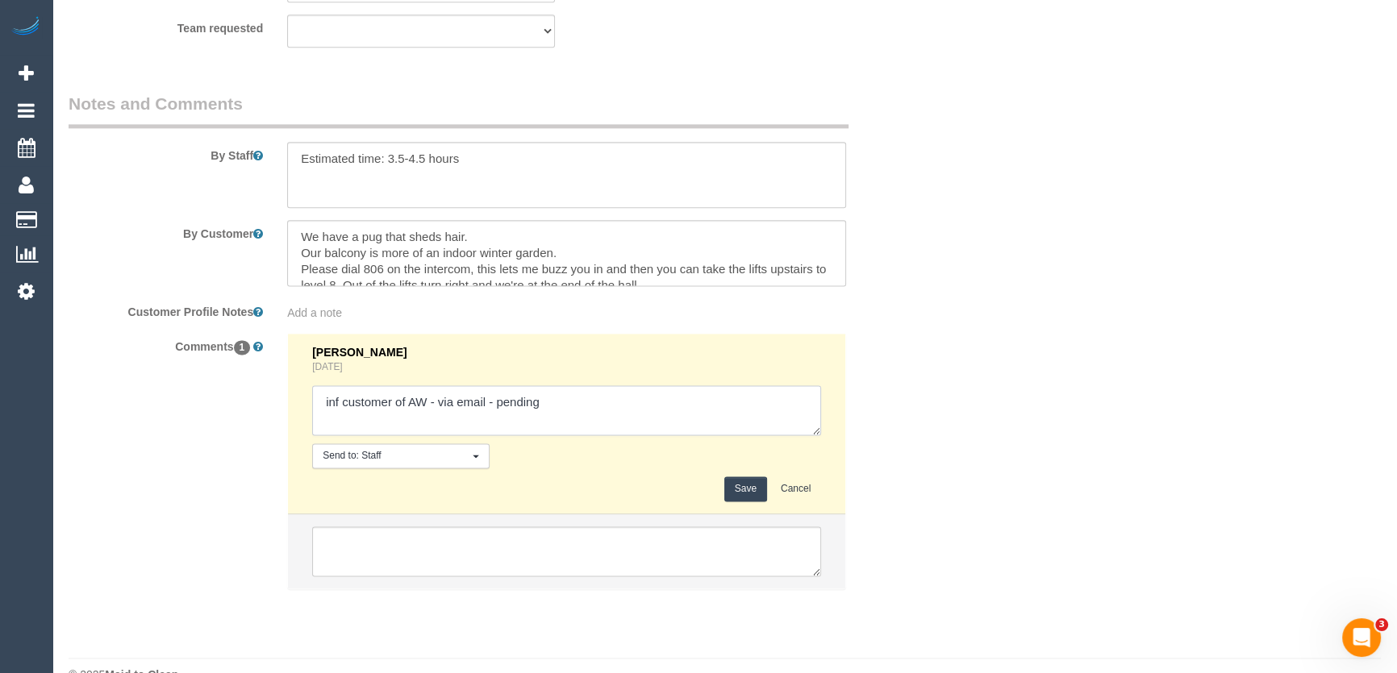
click at [550, 386] on textarea at bounding box center [566, 411] width 509 height 50
type textarea "inf customer of AW - via email - confirmed"
click at [756, 477] on button "Save" at bounding box center [745, 489] width 43 height 25
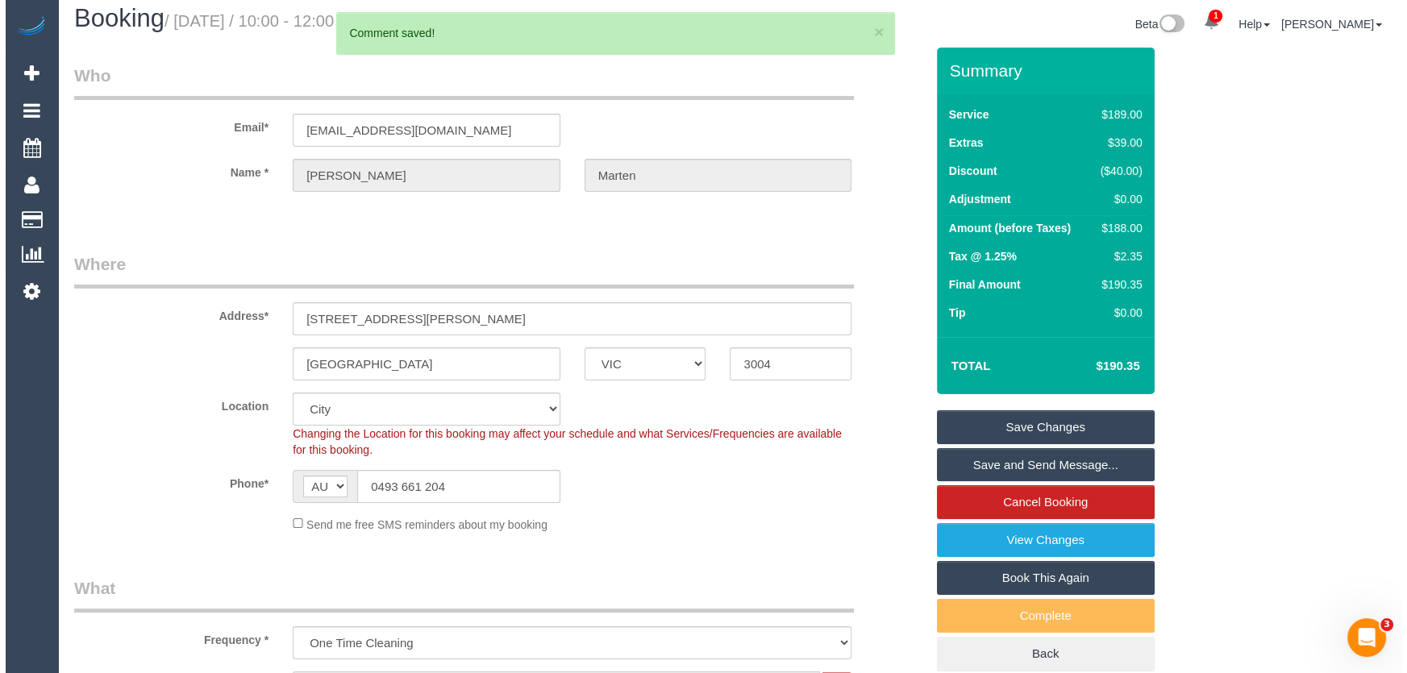
scroll to position [0, 0]
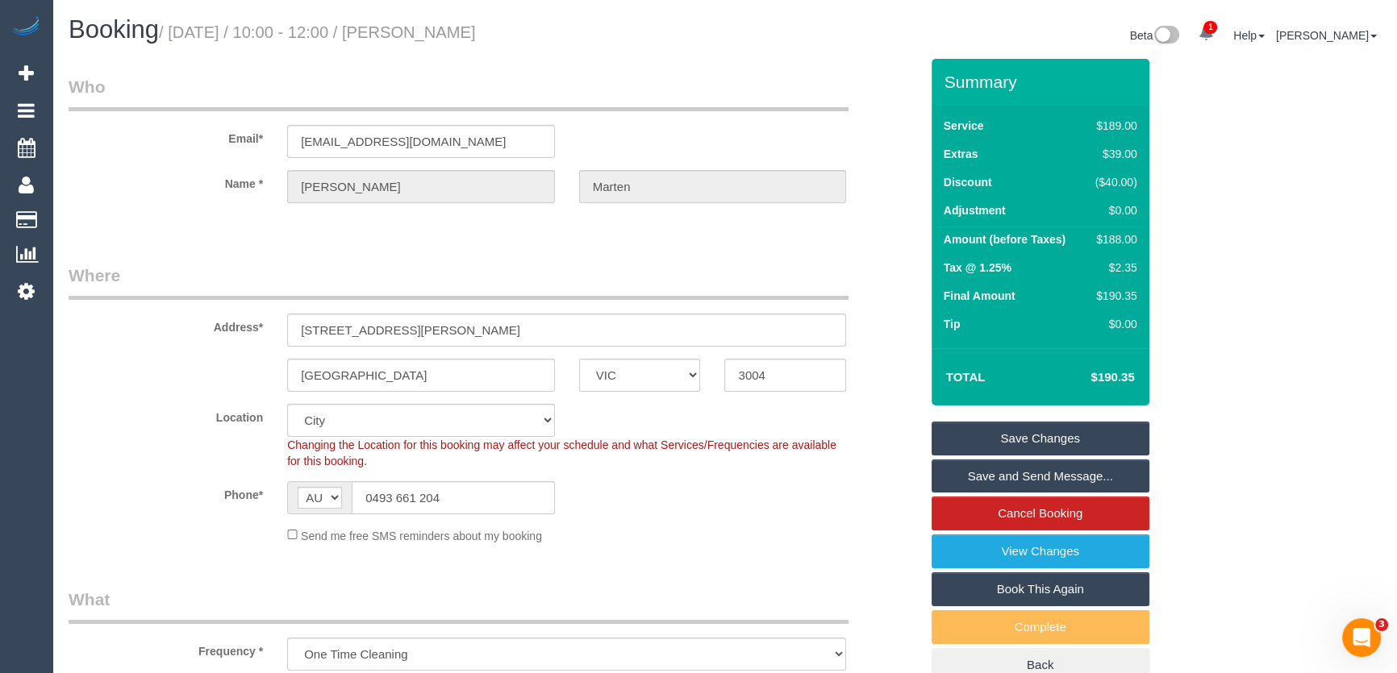
click at [1021, 468] on link "Save and Send Message..." at bounding box center [1041, 477] width 218 height 34
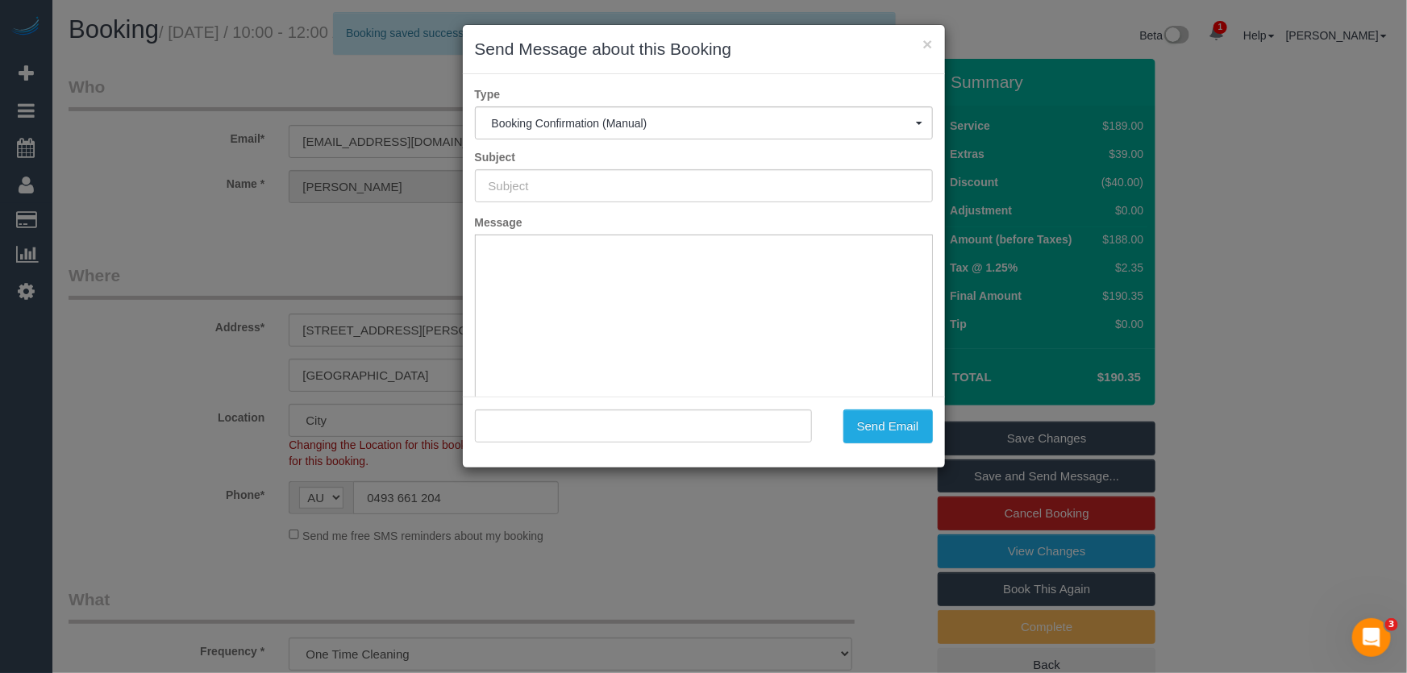
type input "Booking Confirmed"
type input ""[PERSON_NAME]" <[EMAIL_ADDRESS][DOMAIN_NAME]>"
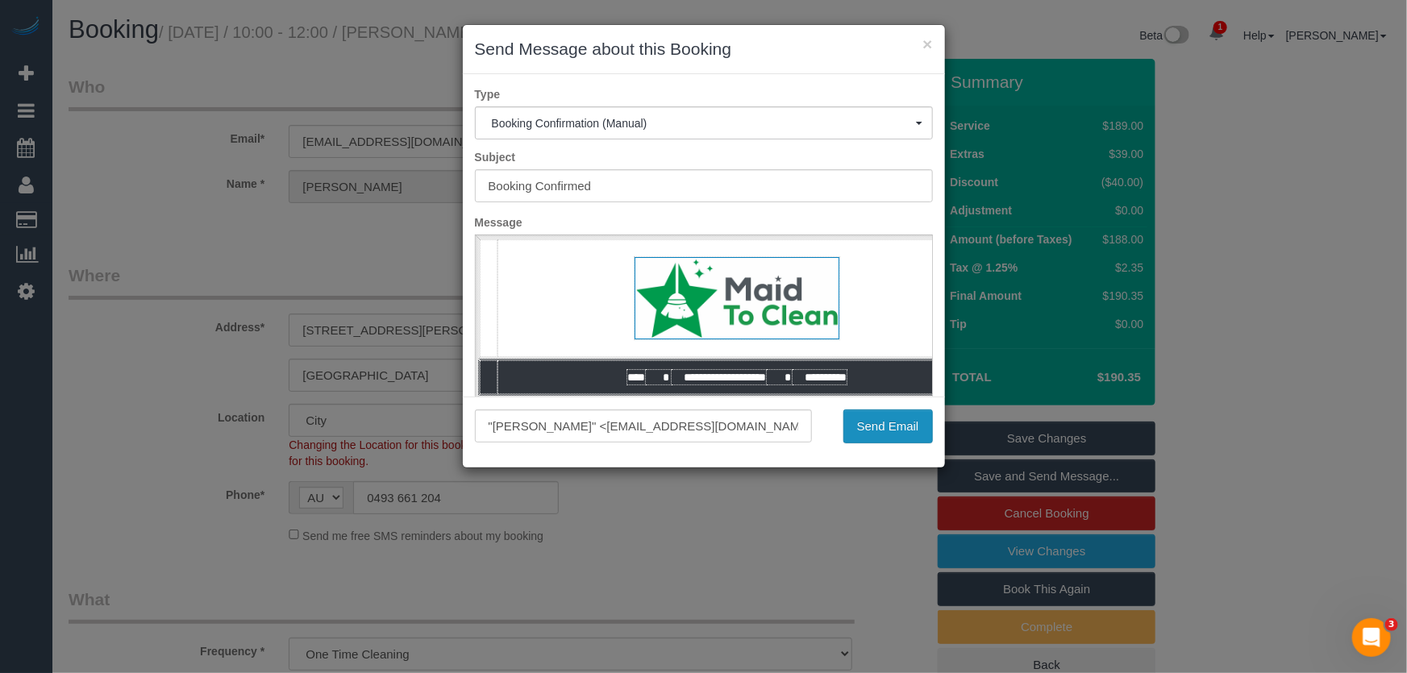
click at [890, 431] on button "Send Email" at bounding box center [889, 427] width 90 height 34
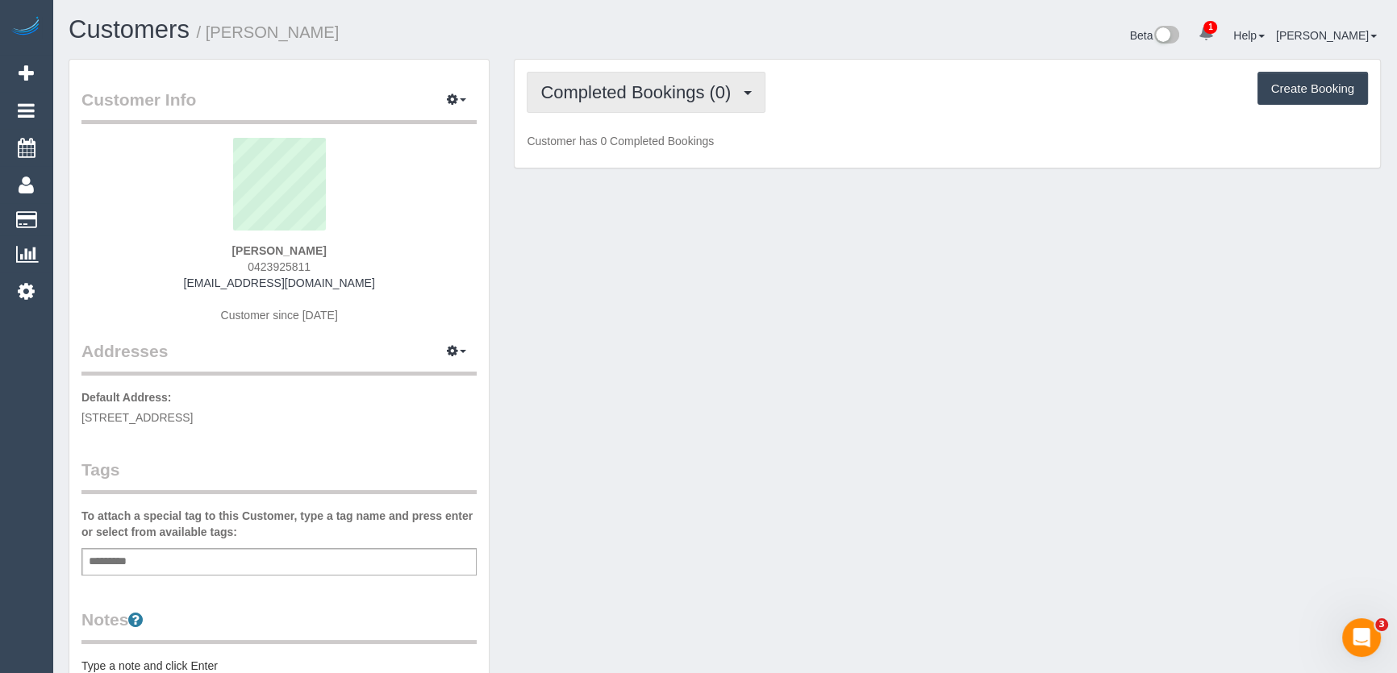
click at [680, 103] on button "Completed Bookings (0)" at bounding box center [646, 92] width 239 height 41
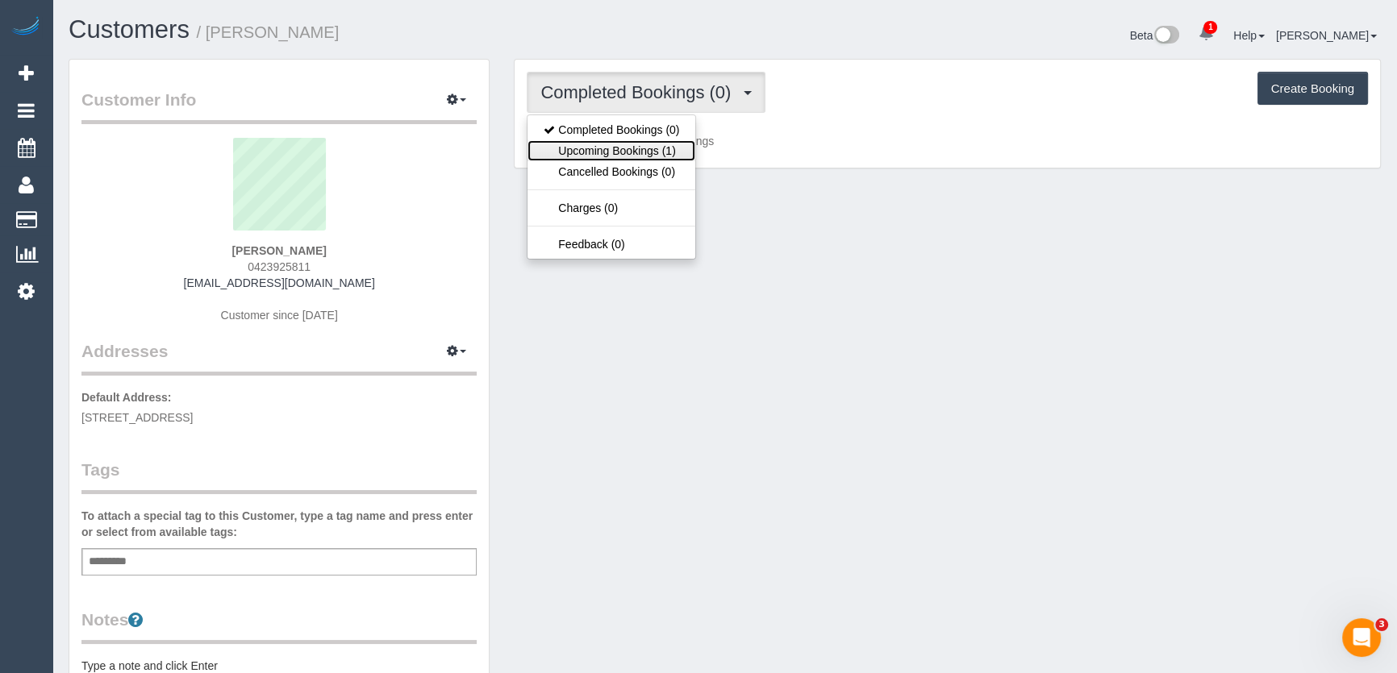
click at [661, 156] on link "Upcoming Bookings (1)" at bounding box center [612, 150] width 168 height 21
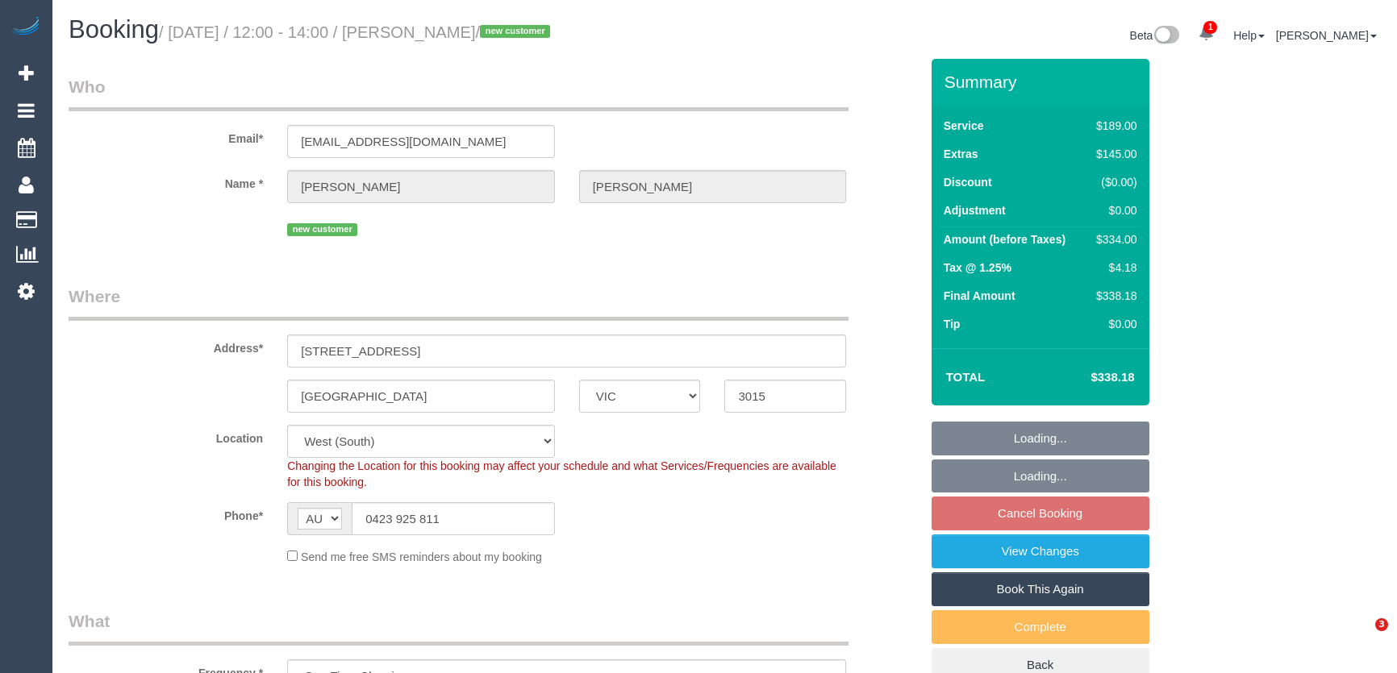
select select "VIC"
select select "object:673"
select select "number:27"
select select "number:14"
select select "number:19"
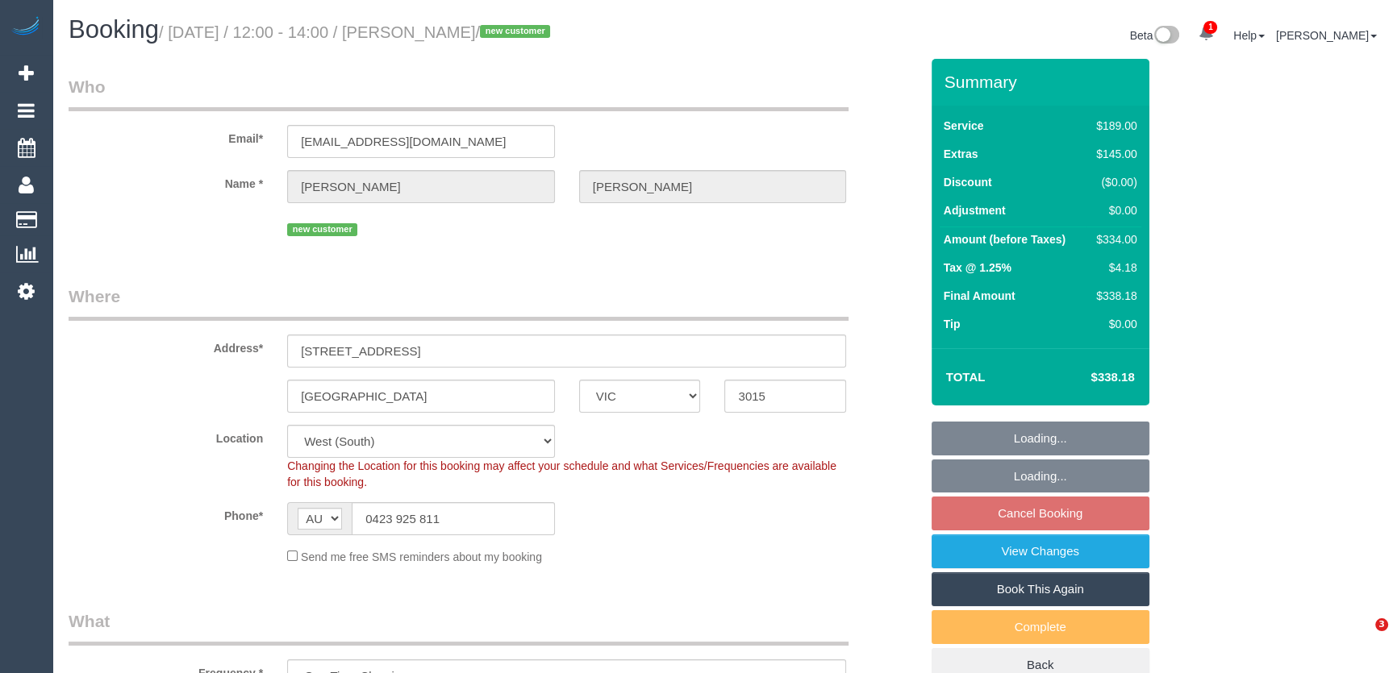
select select "number:22"
select select "number:26"
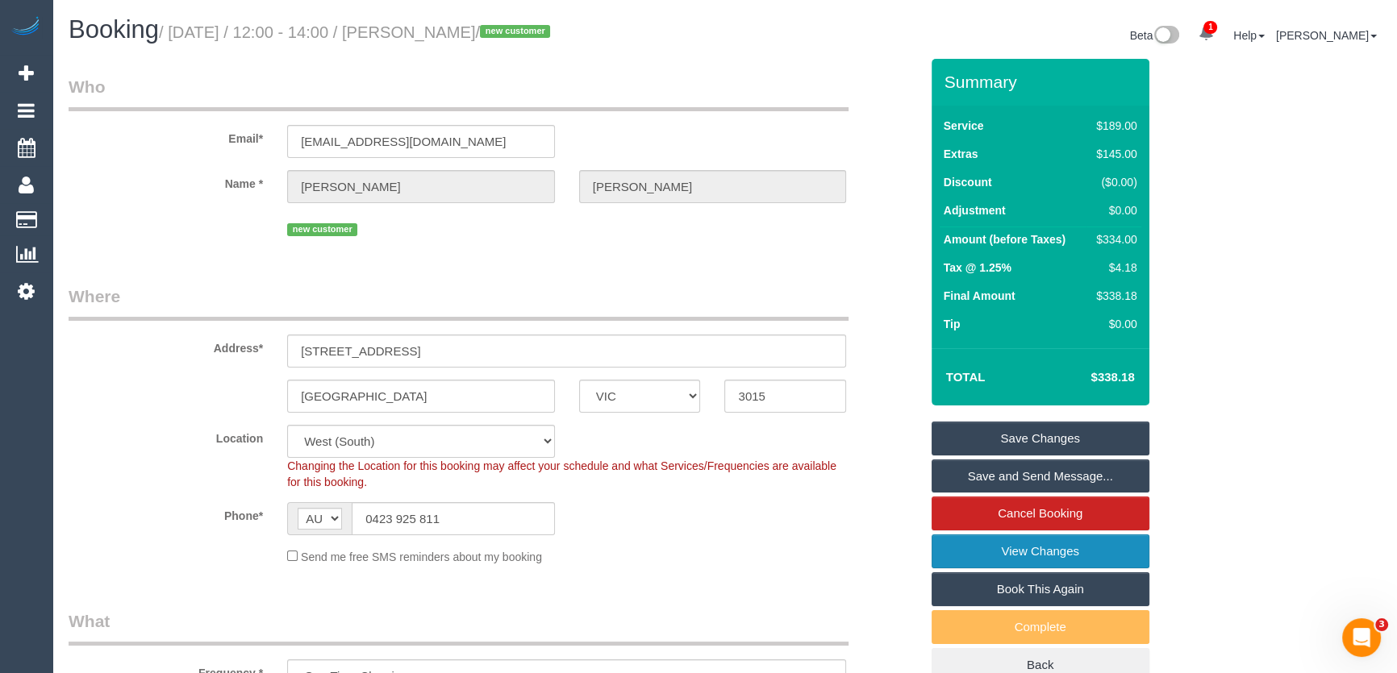
click at [973, 552] on link "View Changes" at bounding box center [1041, 552] width 218 height 34
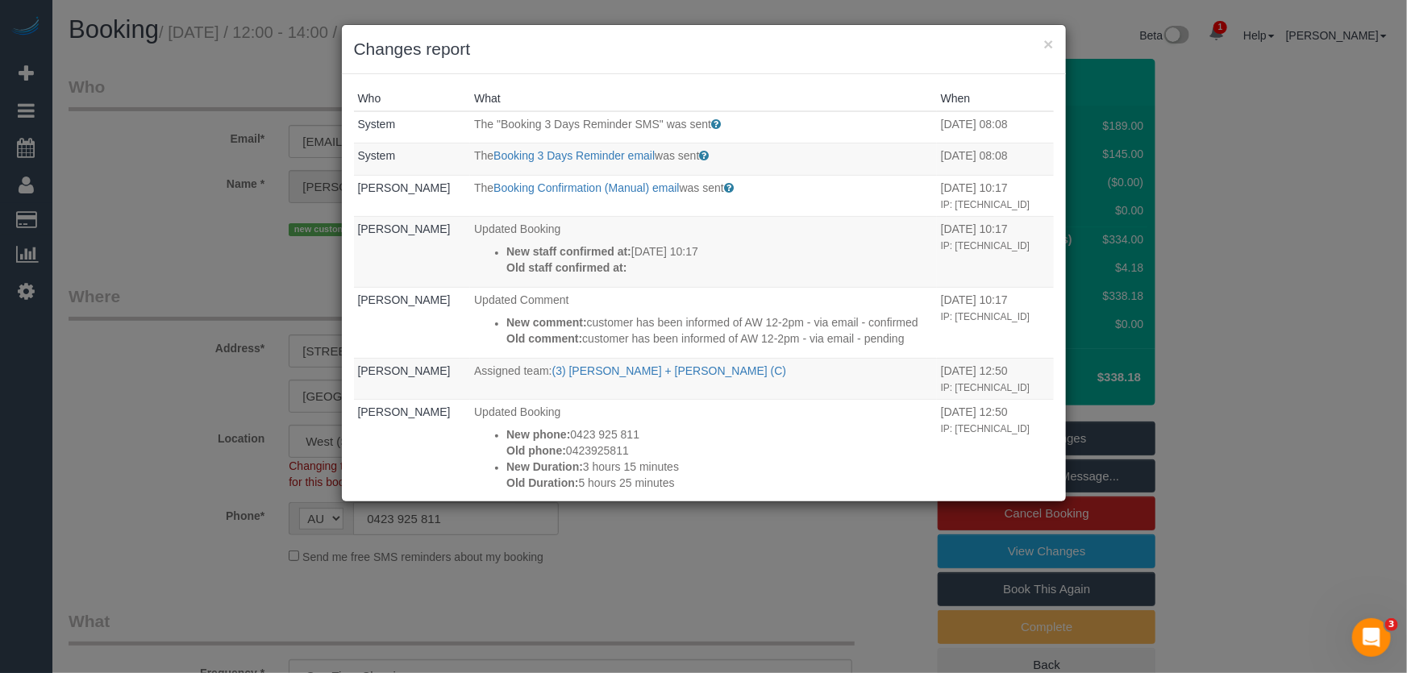
click at [757, 573] on div "× Changes report Who What When System The "Booking 3 Days Reminder SMS" was sen…" at bounding box center [703, 336] width 1407 height 673
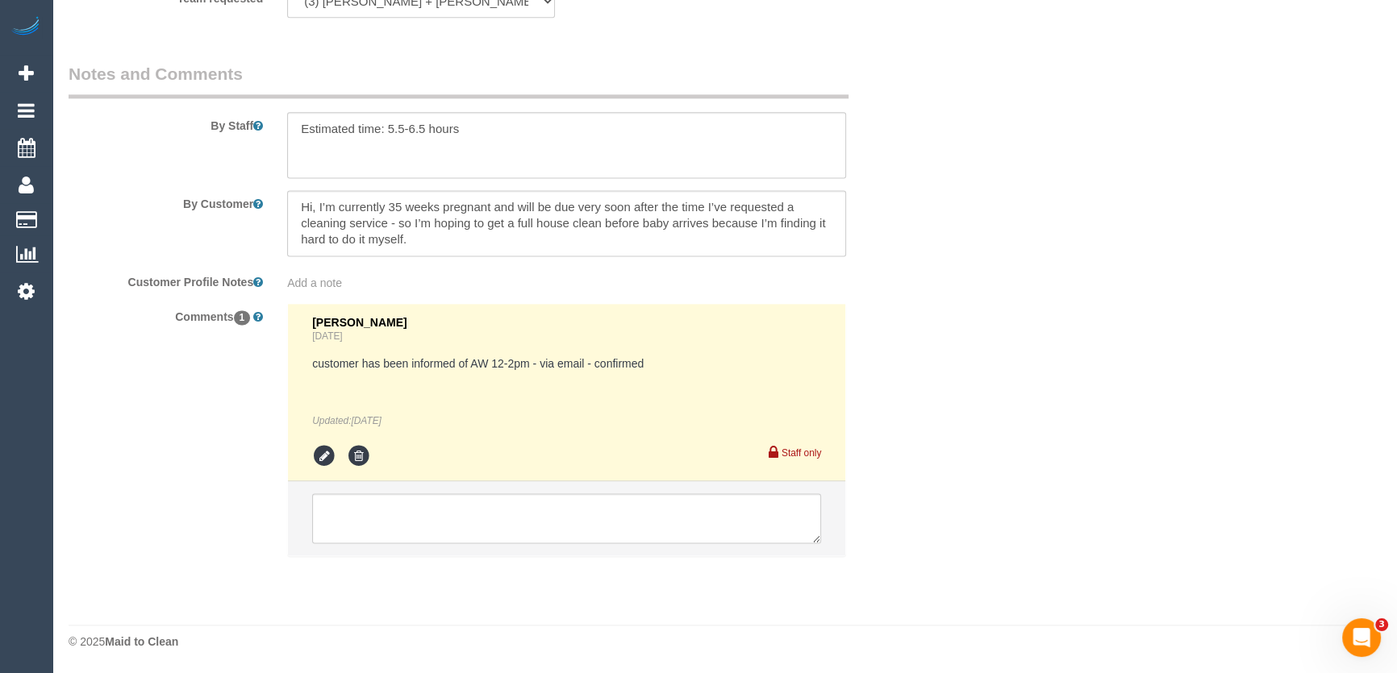
scroll to position [2713, 0]
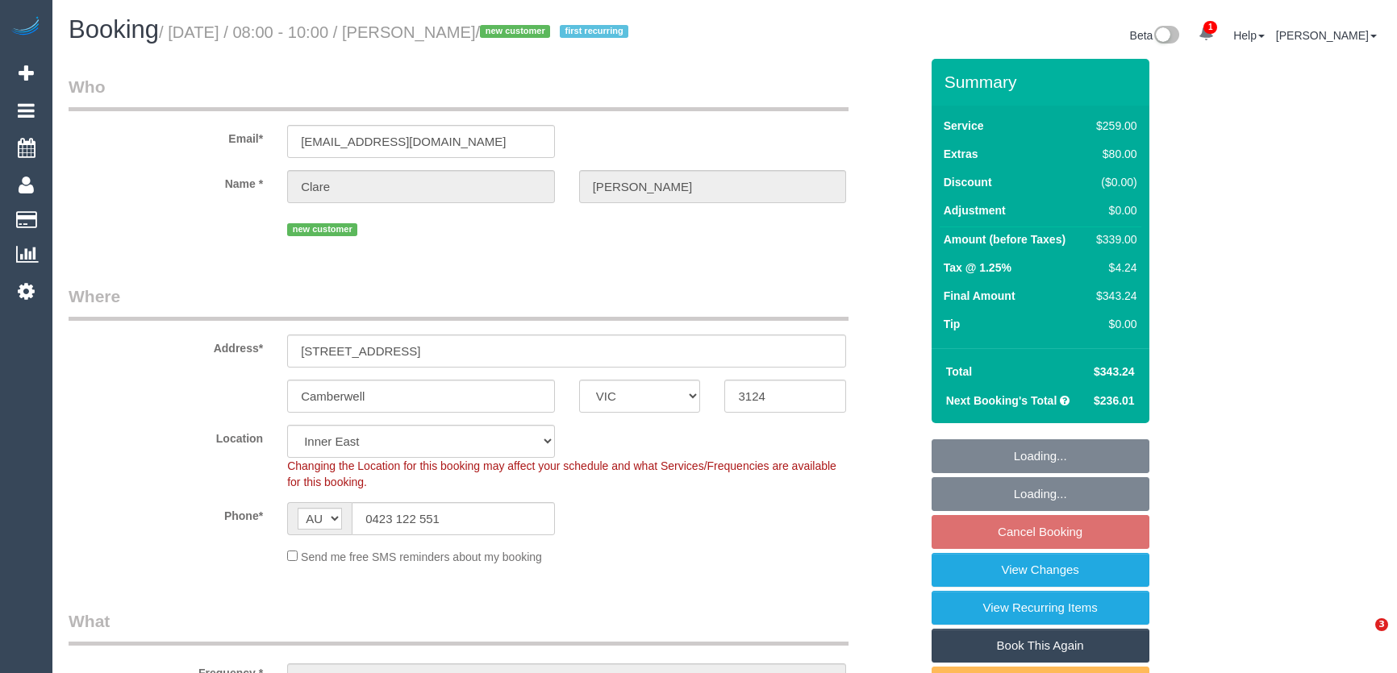
select select "VIC"
select select "number:27"
select select "number:16"
select select "number:18"
select select "number:36"
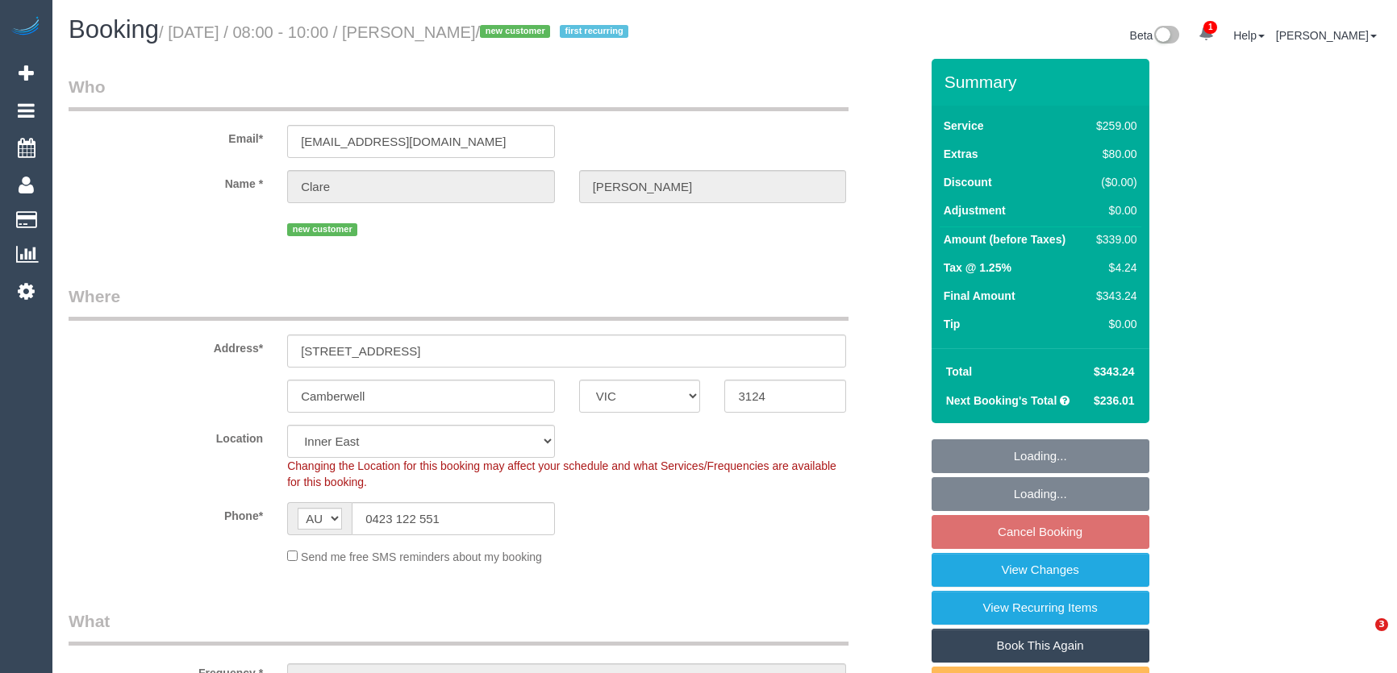
select select "number:34"
select select "number:12"
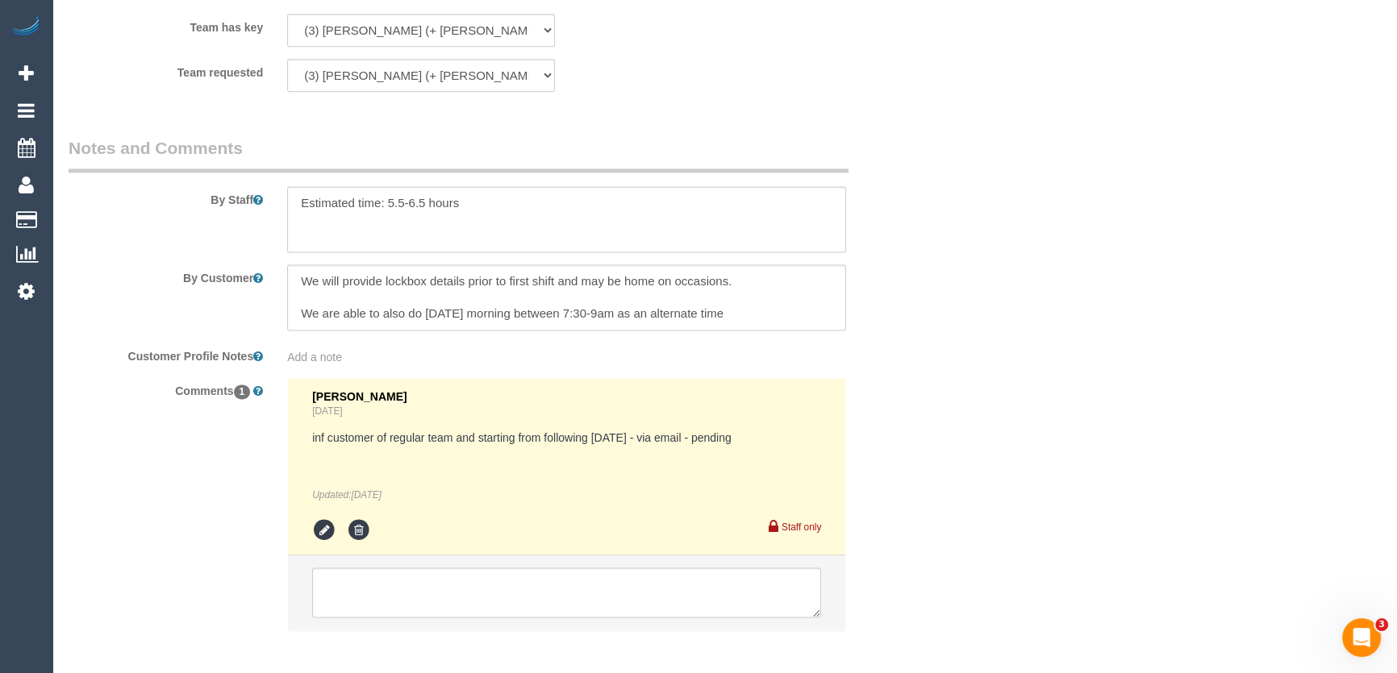
scroll to position [2809, 0]
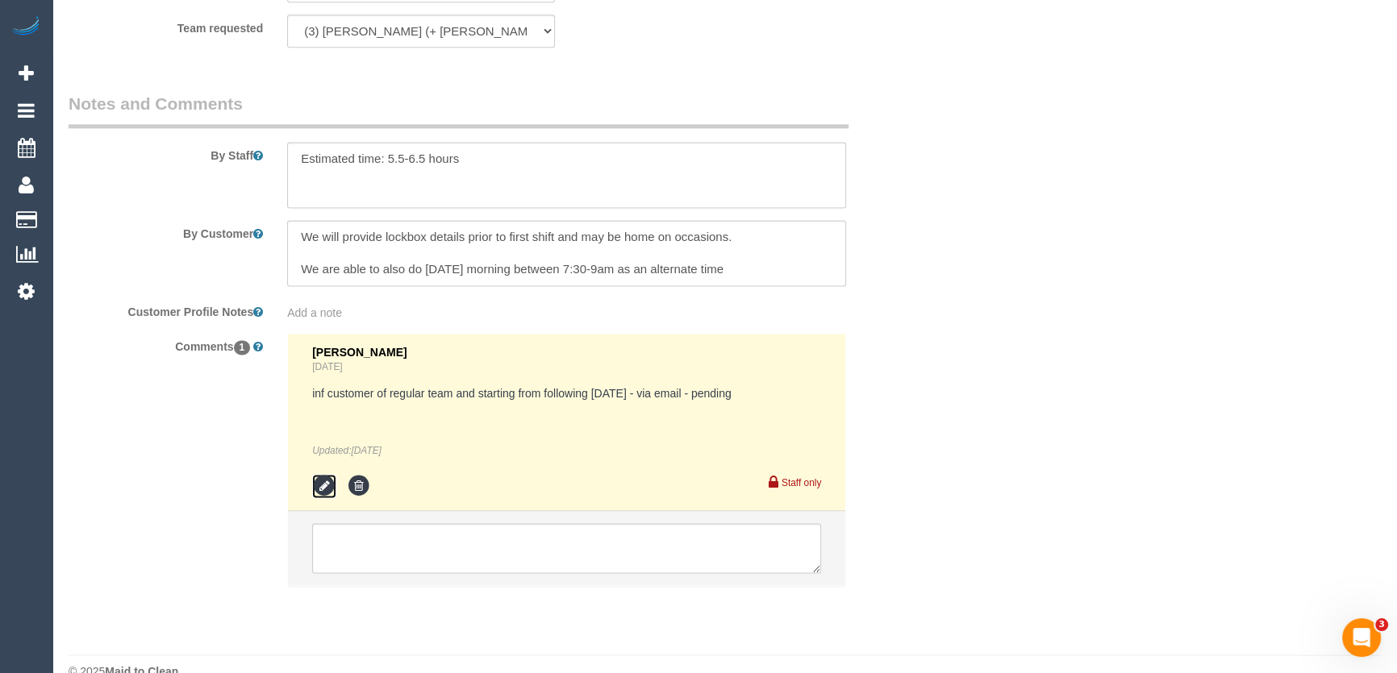
click at [327, 474] on icon at bounding box center [324, 486] width 24 height 24
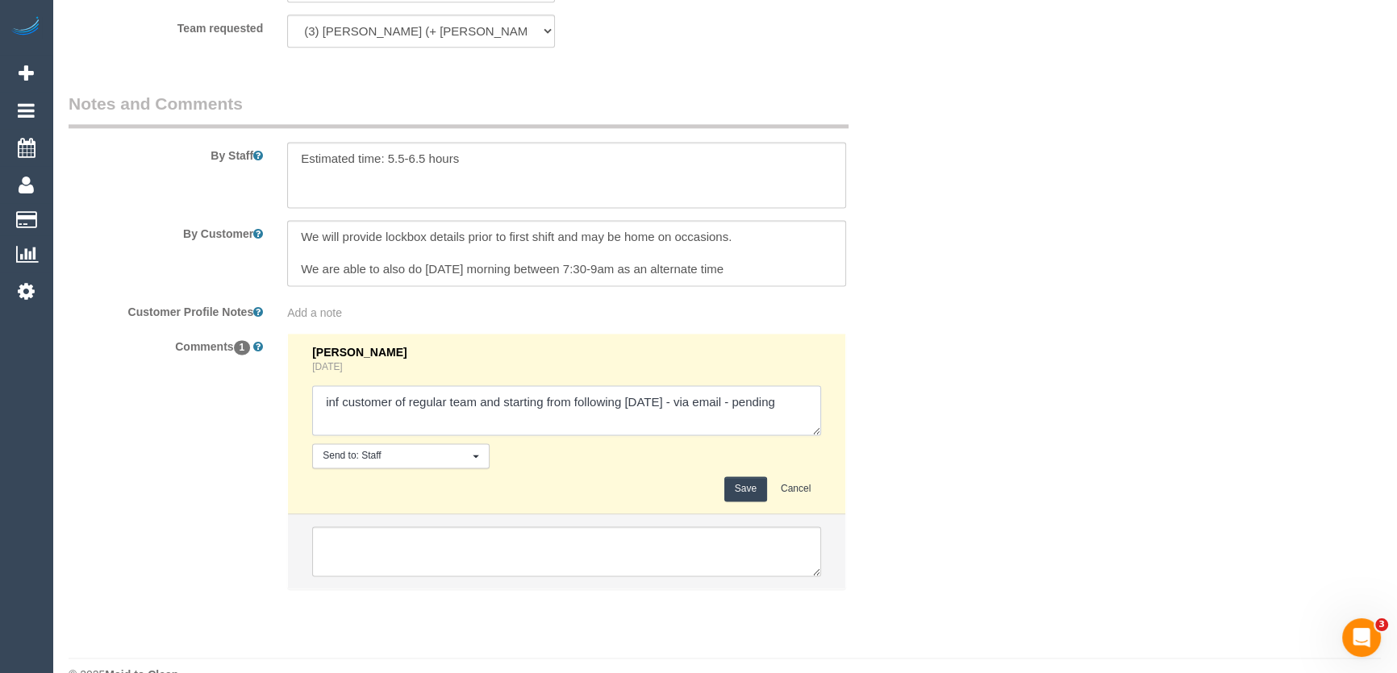
click at [807, 386] on textarea at bounding box center [566, 411] width 509 height 50
type textarea "inf customer of regular team and starting from following [DATE] - via email - c…"
click at [751, 240] on textarea at bounding box center [566, 253] width 559 height 66
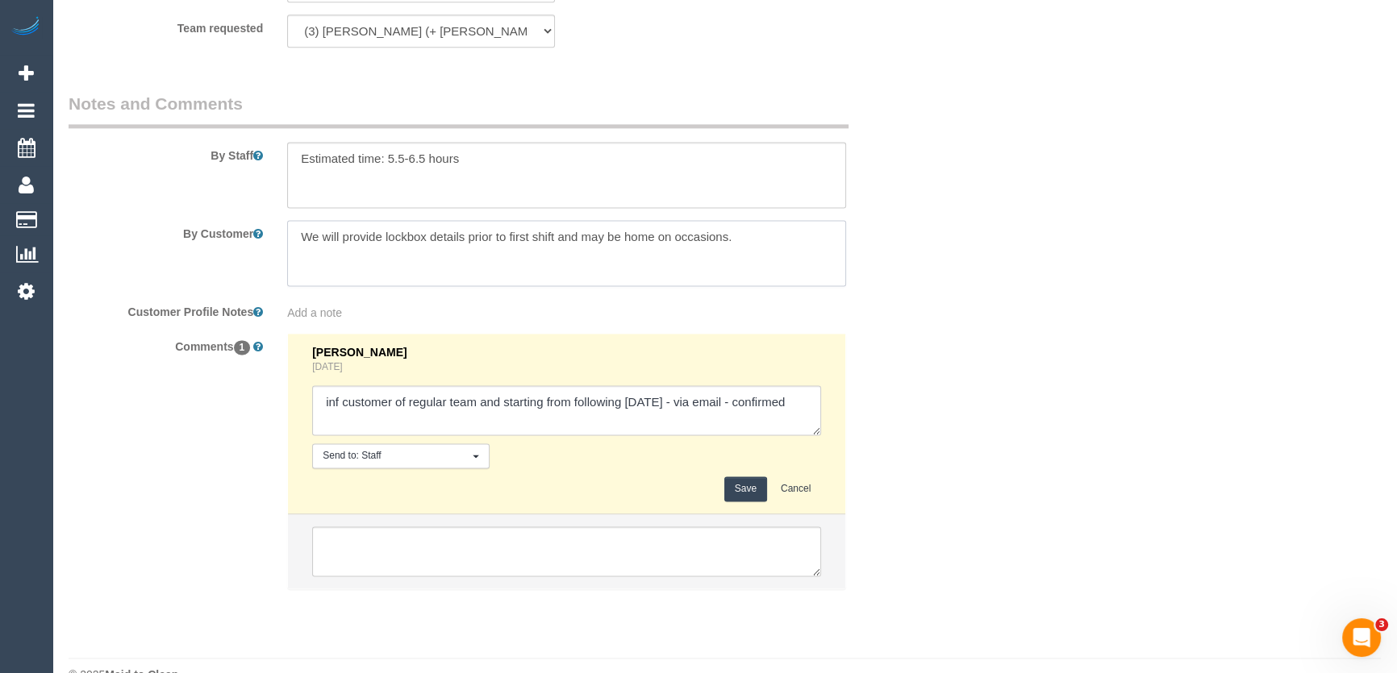
type textarea "We will provide lockbox details prior to first shift and may be home on occasio…"
click at [748, 477] on button "Save" at bounding box center [745, 489] width 43 height 25
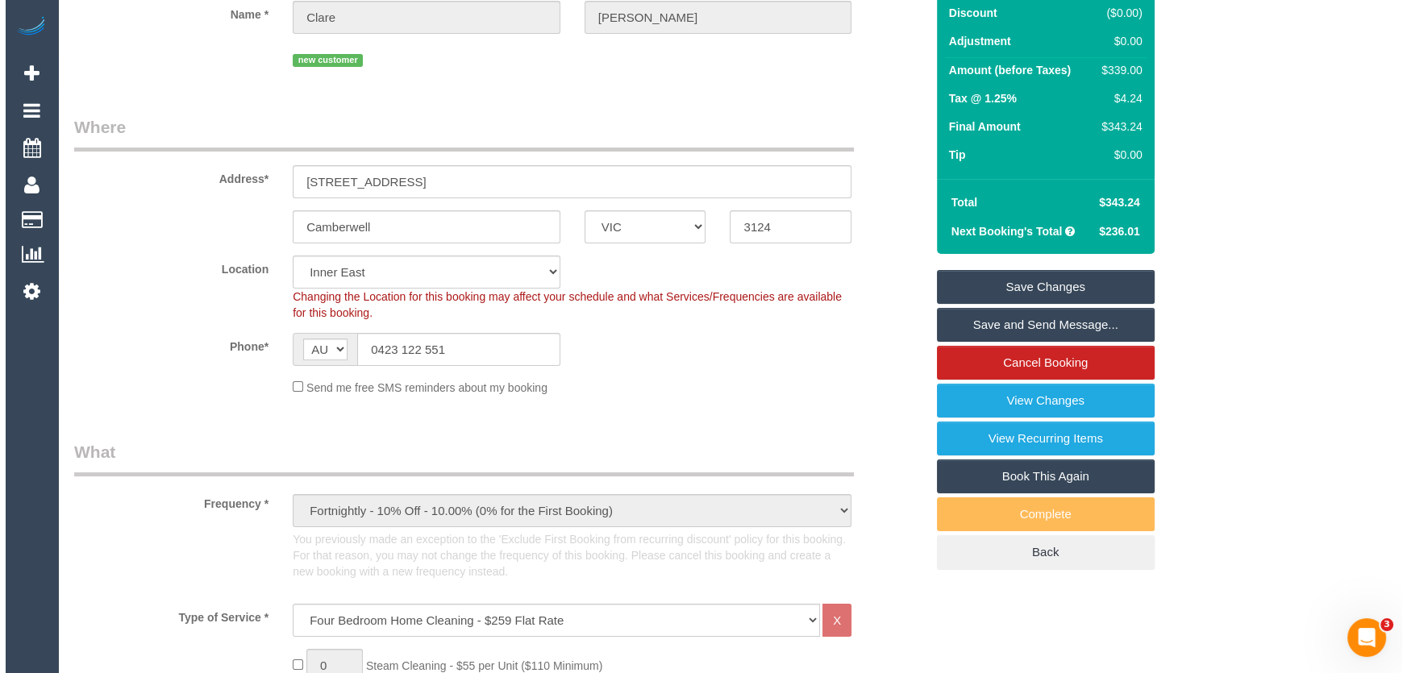
scroll to position [0, 0]
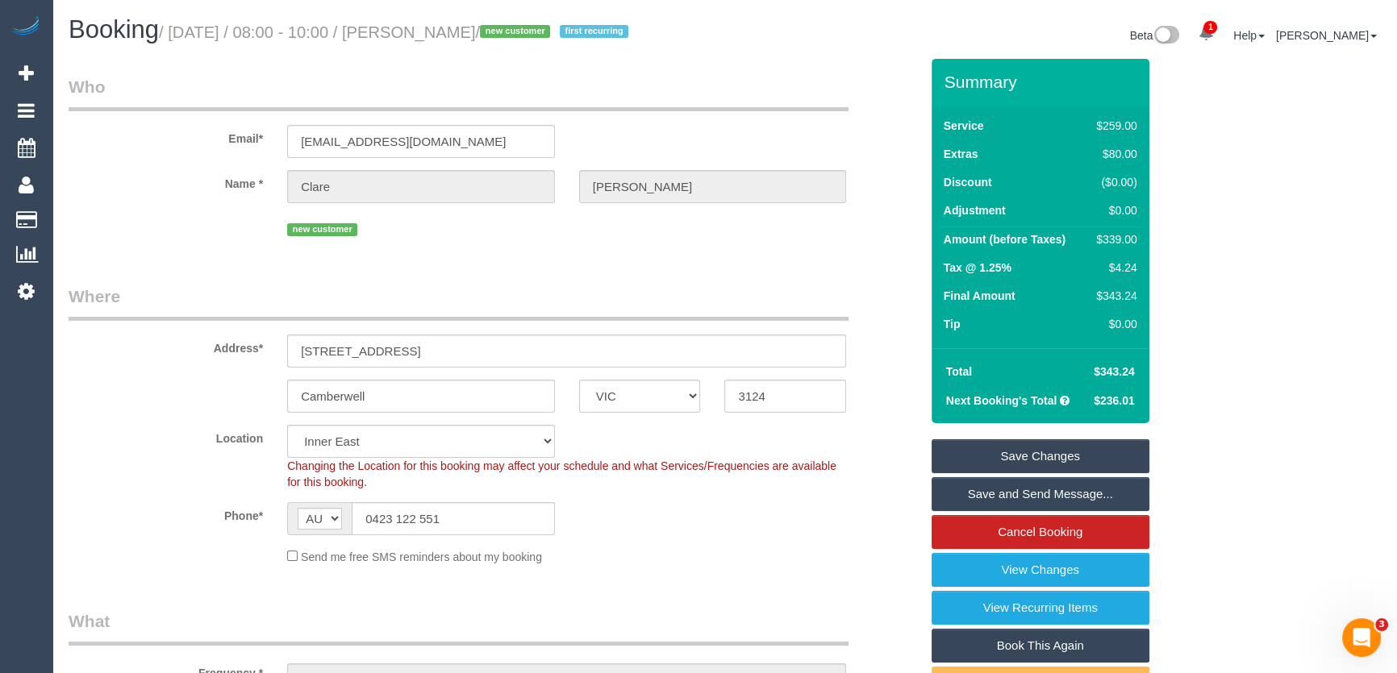
drag, startPoint x: 1004, startPoint y: 498, endPoint x: 1385, endPoint y: 524, distance: 381.6
click at [1004, 498] on link "Save and Send Message..." at bounding box center [1041, 494] width 218 height 34
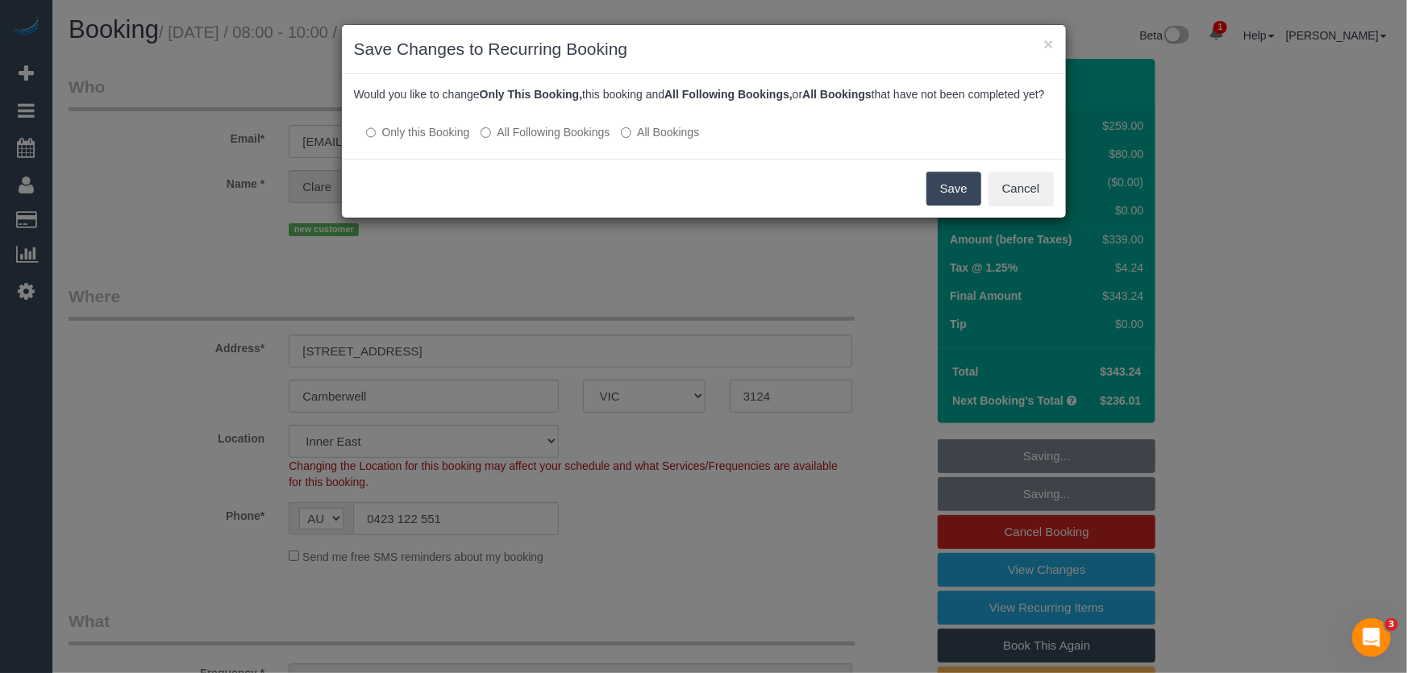
click at [540, 140] on label "All Following Bookings" at bounding box center [545, 132] width 129 height 16
click at [944, 206] on button "Save" at bounding box center [954, 189] width 55 height 34
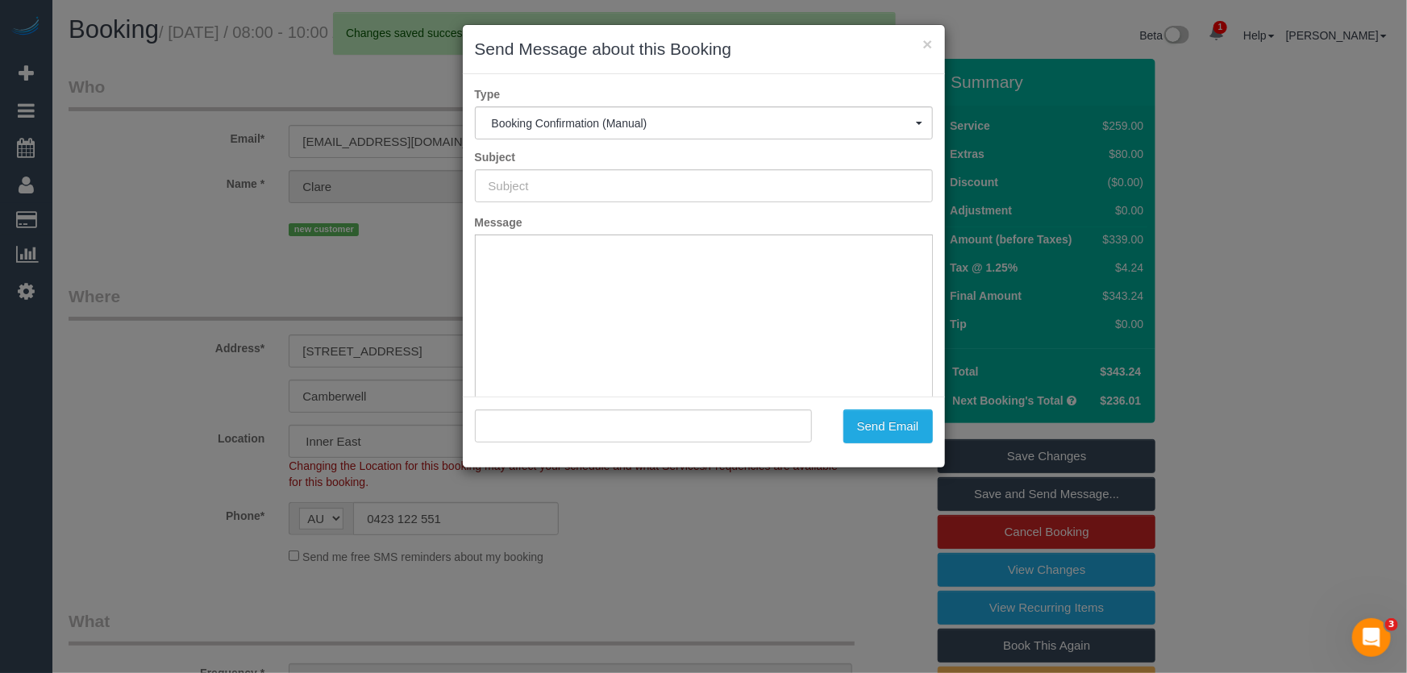
type input "Booking Confirmed"
type input ""[PERSON_NAME]" <[PERSON_NAME][EMAIL_ADDRESS][PERSON_NAME][DOMAIN_NAME]>"
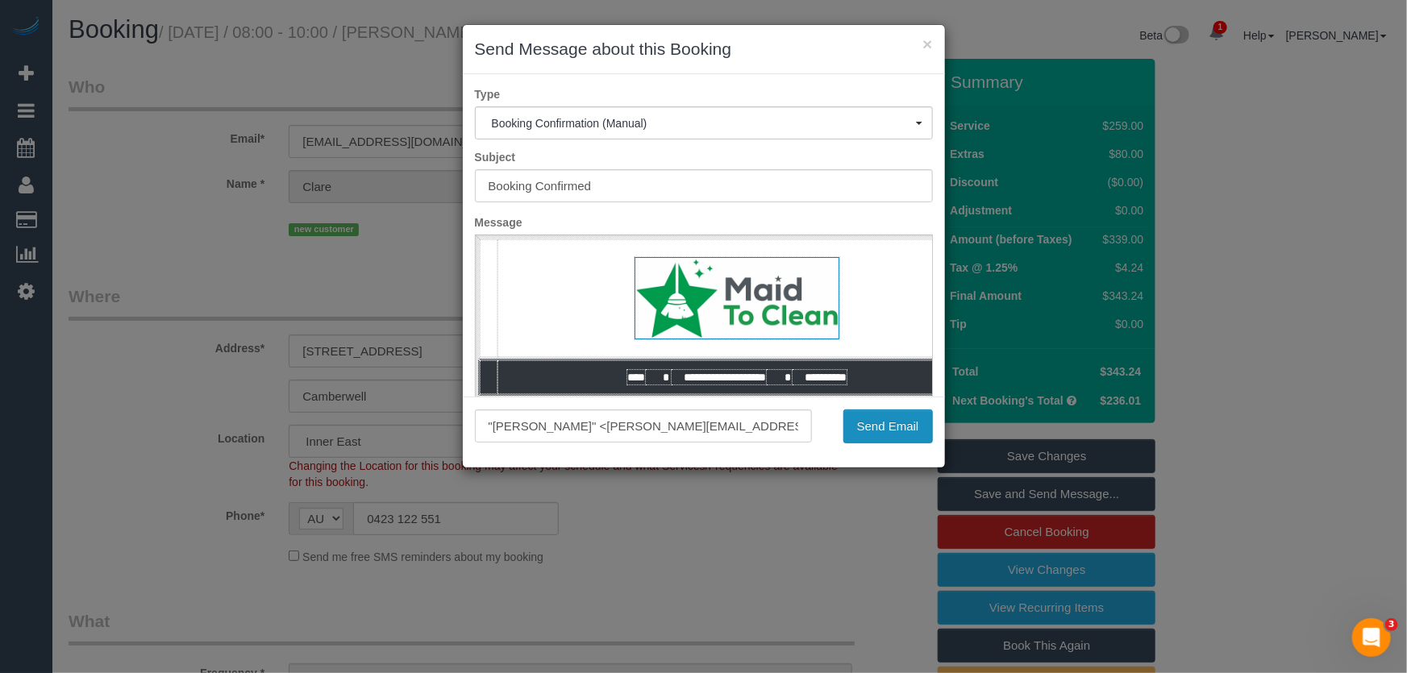
click at [885, 433] on button "Send Email" at bounding box center [889, 427] width 90 height 34
